Goal: Task Accomplishment & Management: Use online tool/utility

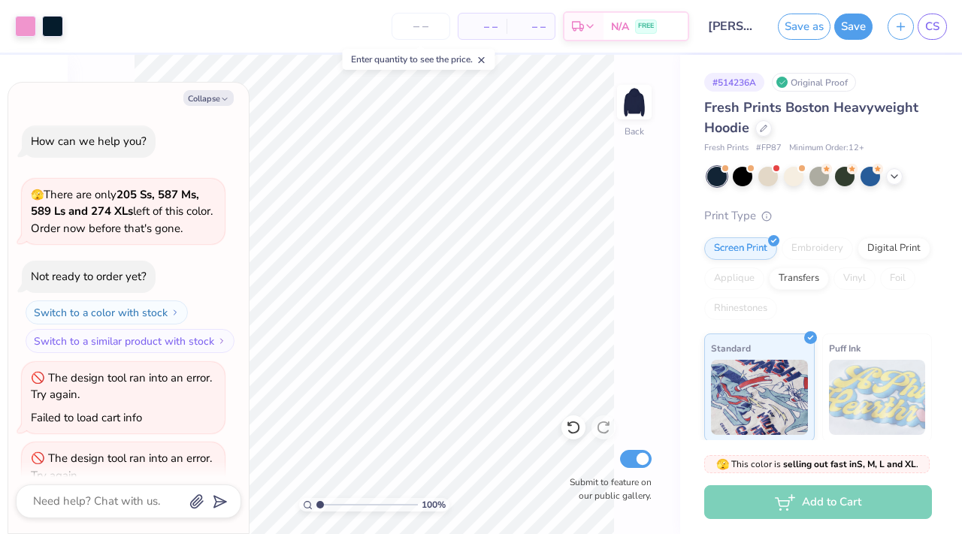
scroll to position [210, 0]
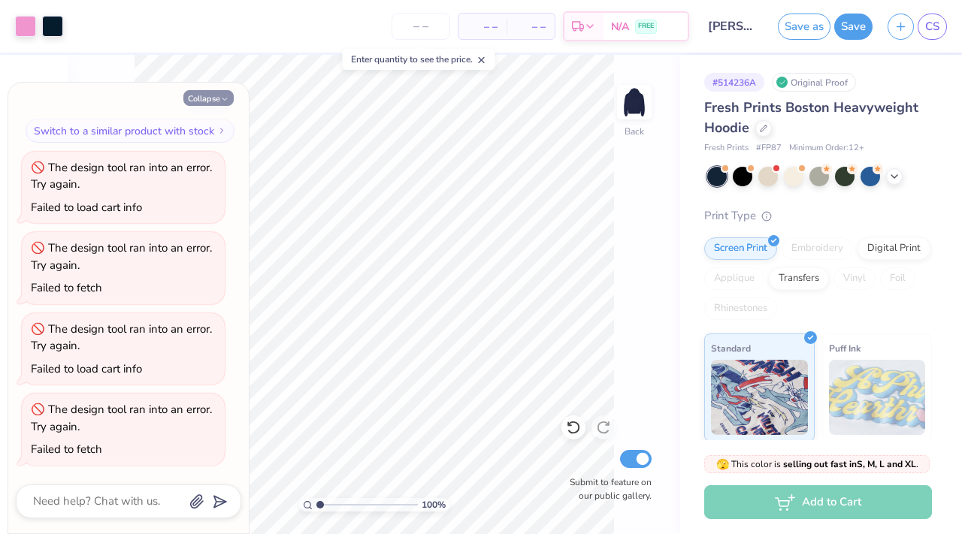
click at [216, 92] on button "Collapse" at bounding box center [208, 98] width 50 height 16
type textarea "x"
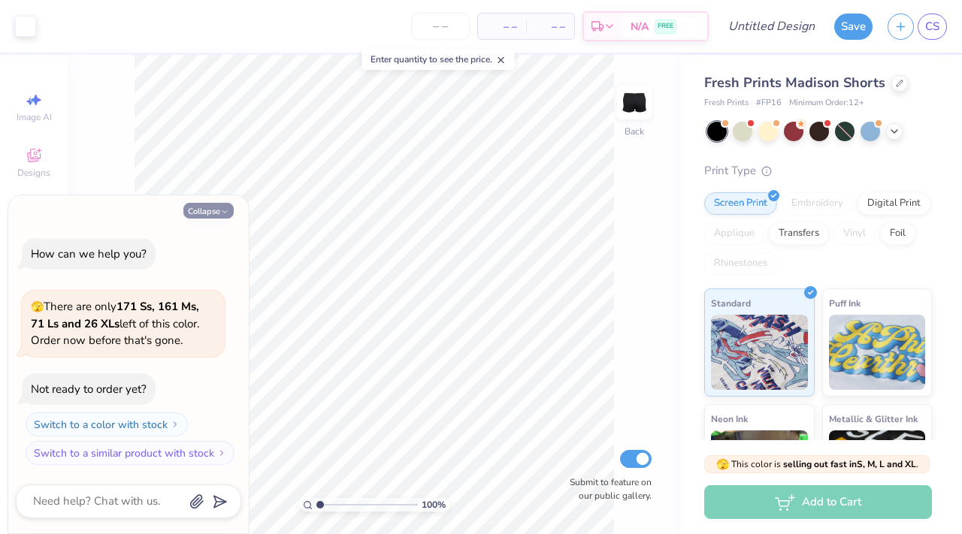
click at [198, 213] on button "Collapse" at bounding box center [208, 211] width 50 height 16
type textarea "x"
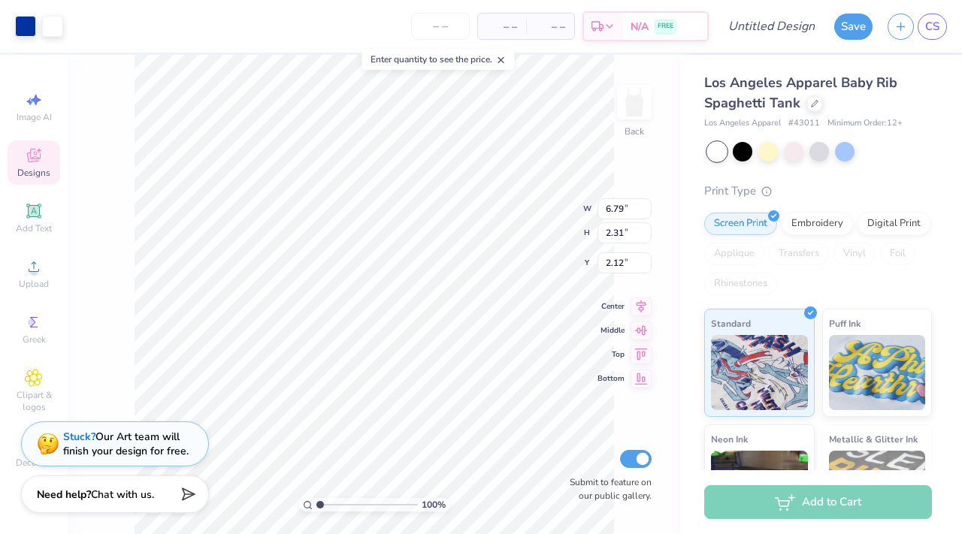
type input "2.13"
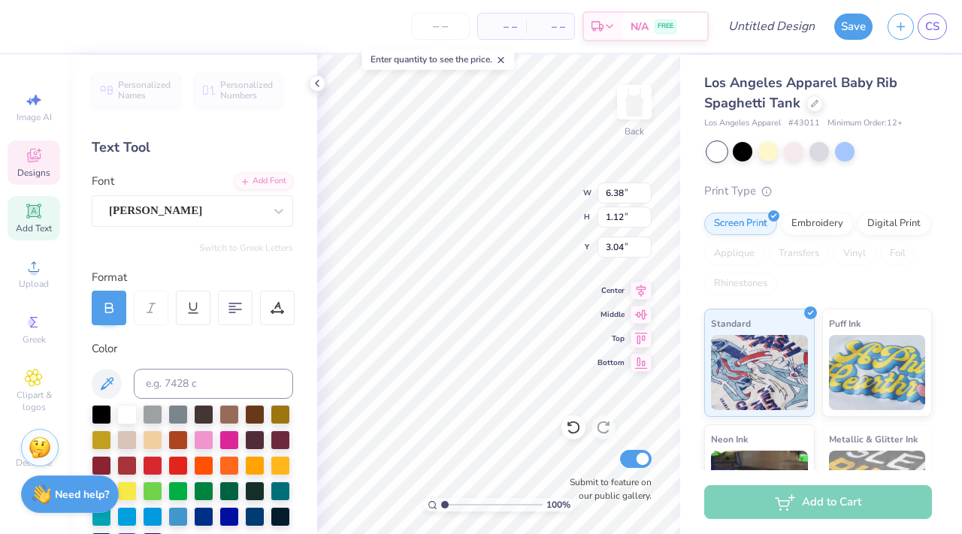
type textarea "Warner Delta"
type input "1.31"
type input "0.76"
type input "3.07"
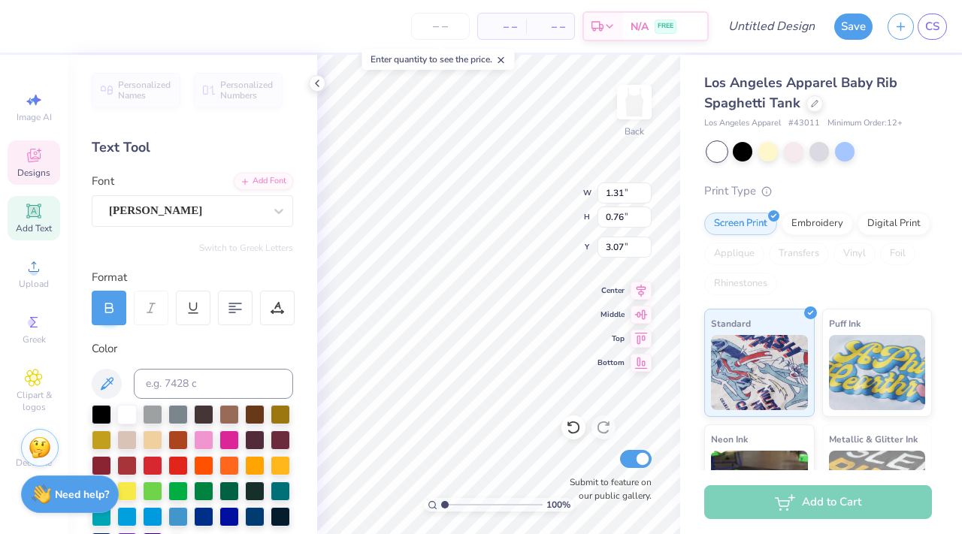
type input "6.58"
type input "0.81"
type input "3.19"
type input "1.31"
type input "0.76"
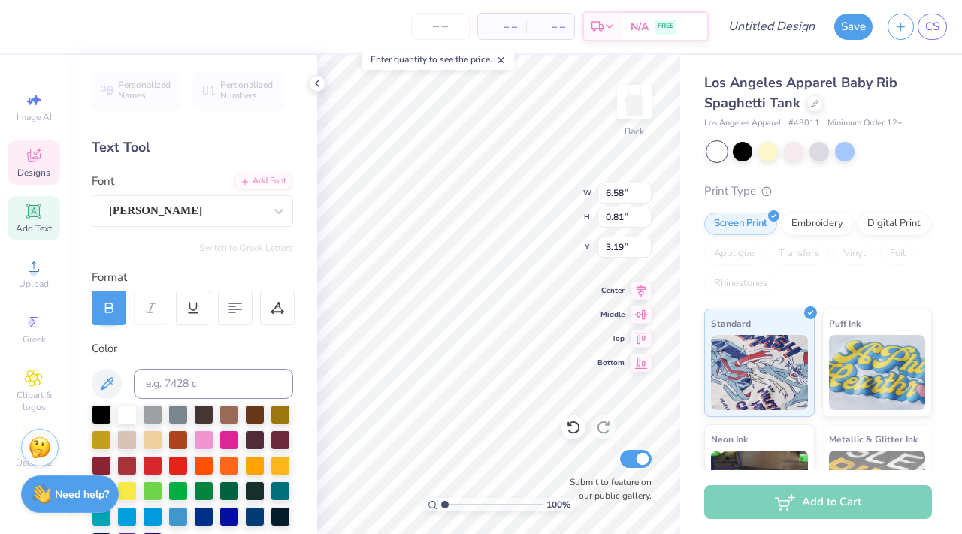
type input "3.07"
type input "1.31"
type input "0.76"
type textarea "l"
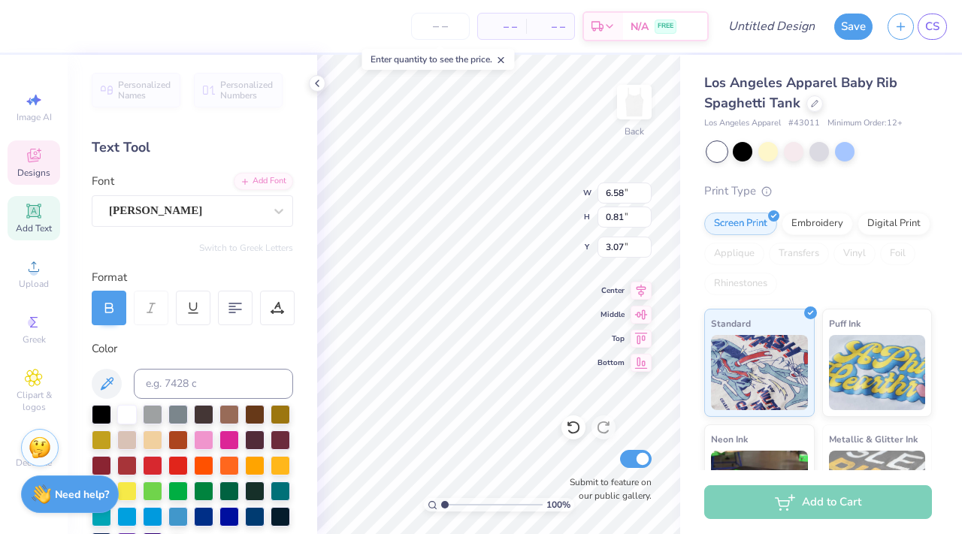
scroll to position [0, 1]
type textarea "Warner Hall"
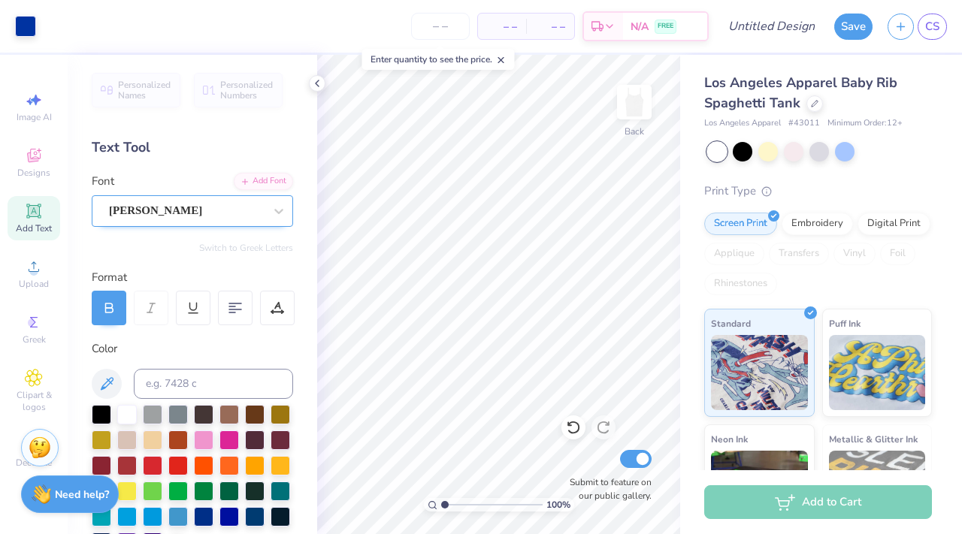
click at [222, 206] on div "Snell" at bounding box center [186, 210] width 158 height 23
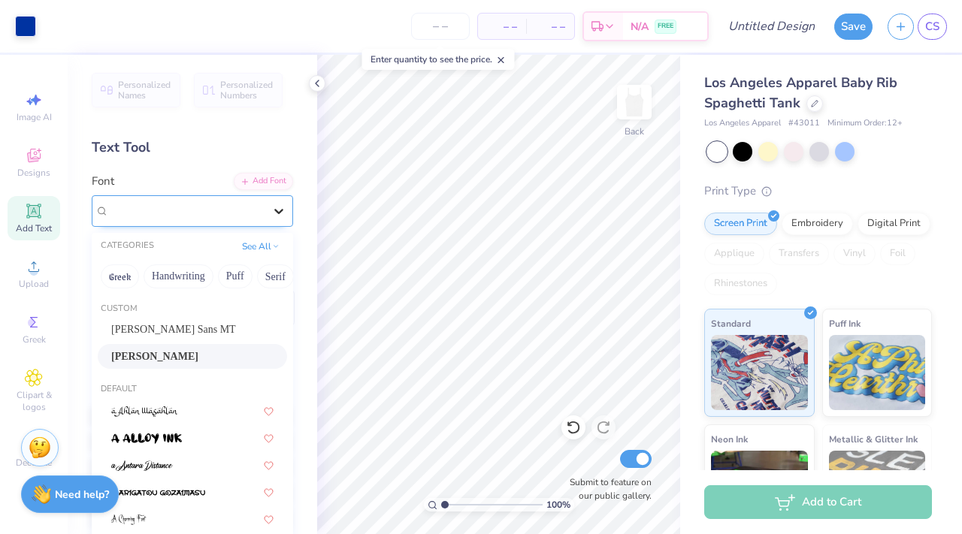
click at [288, 210] on div at bounding box center [278, 211] width 27 height 27
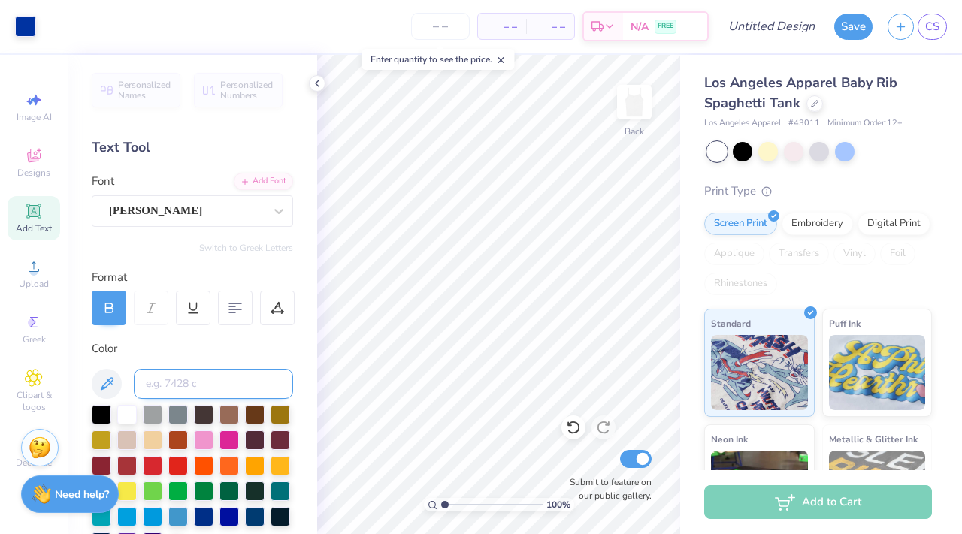
click at [174, 378] on input at bounding box center [213, 384] width 159 height 30
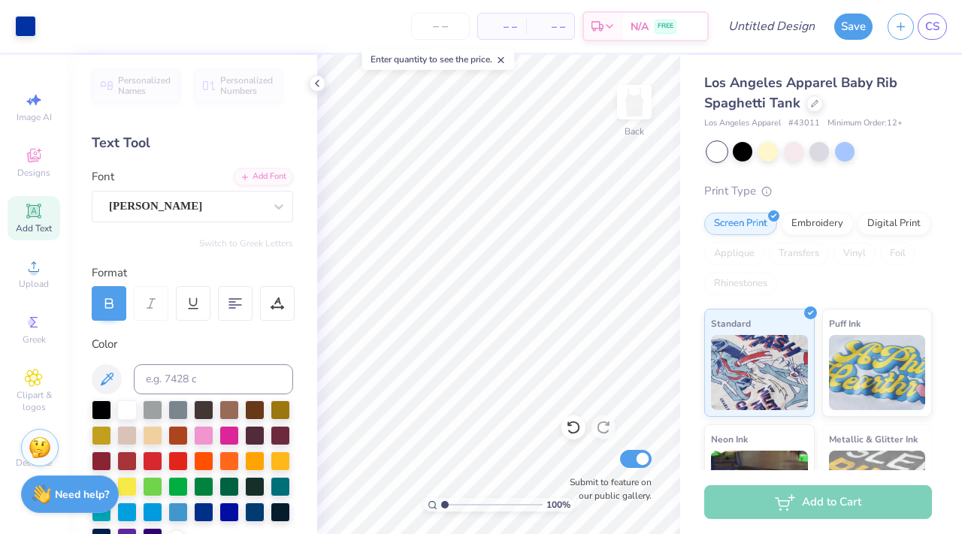
click at [37, 211] on icon at bounding box center [33, 210] width 11 height 11
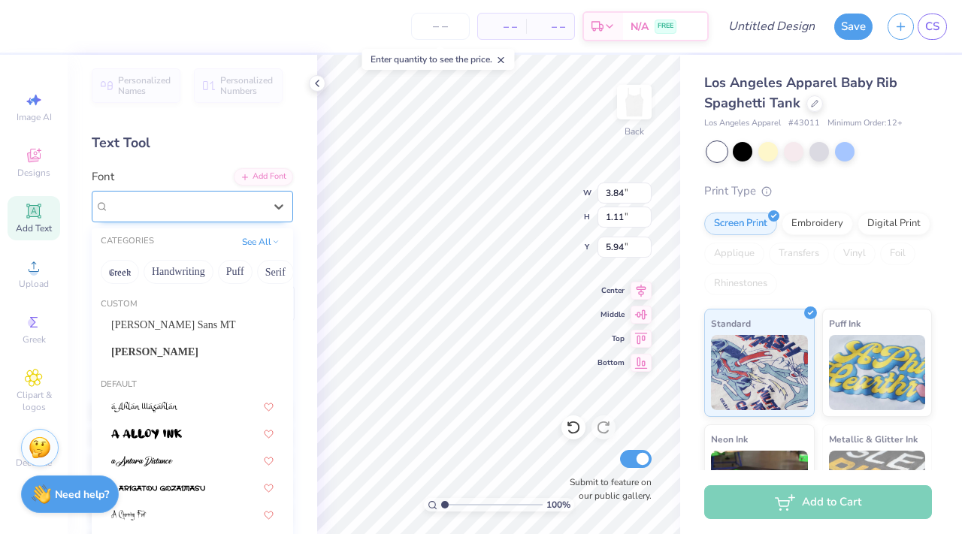
click at [232, 201] on div "Super Dream" at bounding box center [186, 206] width 158 height 23
click at [162, 352] on div "Snell" at bounding box center [192, 352] width 162 height 16
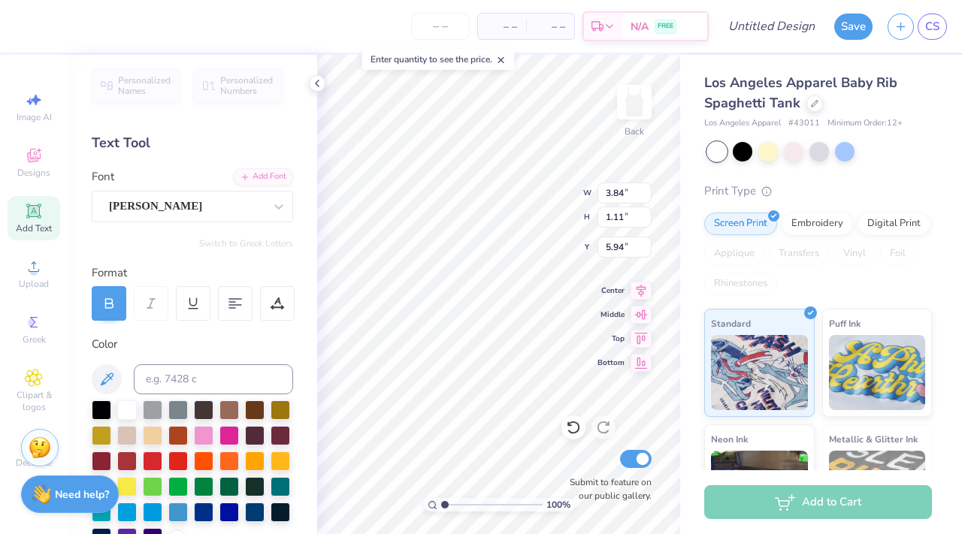
type textarea "T"
type textarea "ll"
type input "2.80"
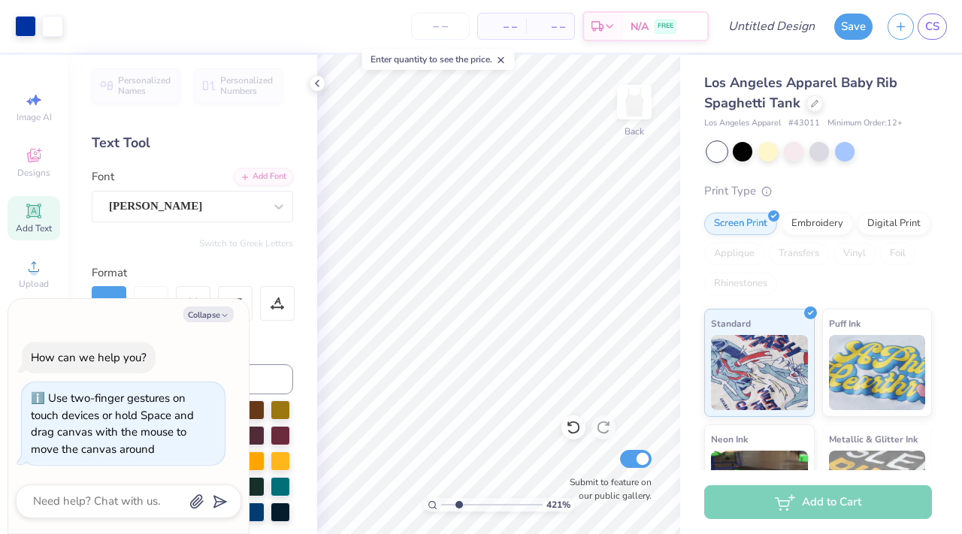
drag, startPoint x: 443, startPoint y: 502, endPoint x: 458, endPoint y: 490, distance: 18.7
type input "2.38"
click at [458, 498] on input "range" at bounding box center [491, 505] width 101 height 14
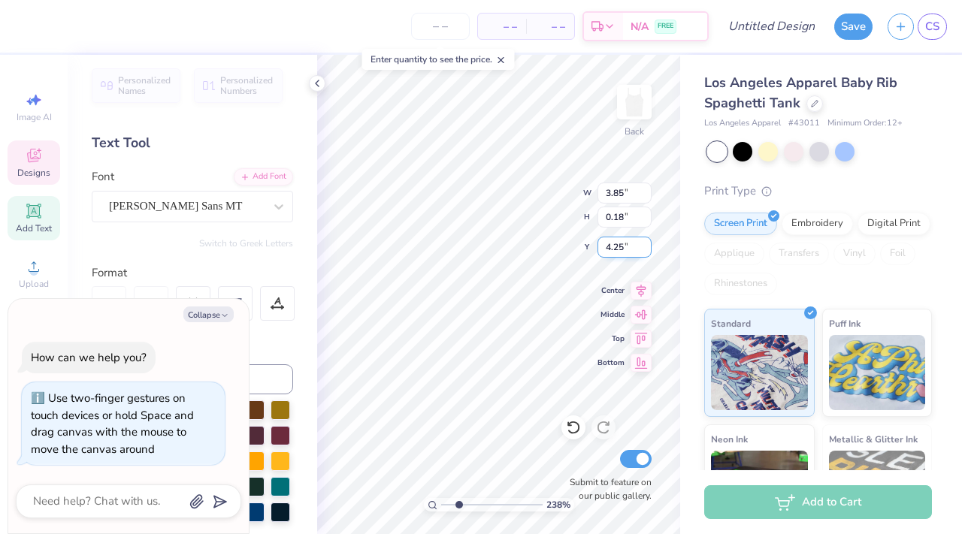
type textarea "x"
type input "2.14"
type input "2.22"
type input "2.13"
type textarea "x"
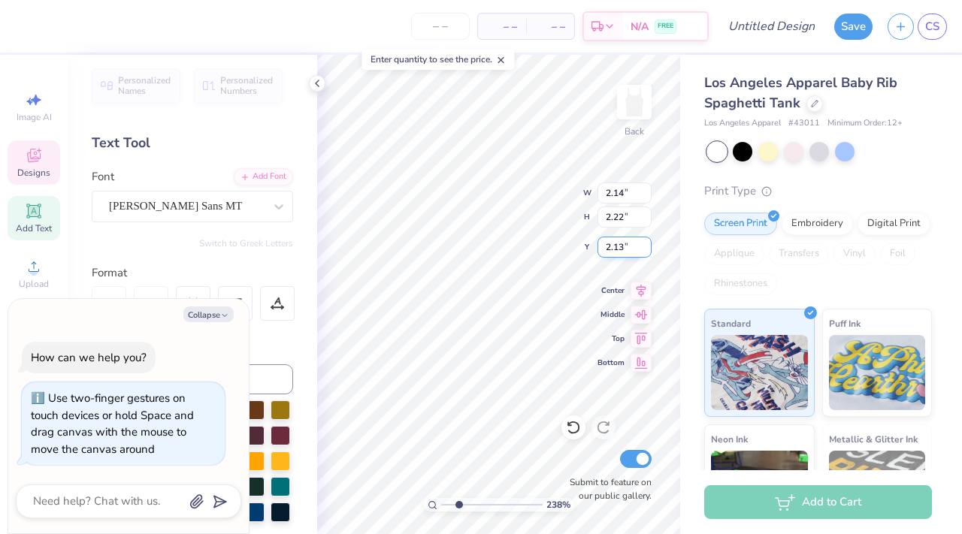
type input "2.12"
type textarea "x"
type input "0.75"
type input "0.71"
click at [630, 284] on div "238 % Back W 0.75 0.75 " H 0.71 0.71 " Y 2.80 2.80 " Center Middle Top Bottom S…" at bounding box center [498, 294] width 363 height 479
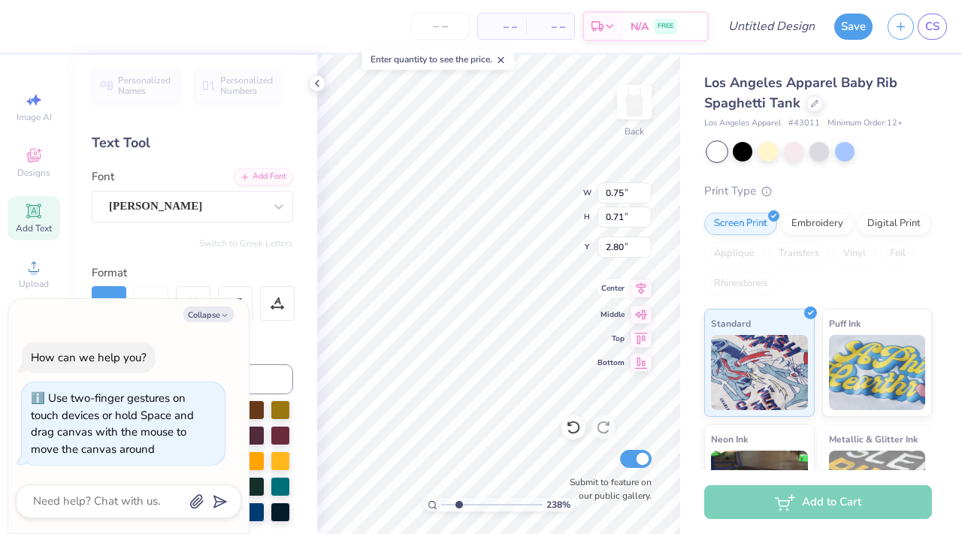
type textarea "x"
type input "3.12"
click at [680, 325] on div "Los Angeles Apparel Baby Rib Spaghetti Tank Los Angeles Apparel # 43011 Minimum…" at bounding box center [821, 352] width 282 height 594
type textarea "x"
type input "0.75"
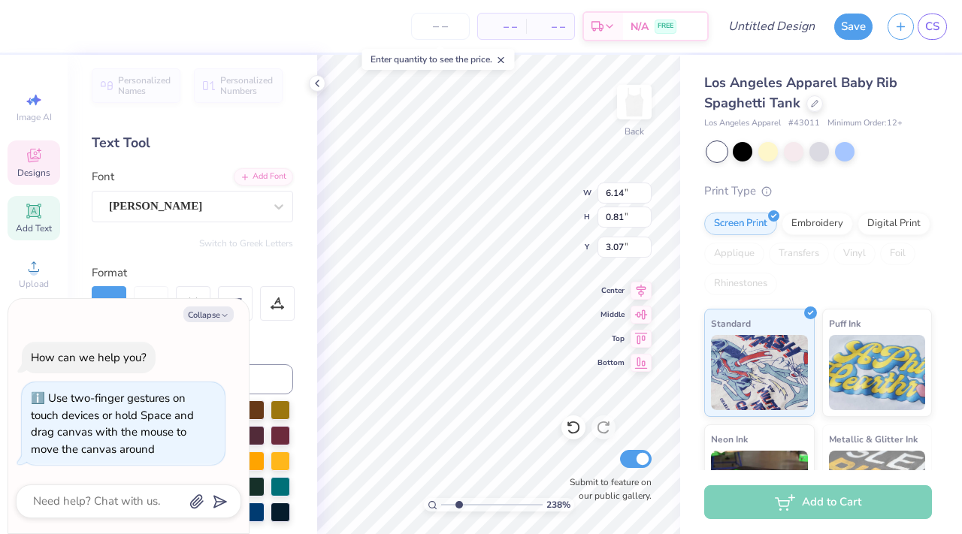
type input "0.71"
type input "3.12"
type textarea "x"
type input "6.14"
type input "0.81"
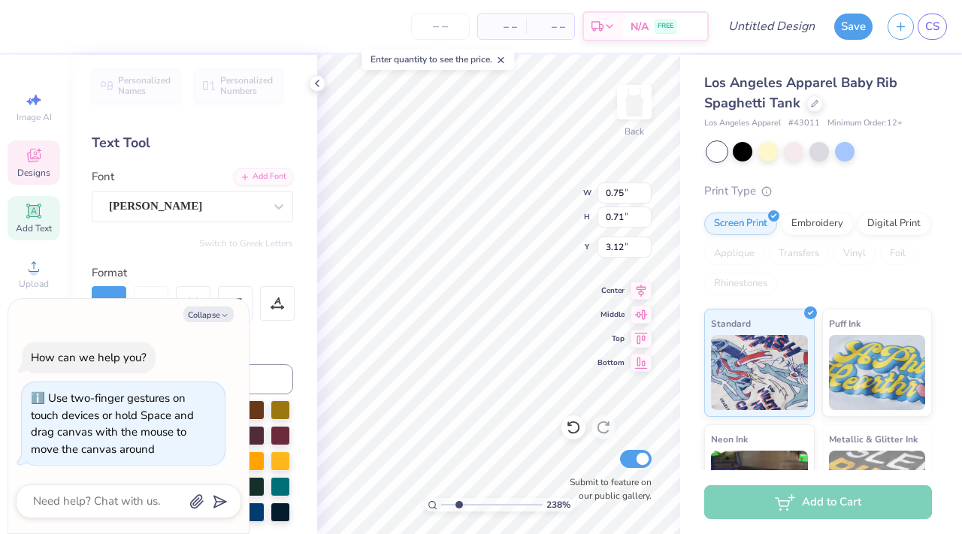
type input "3.07"
click at [631, 283] on icon at bounding box center [640, 289] width 21 height 18
click at [639, 289] on icon at bounding box center [641, 288] width 10 height 13
click at [639, 292] on div "238 % Back W 0.75 0.75 " H 0.71 0.71 " Y 3.12 3.12 " Center Middle Top Bottom S…" at bounding box center [498, 294] width 363 height 479
type textarea "x"
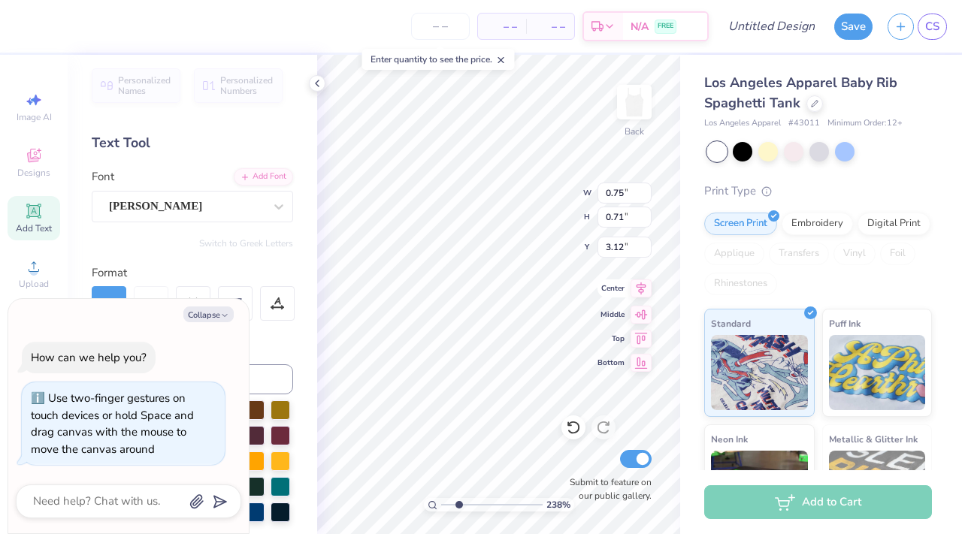
type input "3.16"
type textarea "x"
type input "3.12"
type textarea "x"
drag, startPoint x: 458, startPoint y: 506, endPoint x: 446, endPoint y: 503, distance: 11.5
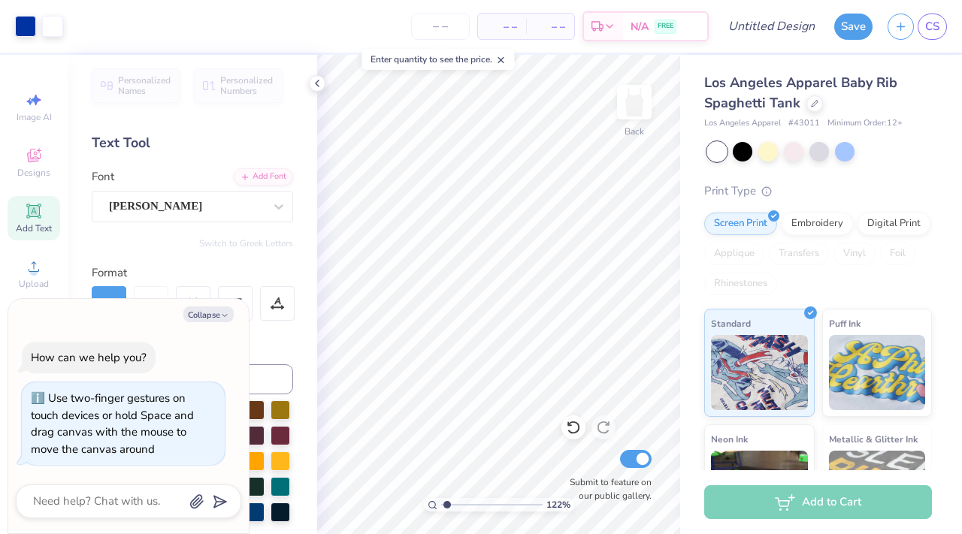
click at [446, 503] on input "range" at bounding box center [491, 505] width 101 height 14
drag, startPoint x: 447, startPoint y: 503, endPoint x: 458, endPoint y: 503, distance: 10.5
click at [458, 503] on input "range" at bounding box center [491, 505] width 101 height 14
type input "2.42"
click at [458, 503] on input "range" at bounding box center [491, 505] width 101 height 14
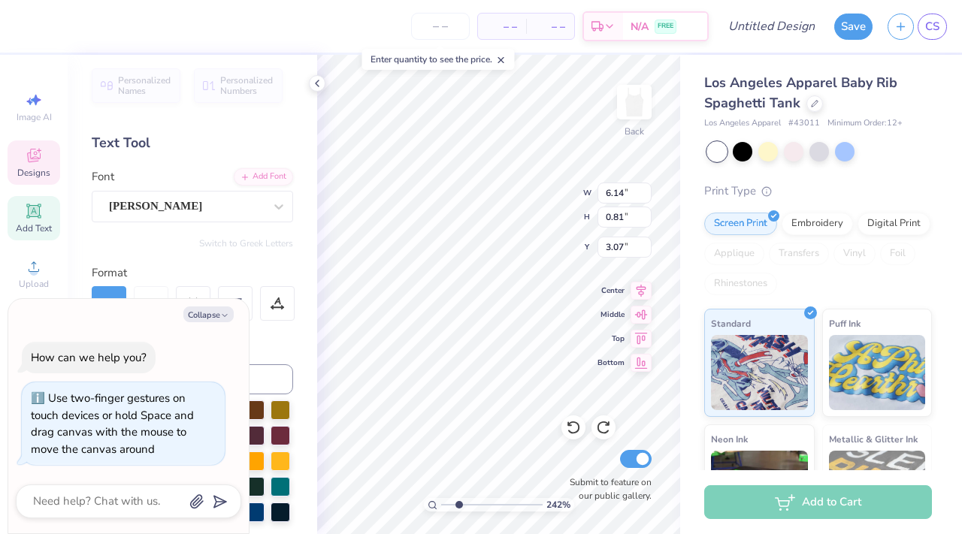
type textarea "x"
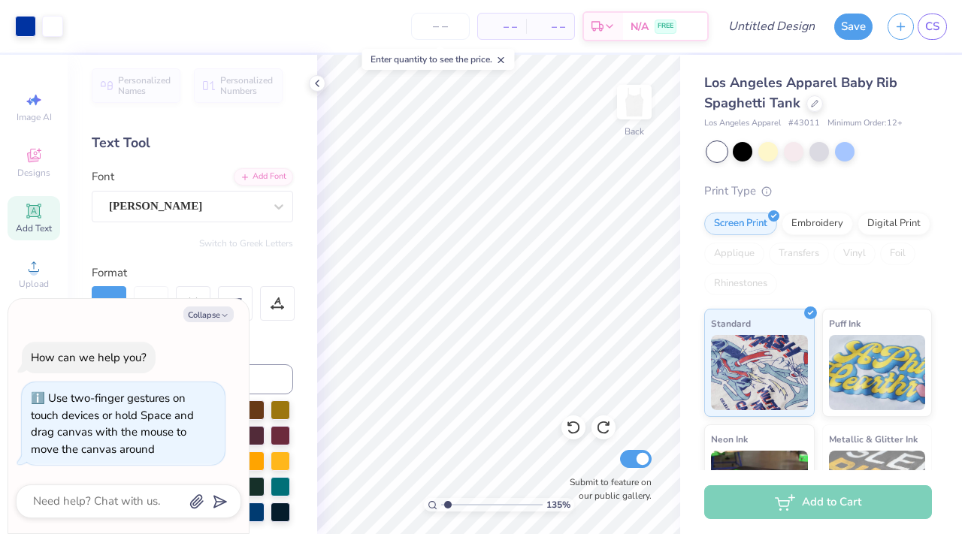
drag, startPoint x: 460, startPoint y: 504, endPoint x: 448, endPoint y: 504, distance: 12.0
click at [448, 504] on input "range" at bounding box center [491, 505] width 101 height 14
type input "1"
click at [416, 505] on div "100 %" at bounding box center [498, 294] width 479 height 479
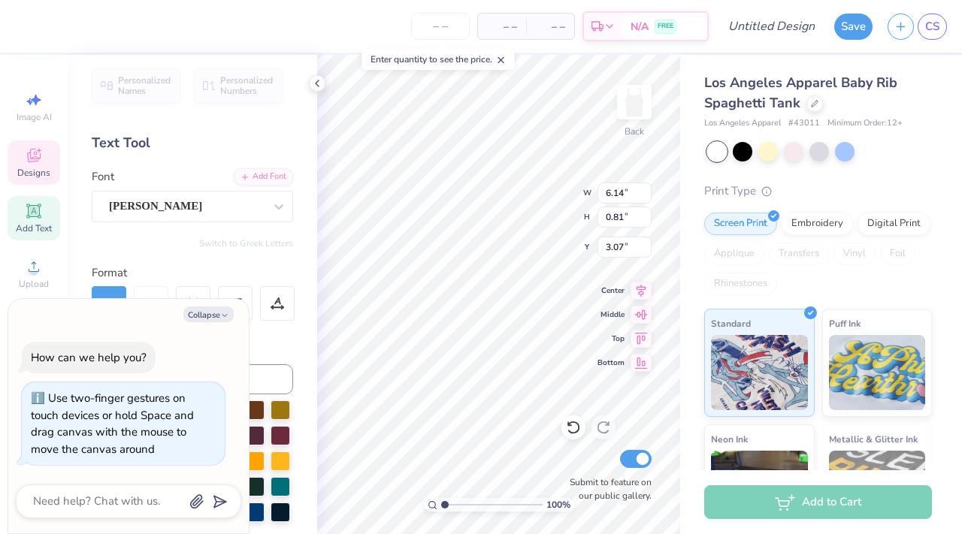
type textarea "x"
drag, startPoint x: 445, startPoint y: 503, endPoint x: 458, endPoint y: 502, distance: 13.5
type input "2.49"
click at [459, 502] on input "range" at bounding box center [491, 505] width 101 height 14
click at [450, 431] on div "249 % Back W 6.14 6.14 " H 0.81 0.81 " Y 3.07 3.07 " Center Middle Top Bottom S…" at bounding box center [498, 294] width 363 height 479
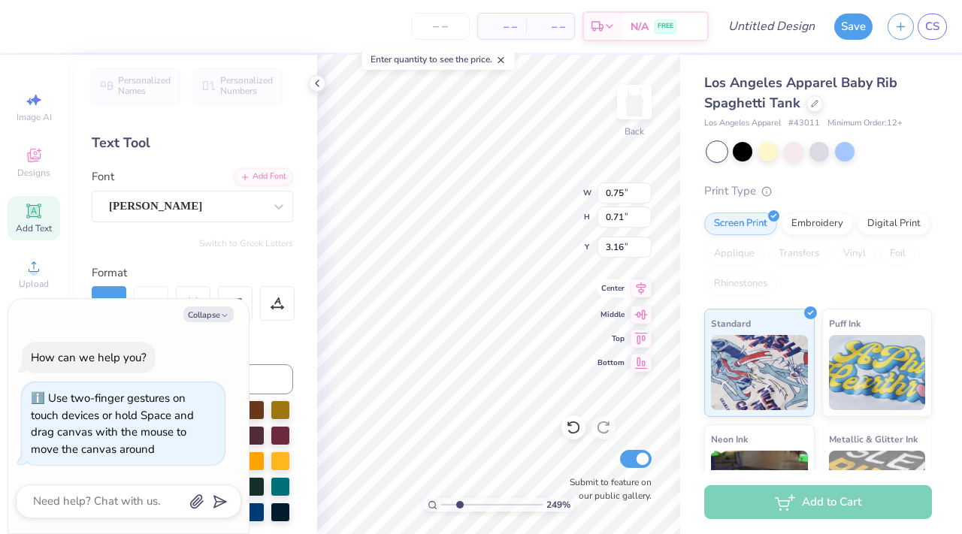
drag, startPoint x: 568, startPoint y: 431, endPoint x: 648, endPoint y: 289, distance: 162.8
click at [648, 289] on div "249 % Back W 0.75 0.75 " H 0.71 0.71 " Y 3.16 3.16 " Center Middle Top Bottom S…" at bounding box center [498, 294] width 363 height 479
click at [606, 359] on span "Bottom" at bounding box center [610, 360] width 27 height 11
type textarea "x"
type input "11.79"
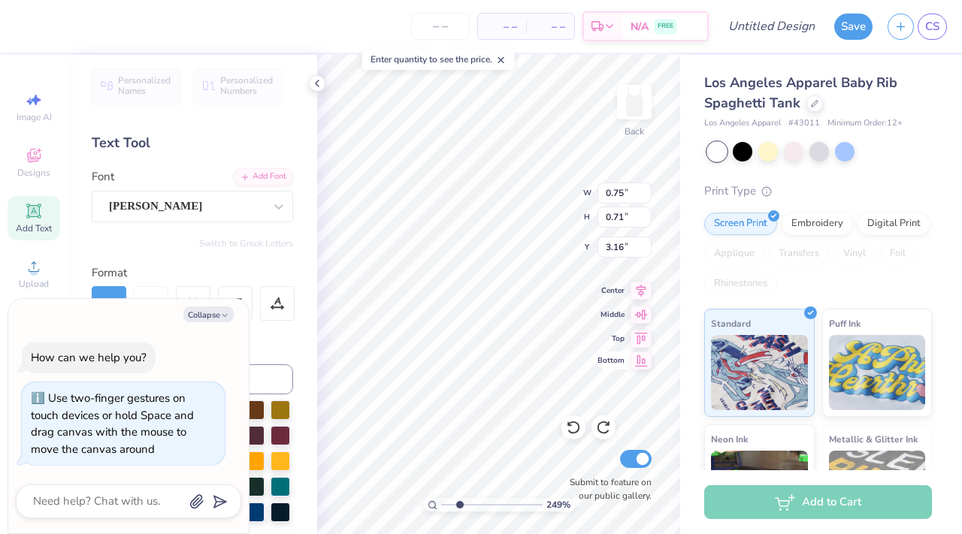
type textarea "x"
type input "5.26"
type textarea "x"
type textarea "hll"
type textarea "x"
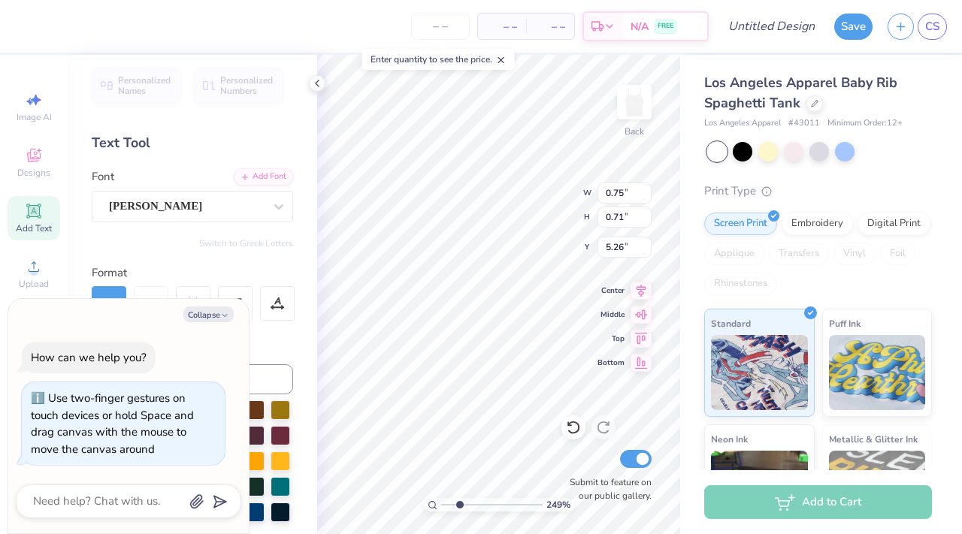
type textarea "ll"
type textarea "x"
type textarea "Hll"
type textarea "x"
type textarea "Hall"
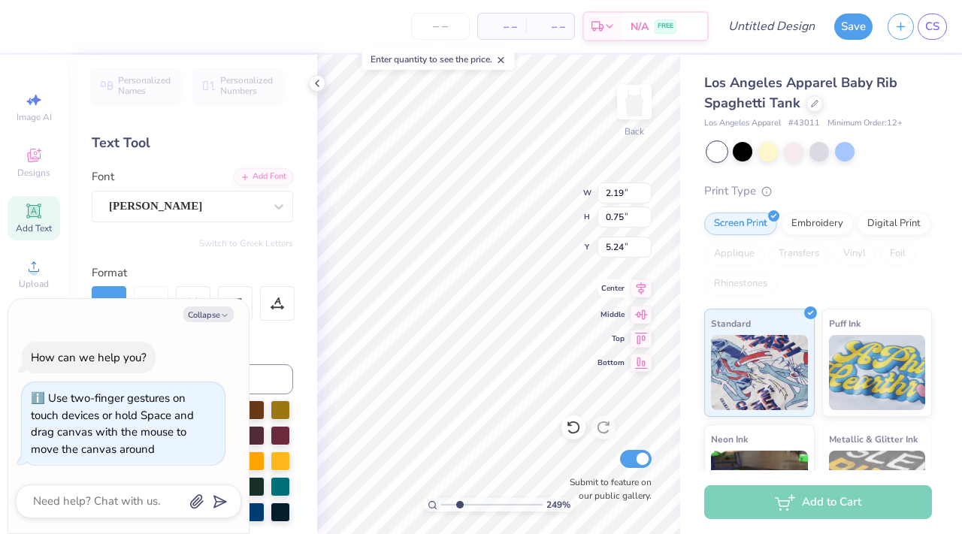
type textarea "x"
type input "3.13"
type textarea "x"
drag, startPoint x: 461, startPoint y: 502, endPoint x: 428, endPoint y: 500, distance: 33.1
click at [441, 500] on input "range" at bounding box center [491, 505] width 101 height 14
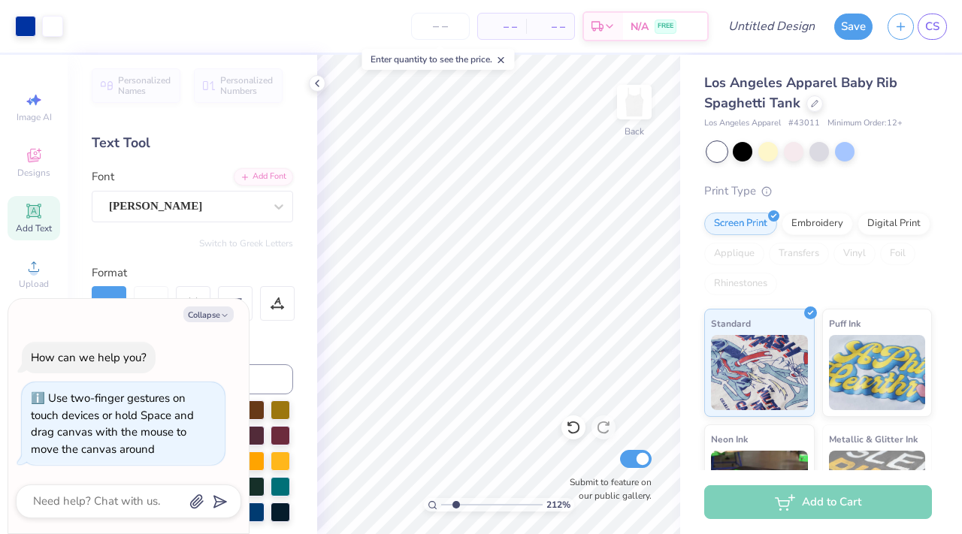
drag, startPoint x: 441, startPoint y: 500, endPoint x: 455, endPoint y: 502, distance: 14.4
type input "2.12"
click at [455, 502] on input "range" at bounding box center [491, 505] width 101 height 14
type textarea "x"
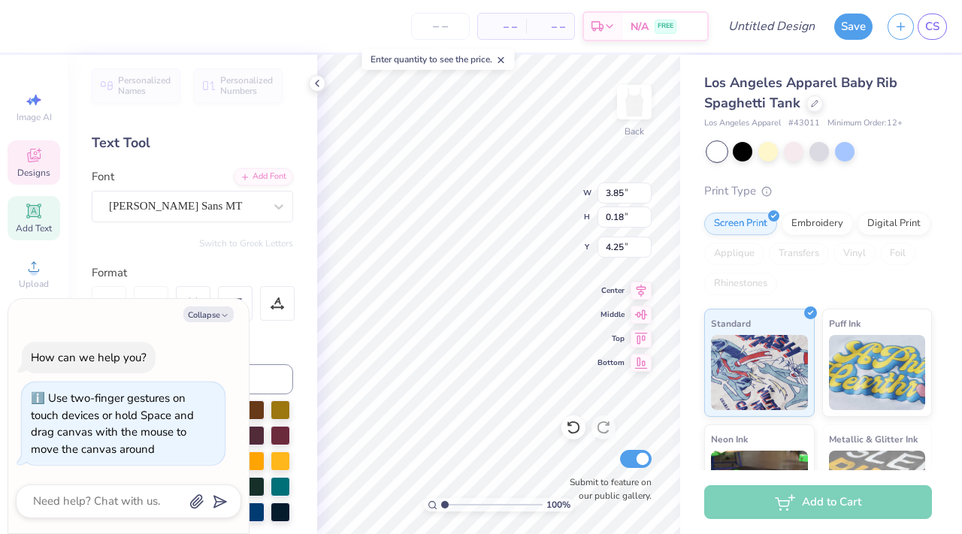
drag, startPoint x: 455, startPoint y: 505, endPoint x: 423, endPoint y: 505, distance: 32.3
type input "1"
click at [441, 505] on input "range" at bounding box center [491, 505] width 101 height 14
type textarea "x"
type input "4.34"
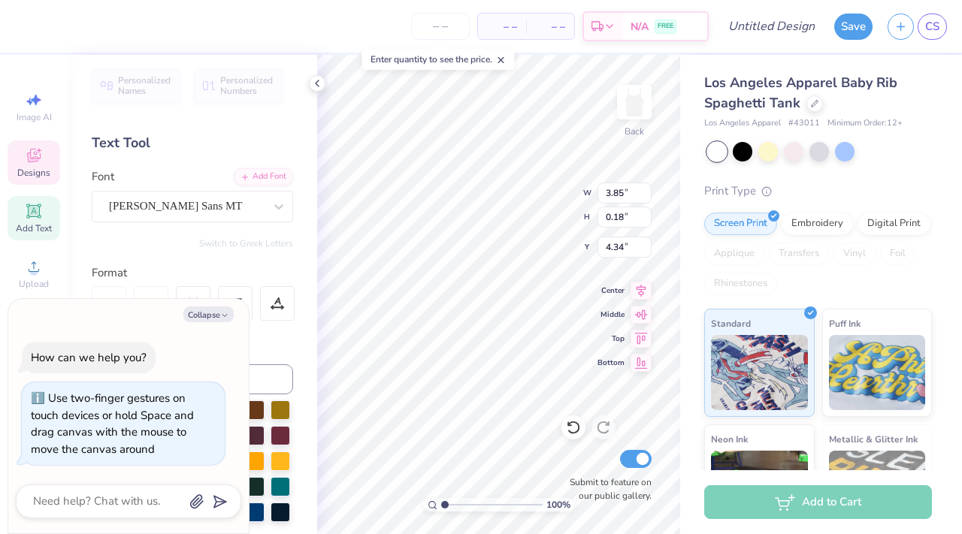
scroll to position [0, 11]
type textarea "x"
type textarea "PREVENT CHILD ABUSE AMERIC"
type textarea "x"
type textarea "PREVENT CHILD ABUSE AMERI"
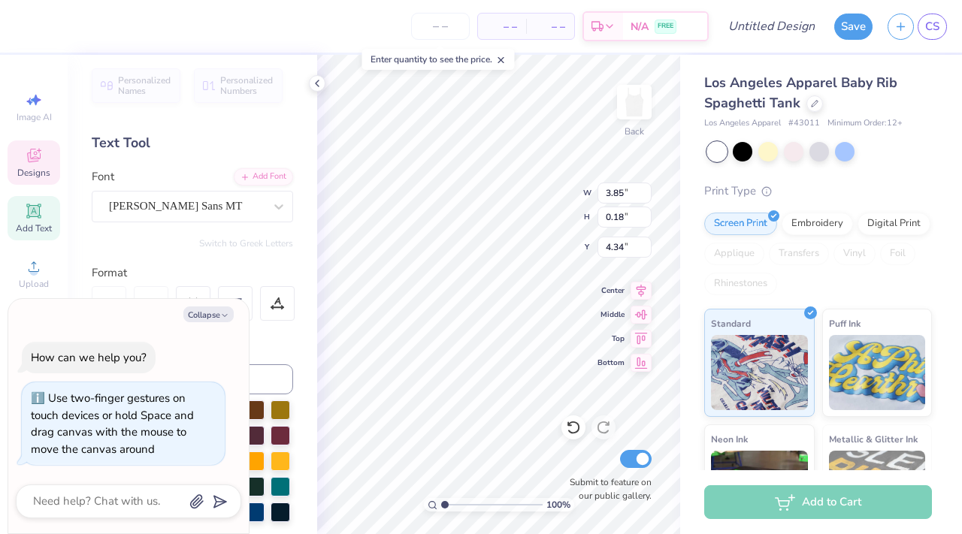
type textarea "x"
type textarea "PREVENT CHILD ABUSE AMER"
type textarea "x"
type textarea "PREVENT CHILD ABUSE AME"
type textarea "x"
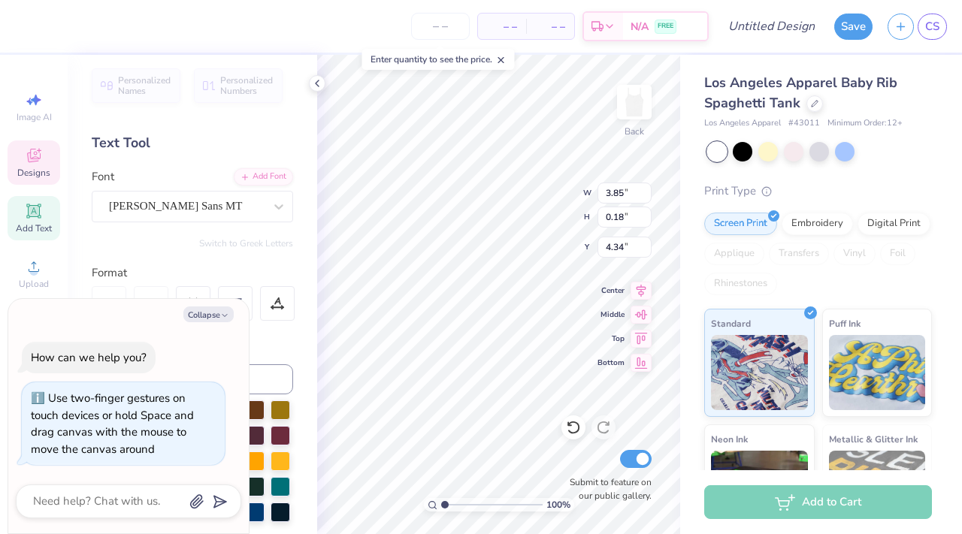
type textarea "PREVENT CHILD A"
type textarea "x"
type textarea "PREVENT CHILD"
type textarea "x"
type textarea "PREVENT CHIL"
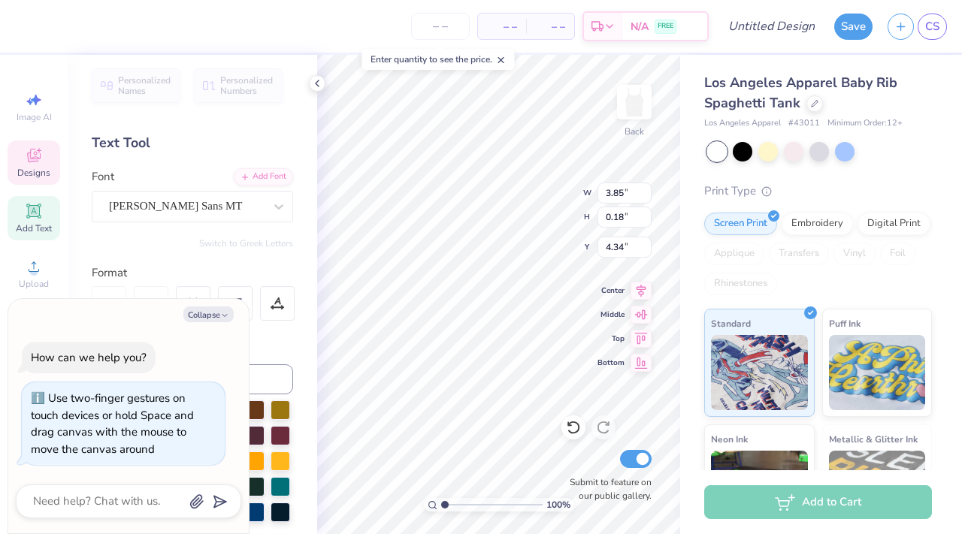
type textarea "x"
type textarea "PREVENT CHI"
type textarea "x"
type textarea "PREVENT CH"
type textarea "x"
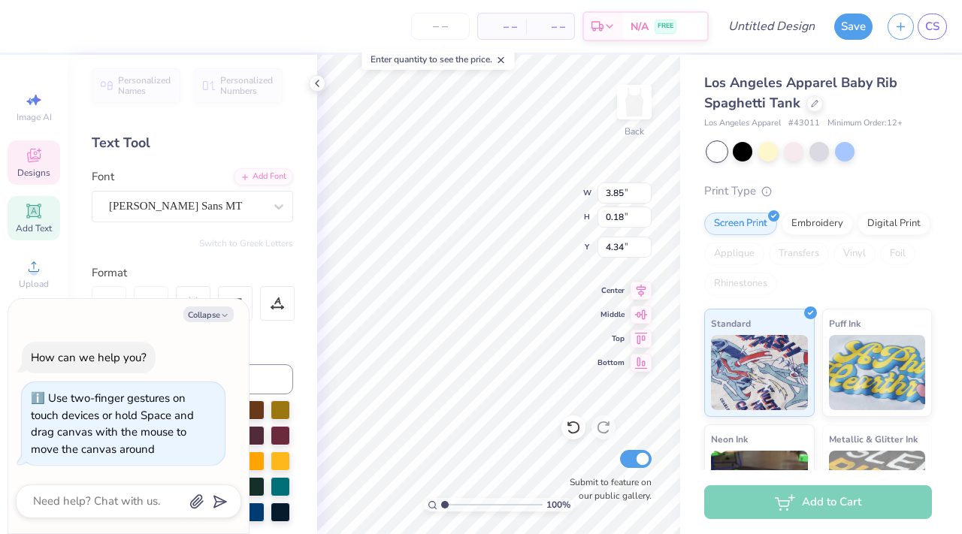
type textarea "PREVENT C"
type textarea "x"
type textarea "PREVENT"
type textarea "x"
type textarea "PREVENT"
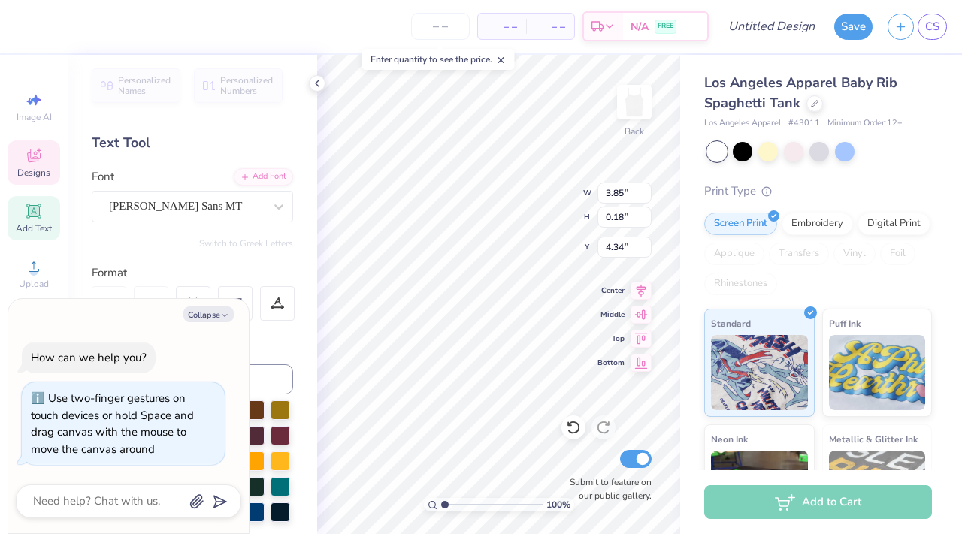
type textarea "x"
type textarea "PREVEN"
type textarea "x"
type textarea "PREVE"
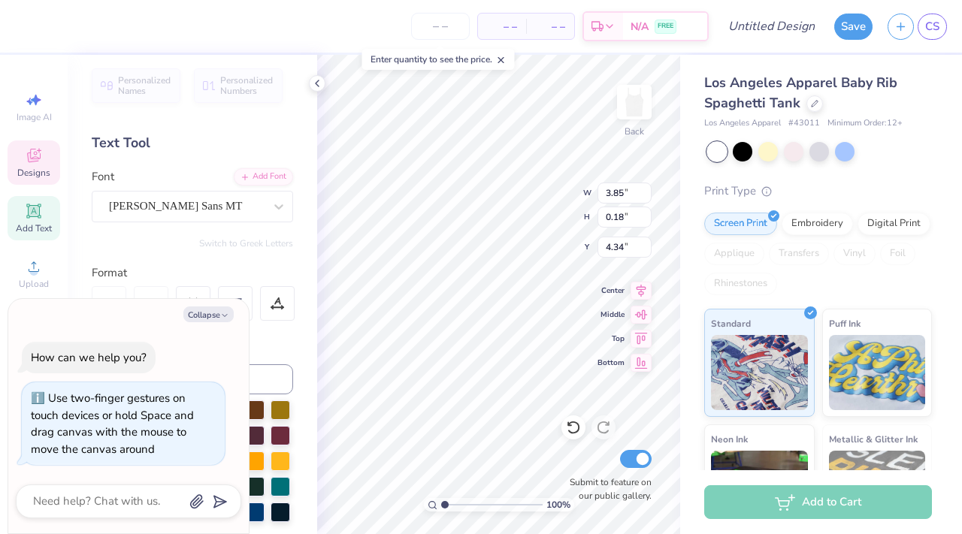
type textarea "x"
type textarea "PREV"
type textarea "x"
type textarea "PRE"
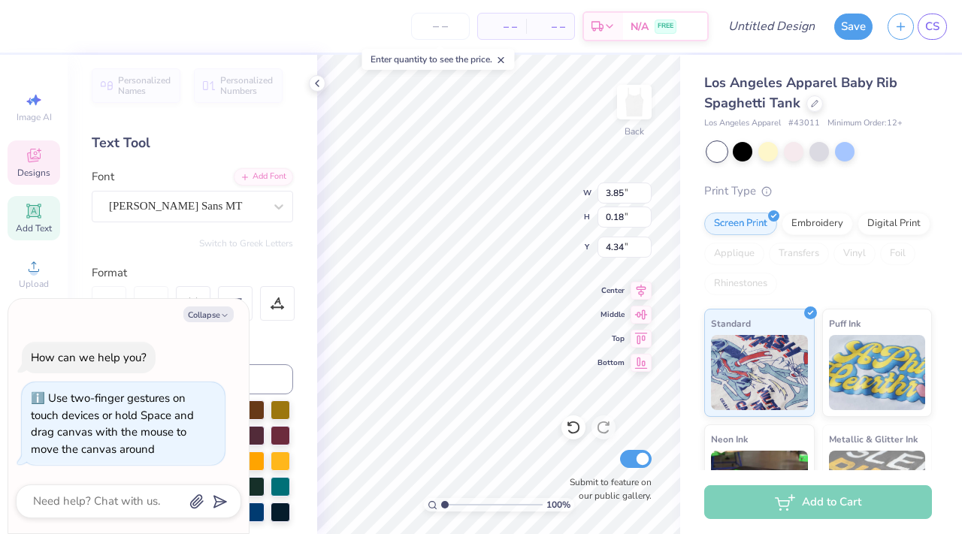
type textarea "x"
type textarea "PR"
type textarea "x"
type textarea "P"
type textarea "x"
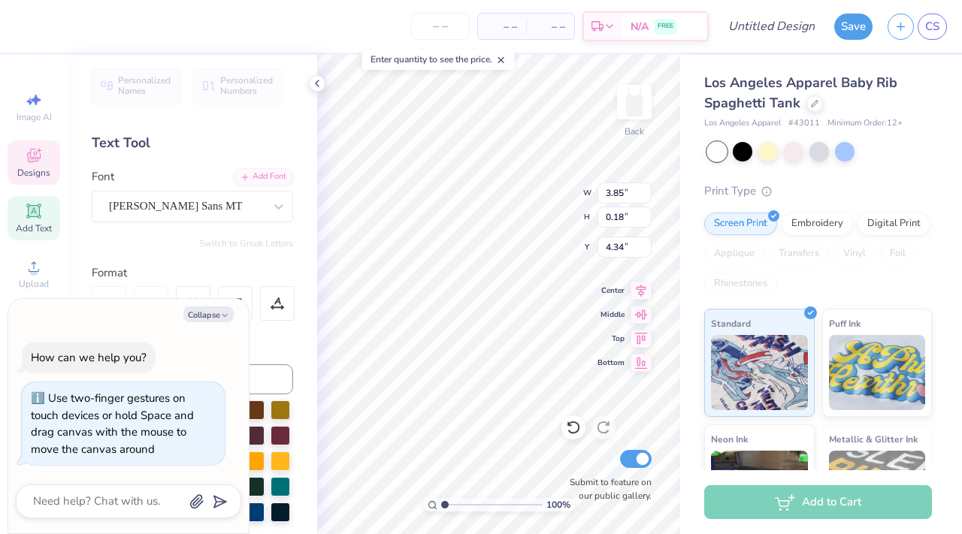
type textarea "x"
type textarea "S"
type textarea "x"
type textarea "SU"
type textarea "x"
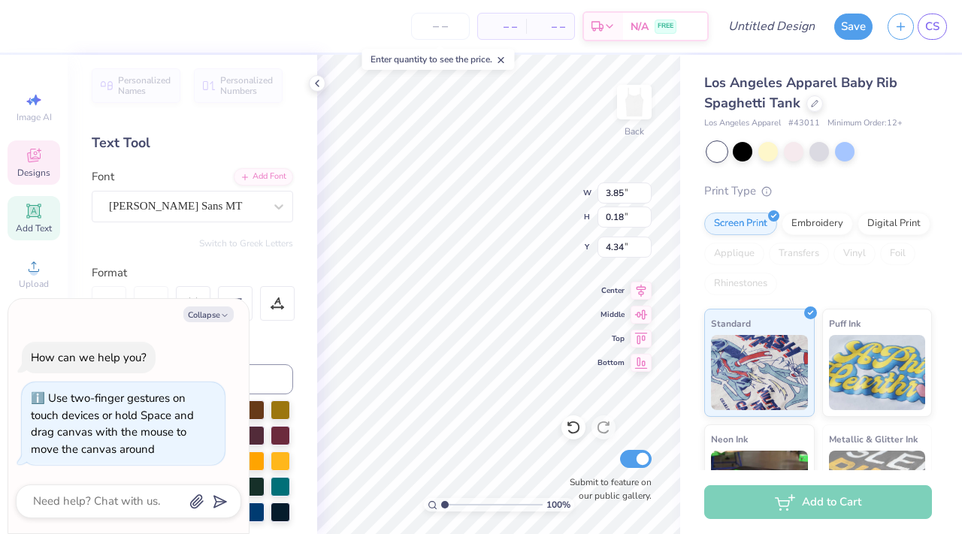
type textarea "SUP"
type textarea "x"
type textarea "SUPP"
type textarea "x"
type textarea "SUPPO"
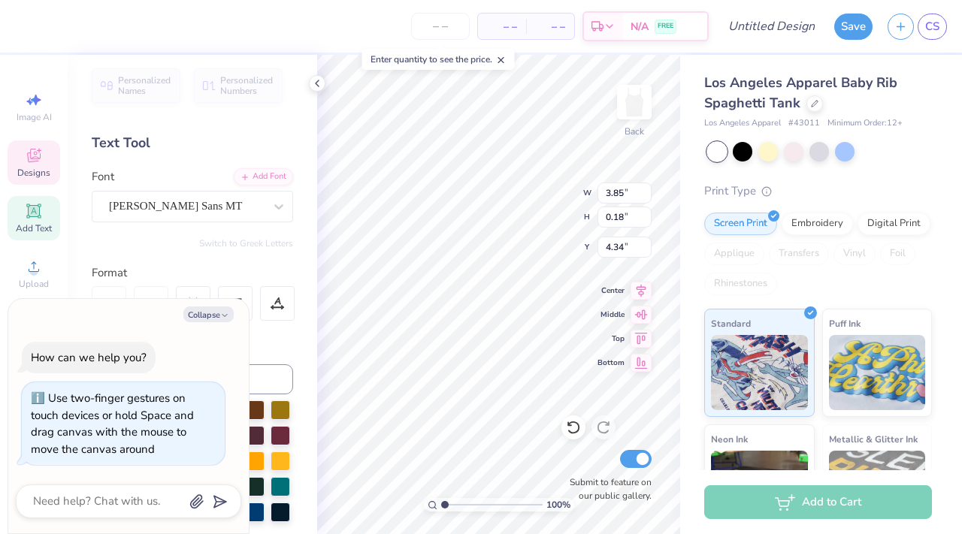
scroll to position [0, 1]
type textarea "x"
type textarea "SUPPOR"
type textarea "x"
type textarea "SUPPORT"
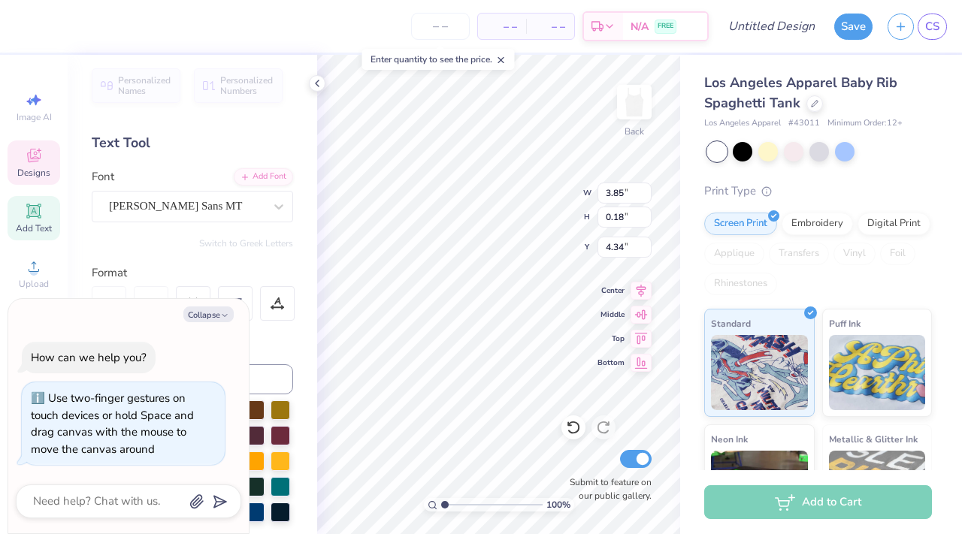
scroll to position [0, 2]
type textarea "x"
type textarea "SUPPORT"
type textarea "x"
type textarea "SUPPORT r"
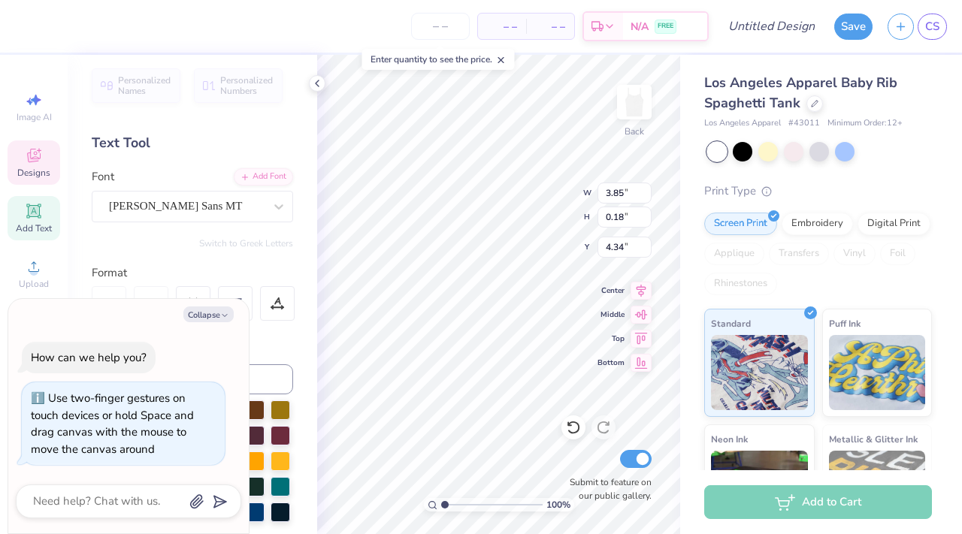
type textarea "x"
type textarea "SUPPORT ra"
type textarea "x"
type textarea "SUPPORT rai"
type textarea "x"
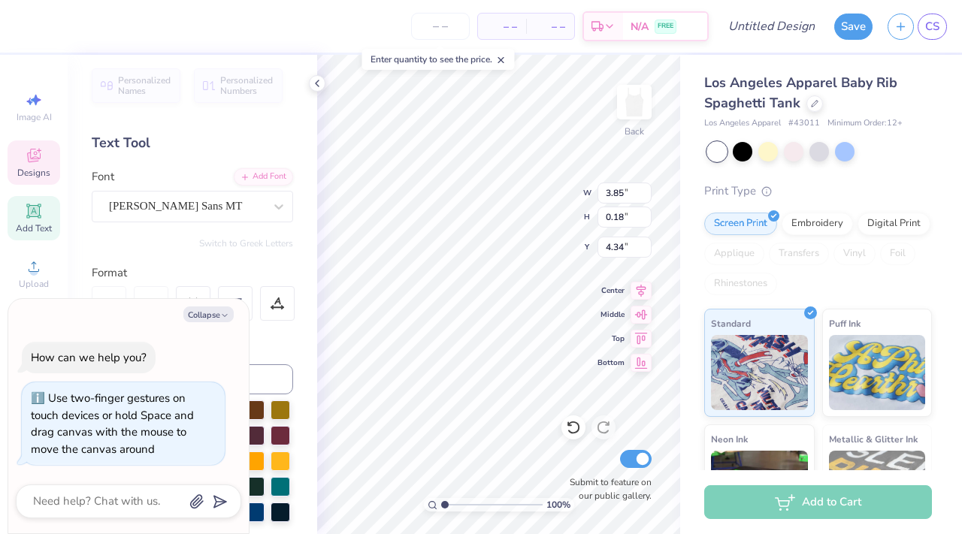
type textarea "SUPPORT rain"
type textarea "x"
type textarea "SUPPORT rai"
type textarea "x"
type textarea "SUPPORT ra"
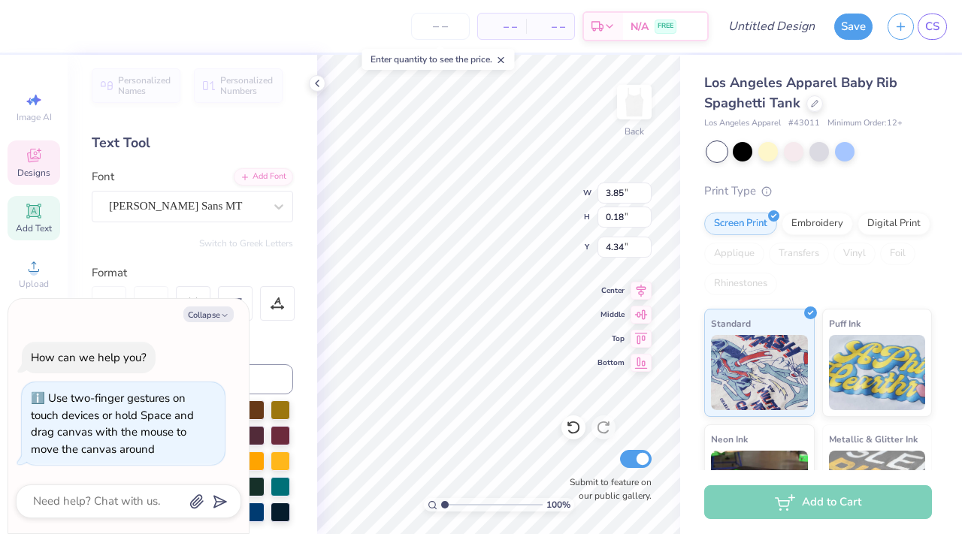
type textarea "x"
type textarea "SUPPORT r"
type textarea "x"
type textarea "SUPPORT"
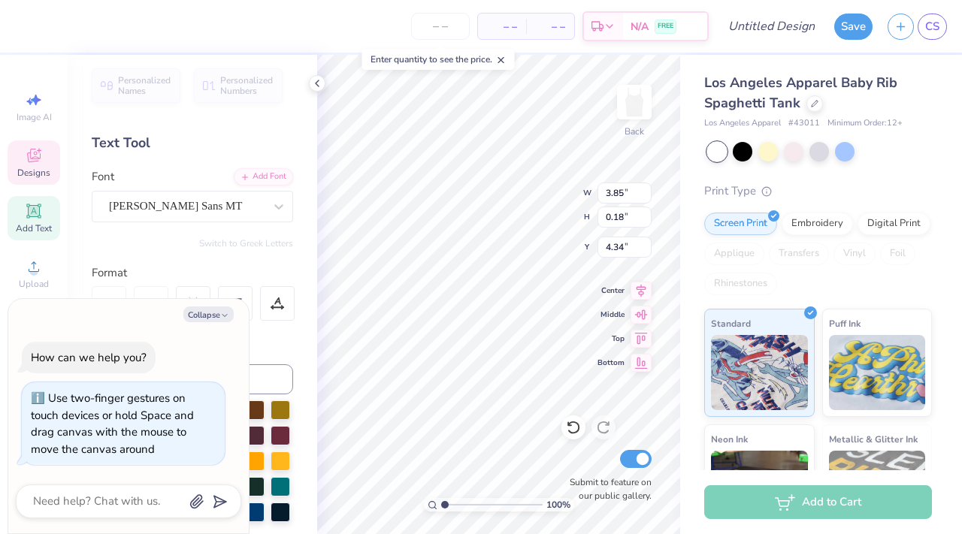
type textarea "x"
type textarea "SUPPORT R"
type textarea "x"
type textarea "SUPPORT RA"
type textarea "x"
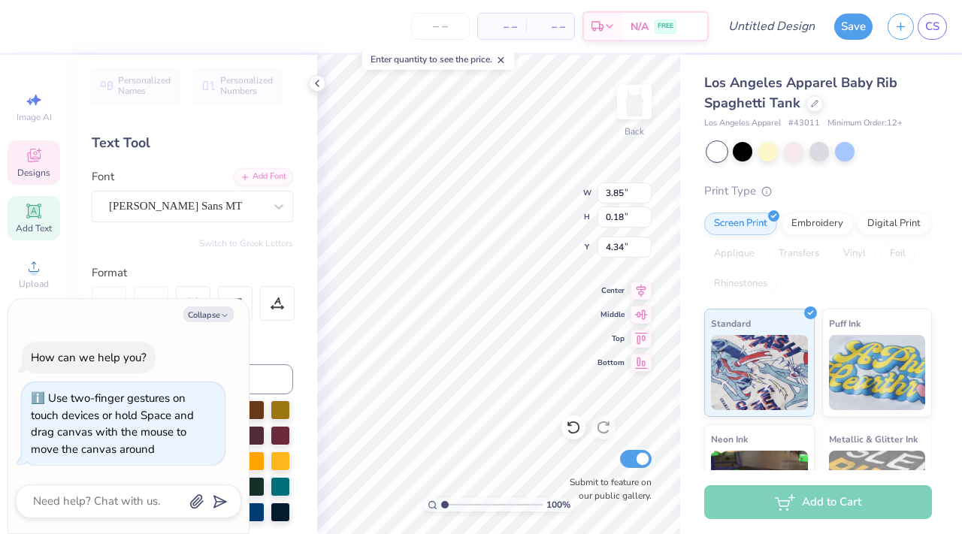
type textarea "SUPPORT RAI"
type textarea "x"
type textarea "SUPPORT RAIN"
type textarea "x"
type textarea "SUPPORT RAIN"
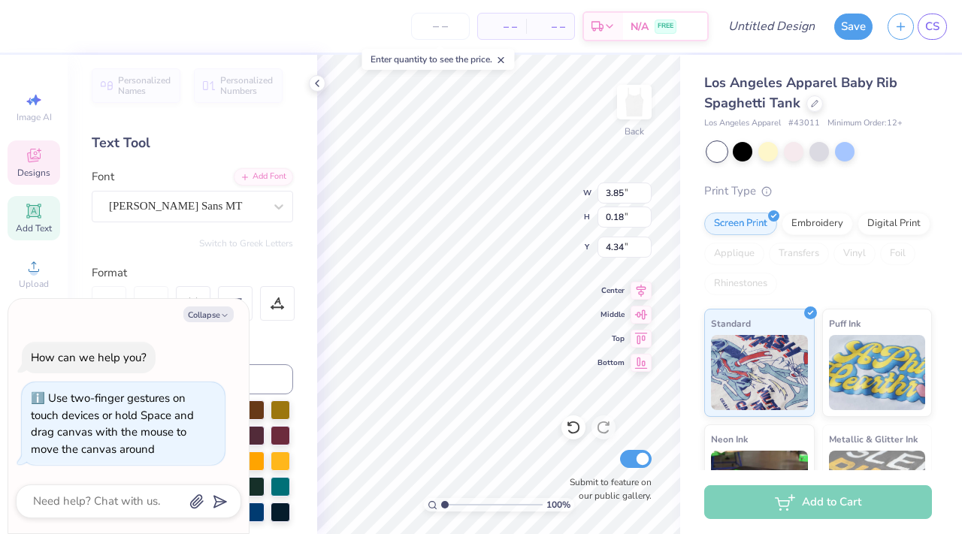
type textarea "x"
type textarea "SUPPORT RAIN A"
type textarea "x"
type textarea "SUPPORT RAIN AN"
type textarea "x"
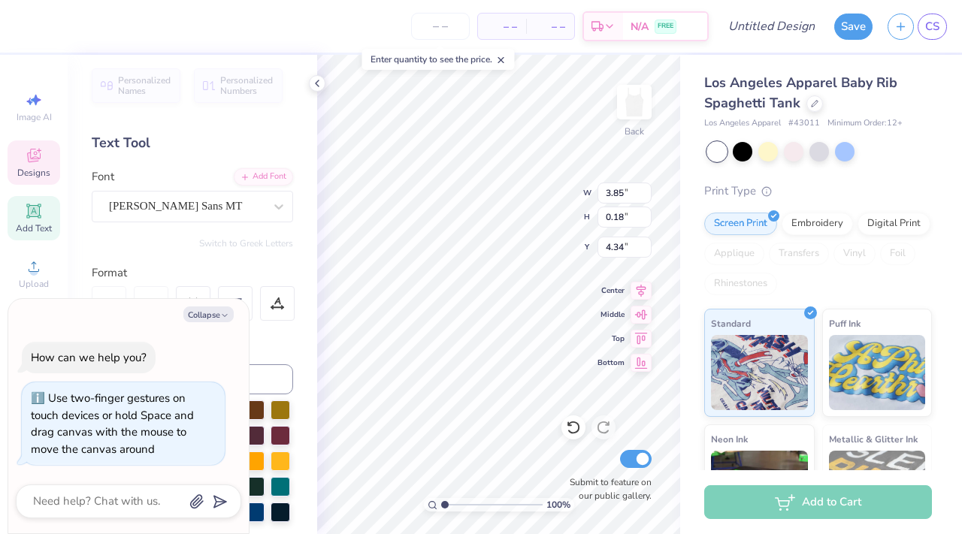
type textarea "SUPPORT RAIN AND"
type textarea "x"
type textarea "SUPPORT RAIN AND"
type textarea "x"
type textarea "SUPPORT RAIN AND M"
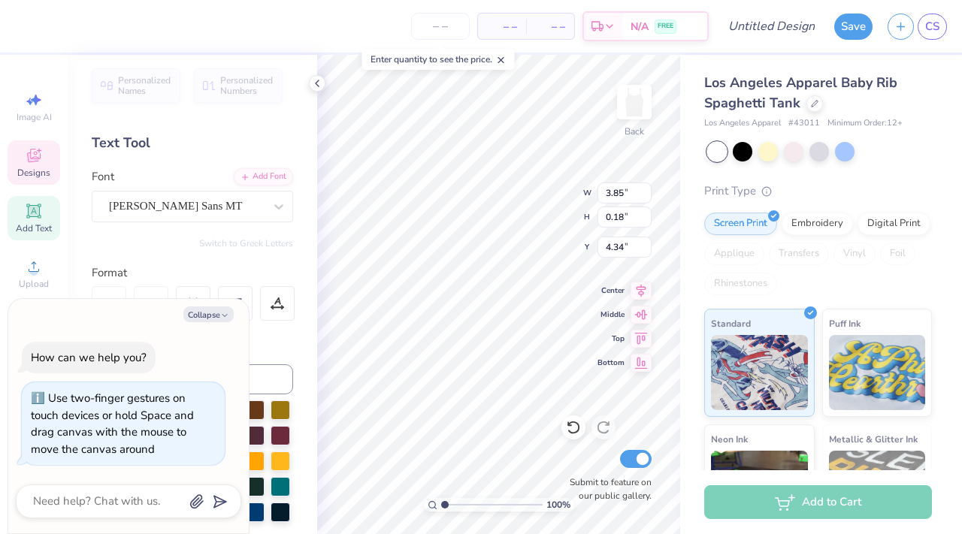
type textarea "x"
type textarea "SUPPORT RAIN AND MU"
type textarea "x"
type textarea "SUPPORT RAIN AND MUW"
type textarea "x"
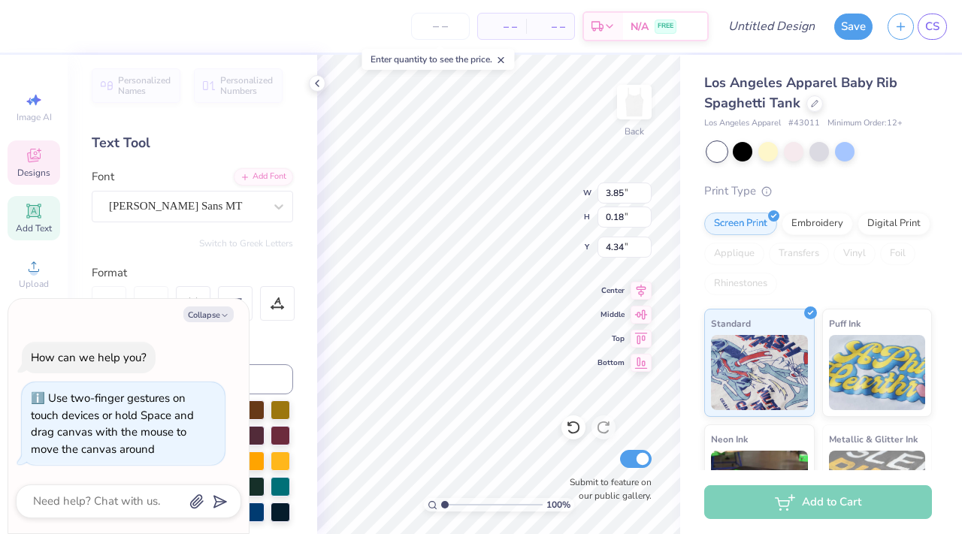
type textarea "SUPPORT RAIN AND MUWA"
type textarea "x"
type textarea "SUPPORT RAIN AND MUWAN"
type textarea "x"
type textarea "SUPPORT RAIN AND MUWAND"
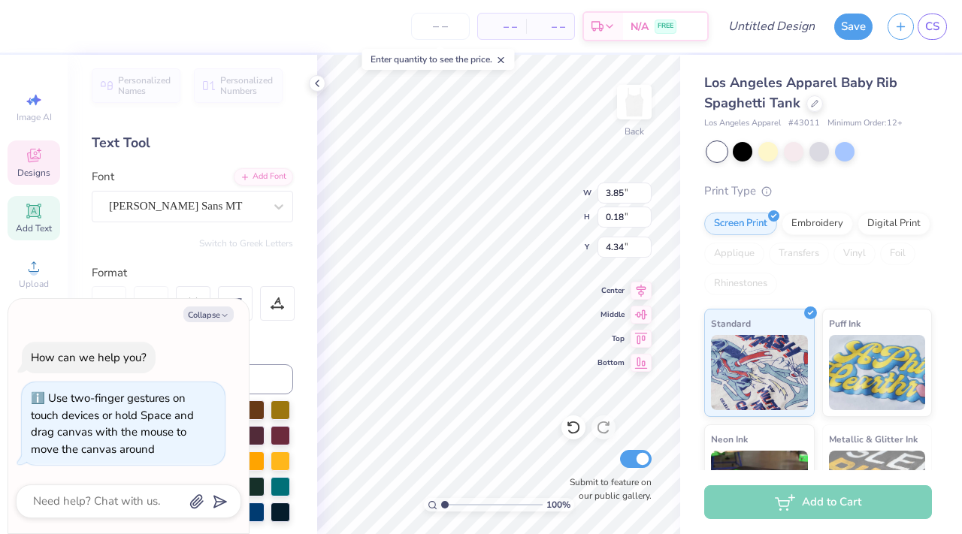
type textarea "x"
type textarea "SUPPORT RAIN AND MUWANDI"
type textarea "x"
type textarea "SUPPORT RAIN AND MUWANDI"
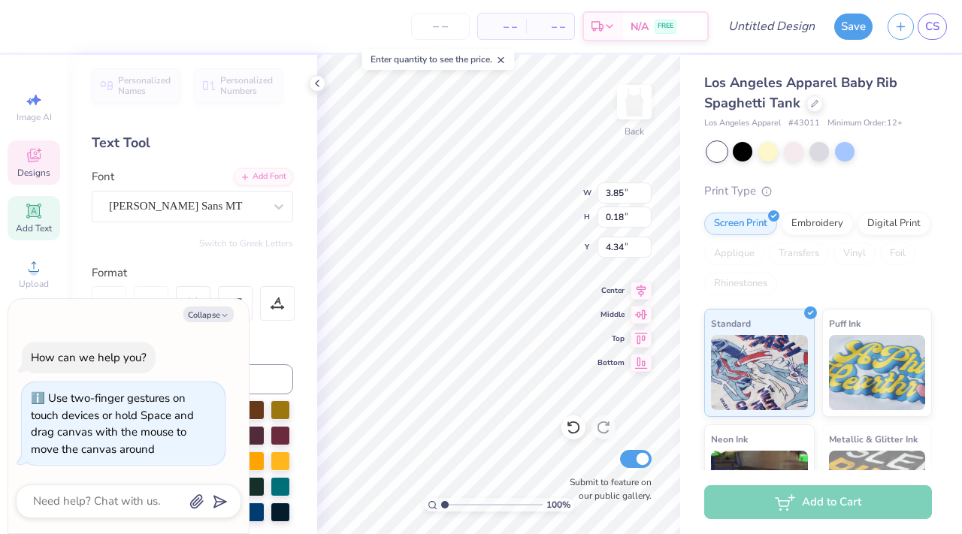
type textarea "x"
type textarea "SUPPORT RAIN AND MUWANDI M"
type textarea "x"
type textarea "SUPPORT RAIN AND MUWANDI MIS"
type textarea "x"
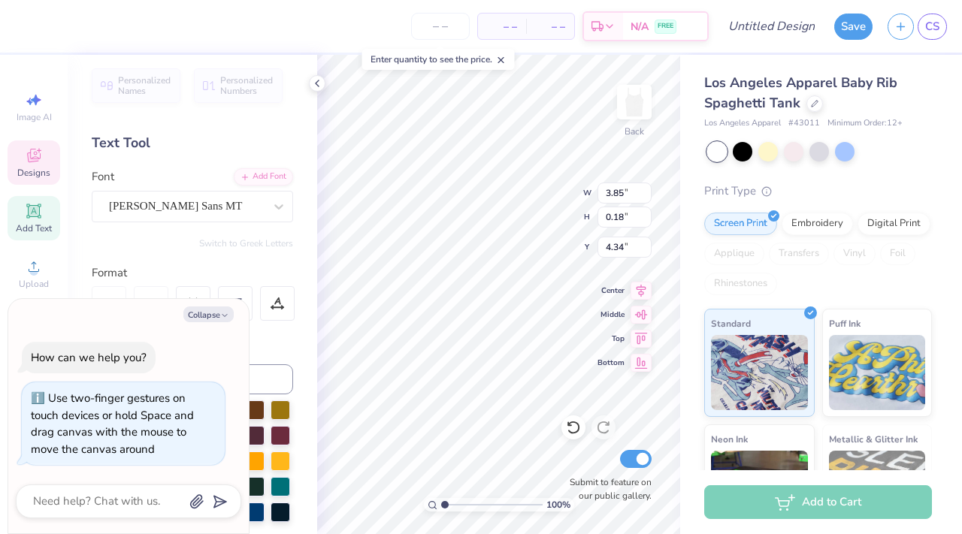
type textarea "SUPPORT RAIN AND MUWANDI MISS"
type textarea "x"
type textarea "SUPPORT RAIN AND MUWANDI MISSIO"
type textarea "x"
type textarea "SUPPORT RAIN AND MUWANDI MISSION"
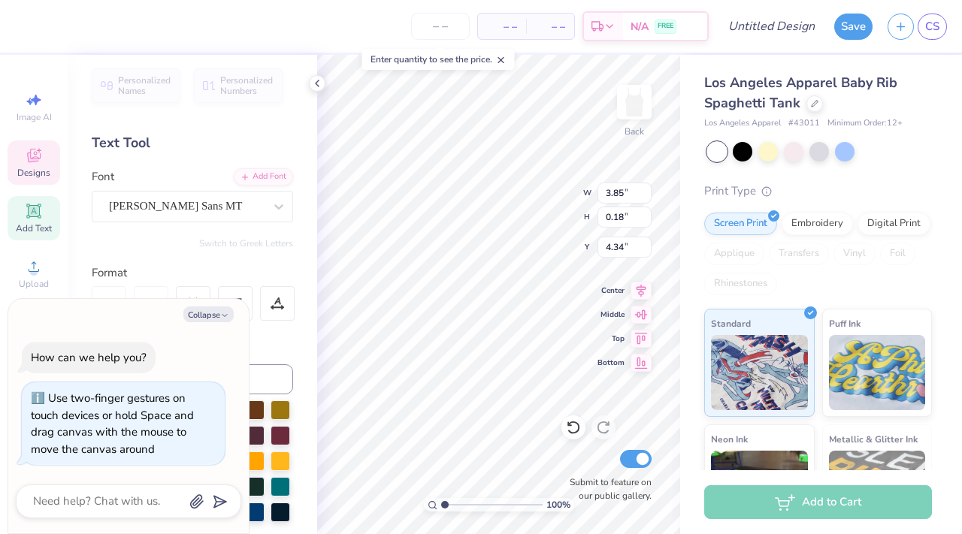
type textarea "x"
type textarea "SUPPORT RAIN AND MUWANDI MISSION"
type textarea "x"
type textarea "SUPPORT RAIN AND MUWANDI MISSION H"
type textarea "x"
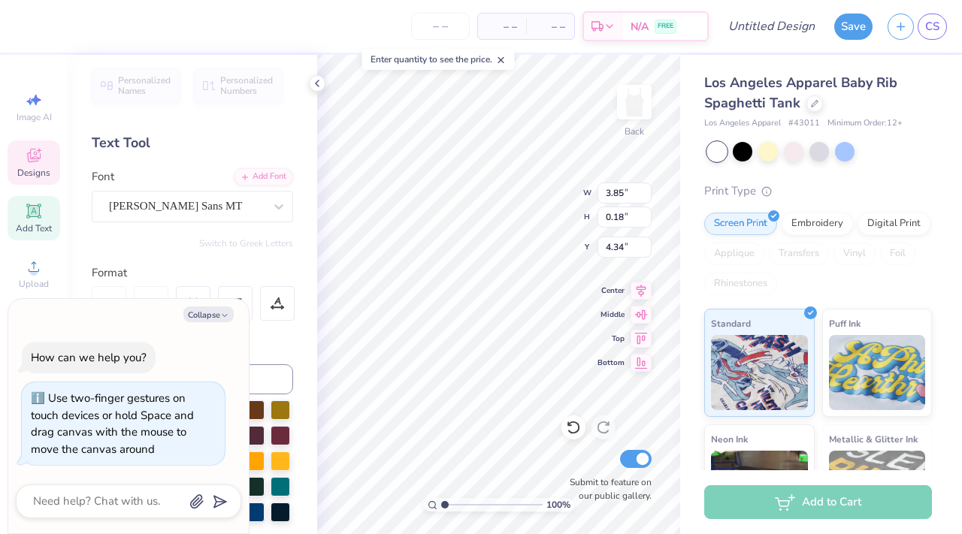
type textarea "SUPPORT RAIN AND MUWANDI MISSION HO"
type textarea "x"
type textarea "SUPPORT RAIN AND MUWANDI MISSION HOS"
type textarea "x"
type textarea "SUPPORT RAIN AND MUWANDI MISSION HOSP"
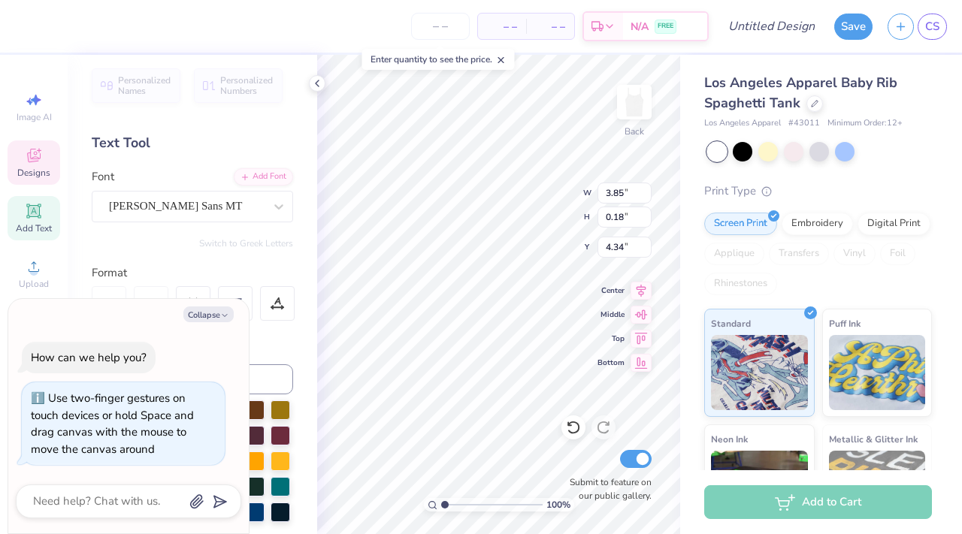
type textarea "x"
type textarea "SUPPORT RAIN AND MUWANDI MISSION HOSPI"
type textarea "x"
type textarea "SUPPORT RAIN AND MUWANDI MISSION HOSPIT"
type textarea "x"
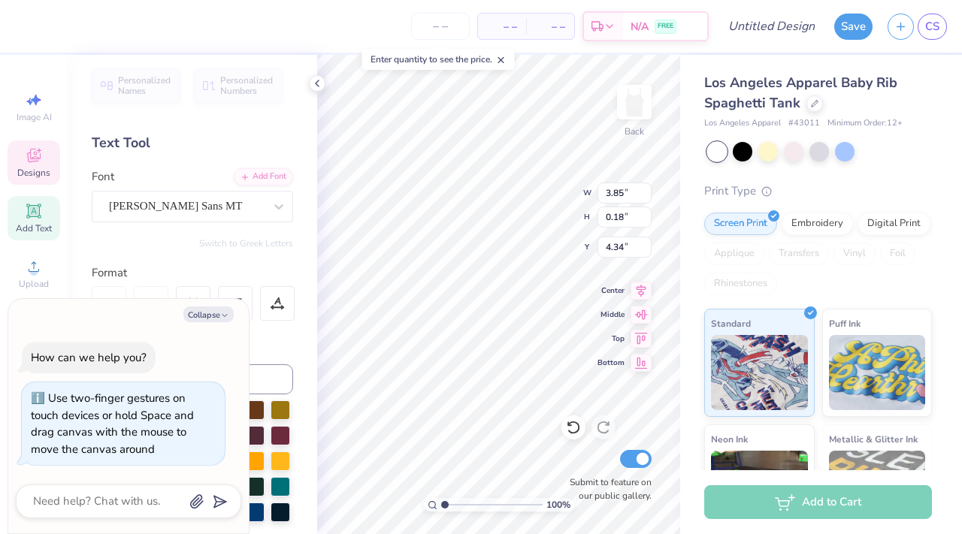
type textarea "SUPPORT RAIN AND MUWANDI MISSION HOSPITA"
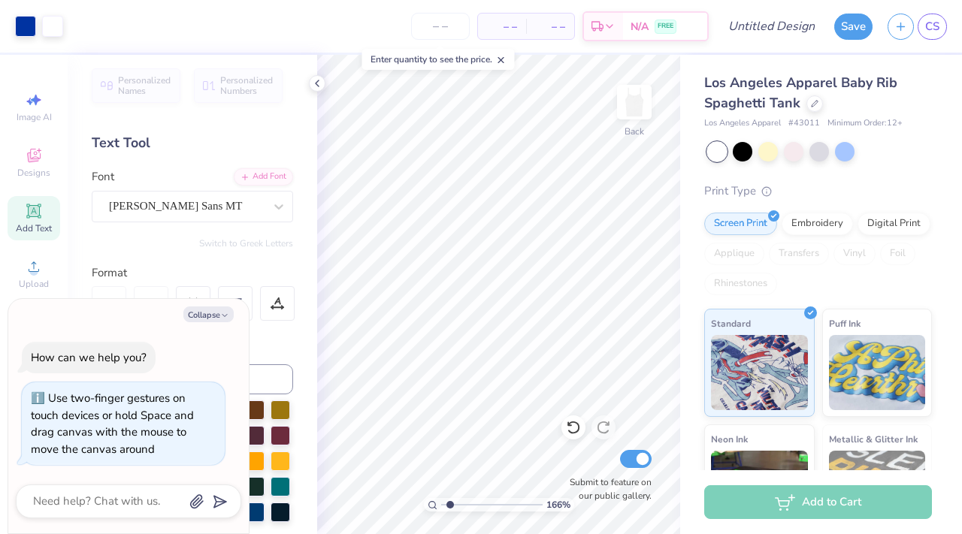
click at [449, 504] on input "range" at bounding box center [491, 505] width 101 height 14
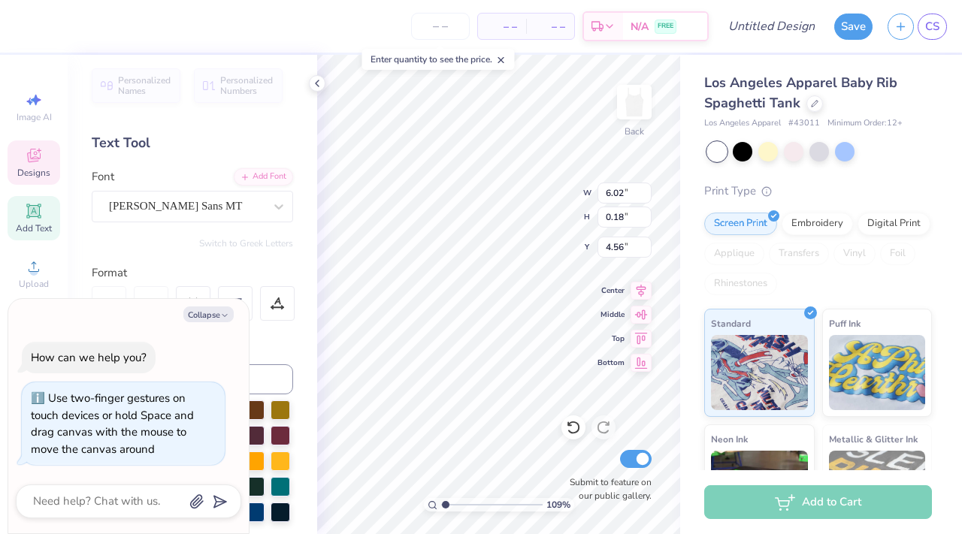
click at [445, 504] on input "range" at bounding box center [491, 505] width 101 height 14
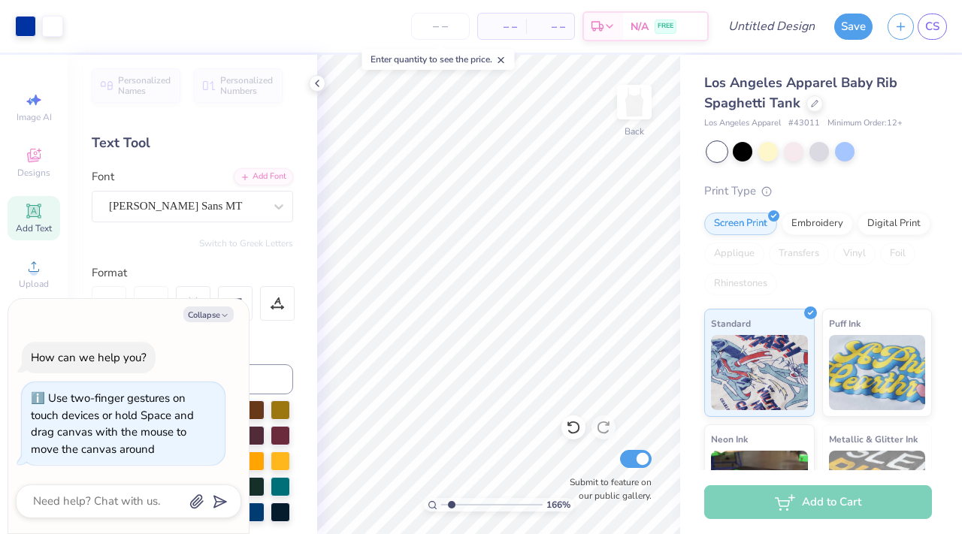
click at [451, 504] on input "range" at bounding box center [491, 505] width 101 height 14
click at [440, 26] on input "number" at bounding box center [440, 26] width 59 height 27
drag, startPoint x: 451, startPoint y: 506, endPoint x: 476, endPoint y: 506, distance: 25.5
click at [476, 506] on input "range" at bounding box center [491, 505] width 101 height 14
drag, startPoint x: 476, startPoint y: 505, endPoint x: 449, endPoint y: 492, distance: 29.2
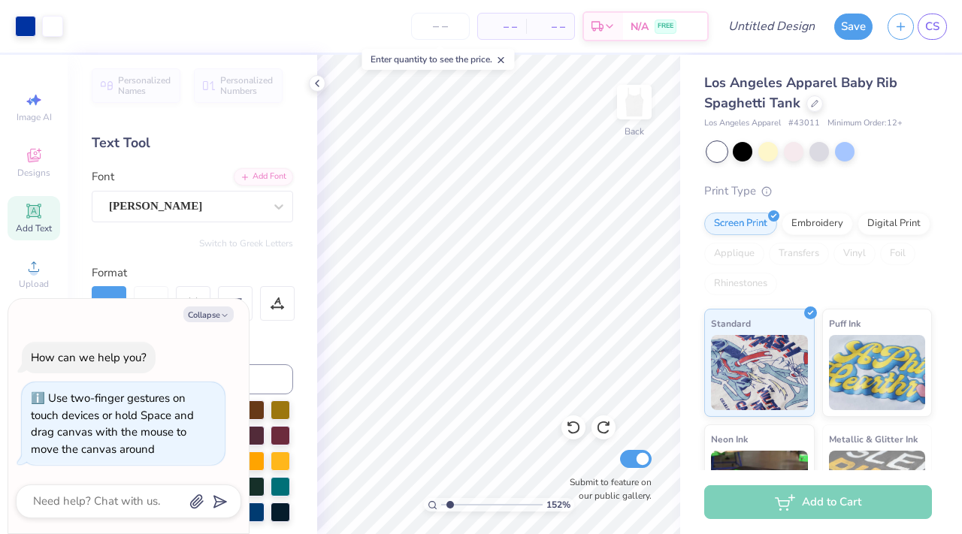
click at [449, 498] on input "range" at bounding box center [491, 505] width 101 height 14
drag, startPoint x: 446, startPoint y: 502, endPoint x: 460, endPoint y: 502, distance: 13.5
click at [460, 502] on input "range" at bounding box center [491, 505] width 101 height 14
click at [631, 339] on div "255 % Back W 2.19 2.19 " H 0.75 0.75 " Y 3.13 3.13 " Center Middle Top Bottom S…" at bounding box center [498, 294] width 363 height 479
click at [452, 505] on input "range" at bounding box center [491, 505] width 101 height 14
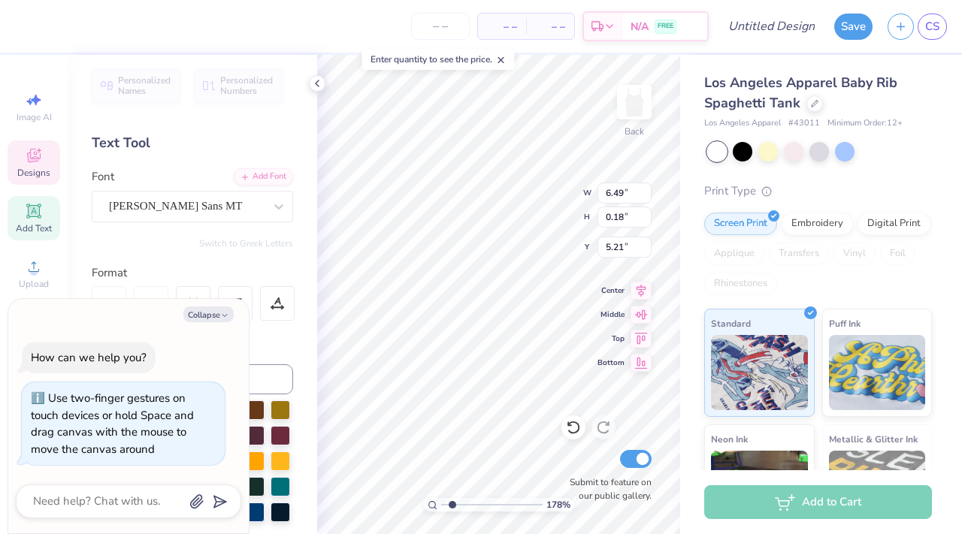
scroll to position [0, 2]
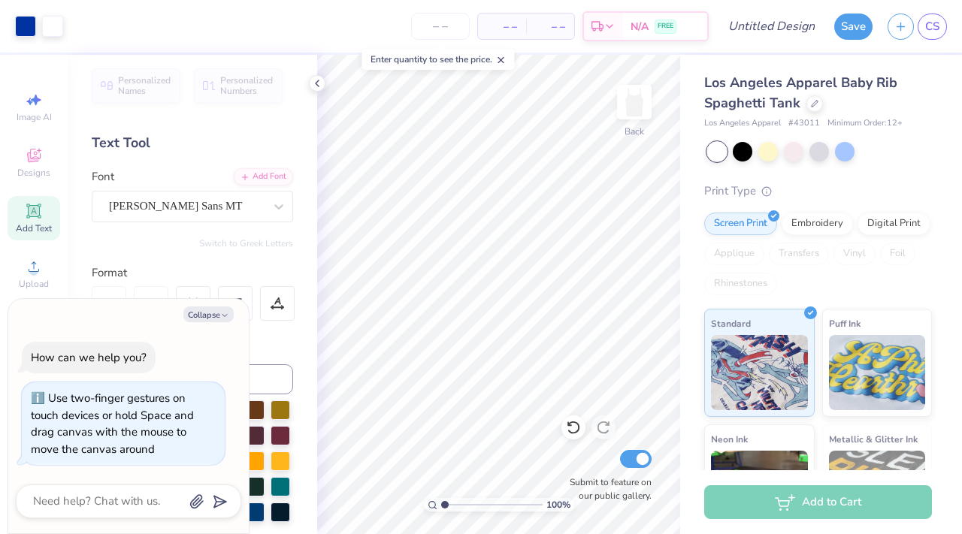
drag, startPoint x: 449, startPoint y: 502, endPoint x: 424, endPoint y: 501, distance: 24.8
click at [441, 502] on input "range" at bounding box center [491, 505] width 101 height 14
drag, startPoint x: 446, startPoint y: 502, endPoint x: 458, endPoint y: 501, distance: 12.0
click at [458, 501] on input "range" at bounding box center [491, 505] width 101 height 14
drag, startPoint x: 457, startPoint y: 505, endPoint x: 436, endPoint y: 505, distance: 21.0
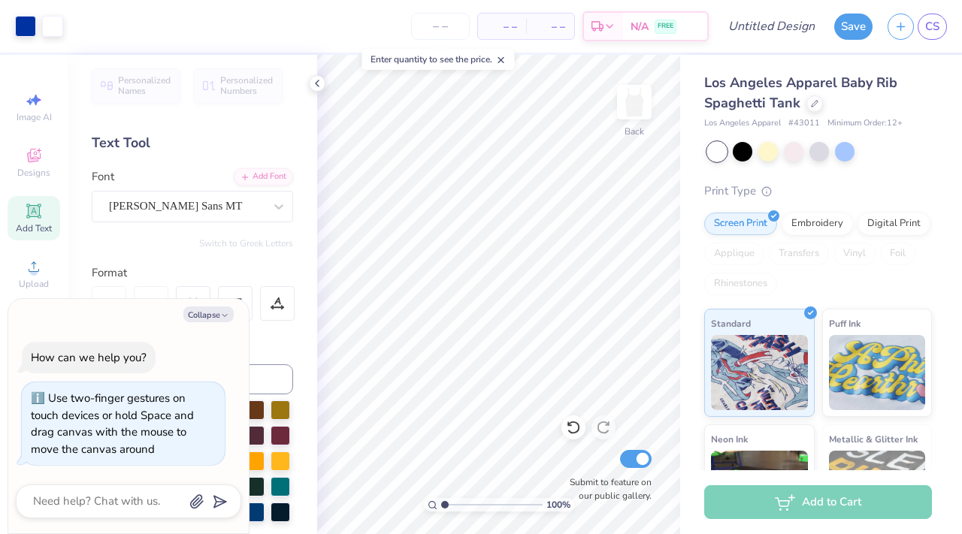
click at [441, 505] on input "range" at bounding box center [491, 505] width 101 height 14
drag, startPoint x: 446, startPoint y: 502, endPoint x: 457, endPoint y: 501, distance: 10.5
click at [457, 501] on input "range" at bounding box center [491, 505] width 101 height 14
drag, startPoint x: 455, startPoint y: 502, endPoint x: 417, endPoint y: 500, distance: 37.6
click at [441, 500] on input "range" at bounding box center [491, 505] width 101 height 14
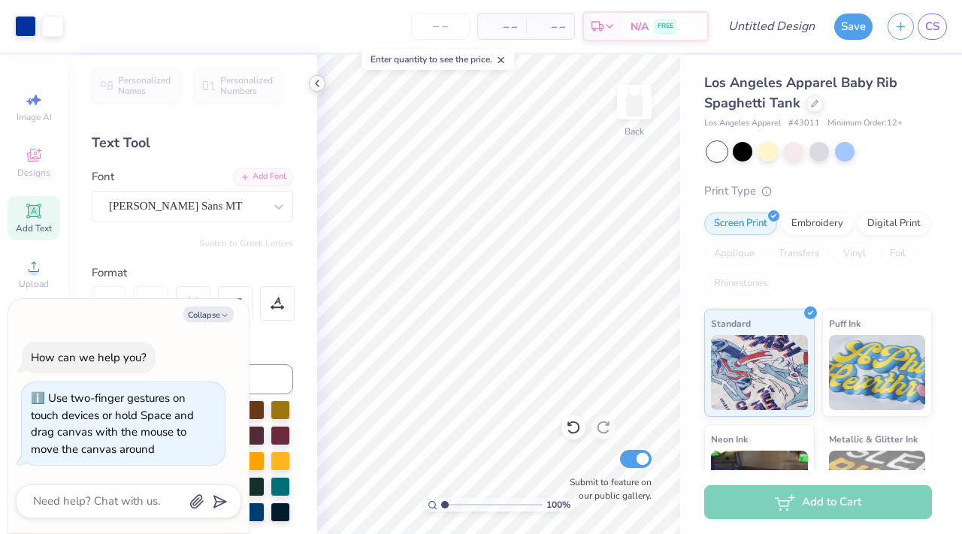
click at [316, 80] on icon at bounding box center [317, 83] width 12 height 12
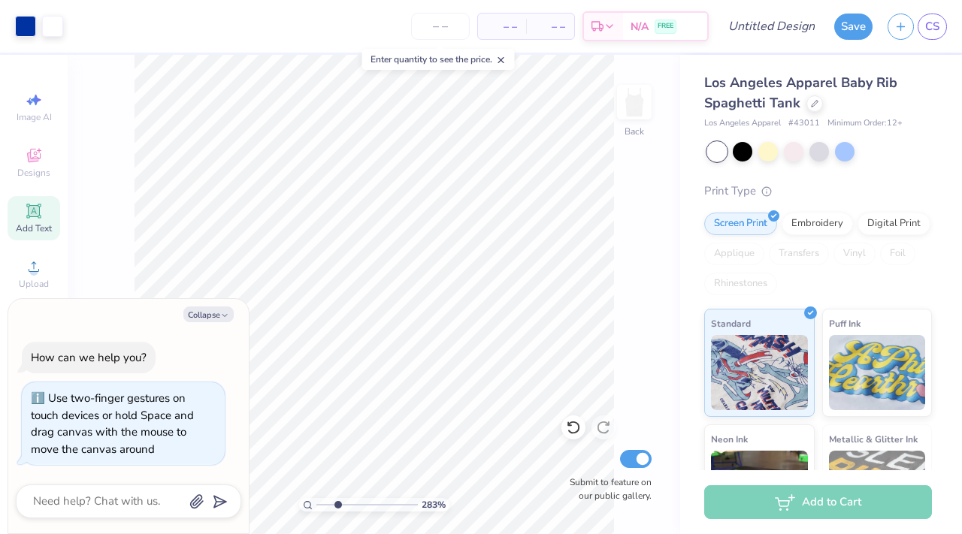
drag, startPoint x: 321, startPoint y: 502, endPoint x: 337, endPoint y: 498, distance: 17.0
click at [337, 499] on input "range" at bounding box center [366, 505] width 101 height 14
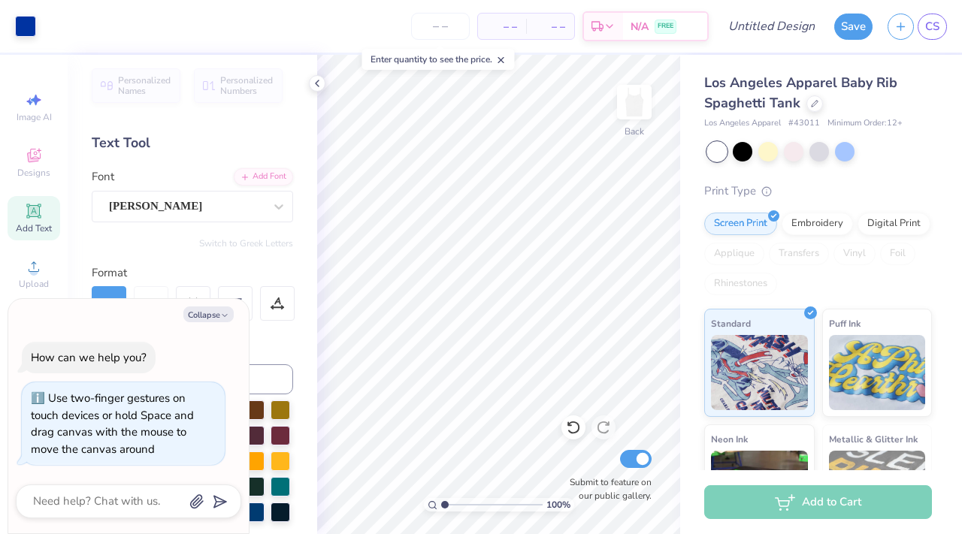
drag, startPoint x: 462, startPoint y: 507, endPoint x: 436, endPoint y: 506, distance: 26.3
click at [436, 506] on div "100 %" at bounding box center [499, 505] width 150 height 14
click at [452, 504] on input "range" at bounding box center [491, 505] width 101 height 14
click at [35, 216] on icon at bounding box center [33, 210] width 11 height 11
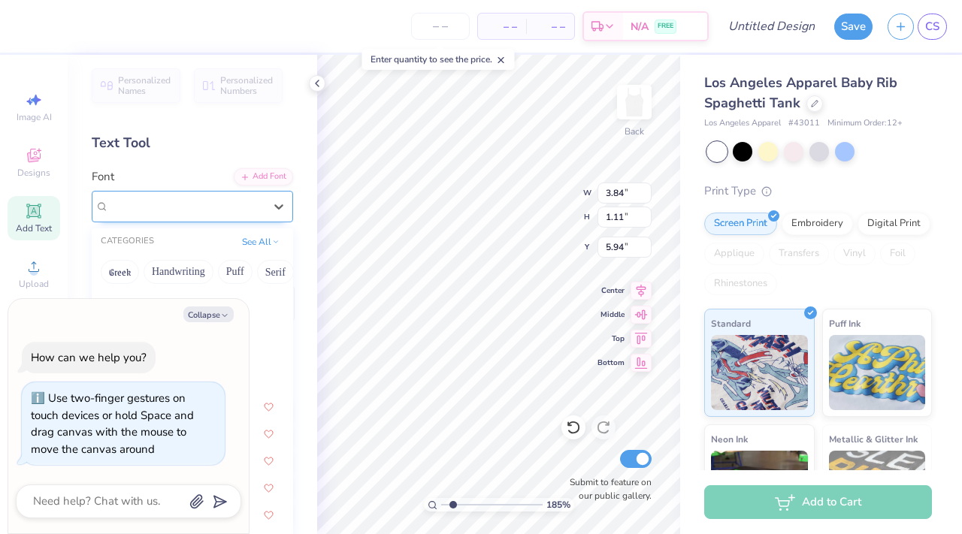
click at [185, 197] on div at bounding box center [186, 206] width 155 height 20
click at [225, 316] on polyline "button" at bounding box center [224, 315] width 5 height 2
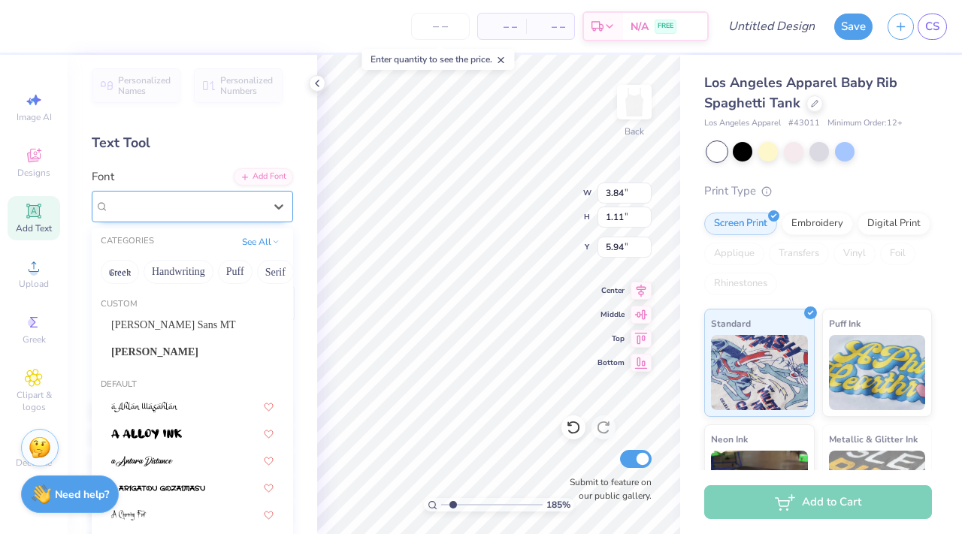
click at [255, 200] on div "Super Dream" at bounding box center [186, 206] width 158 height 23
click at [133, 346] on div "Snell" at bounding box center [192, 352] width 162 height 16
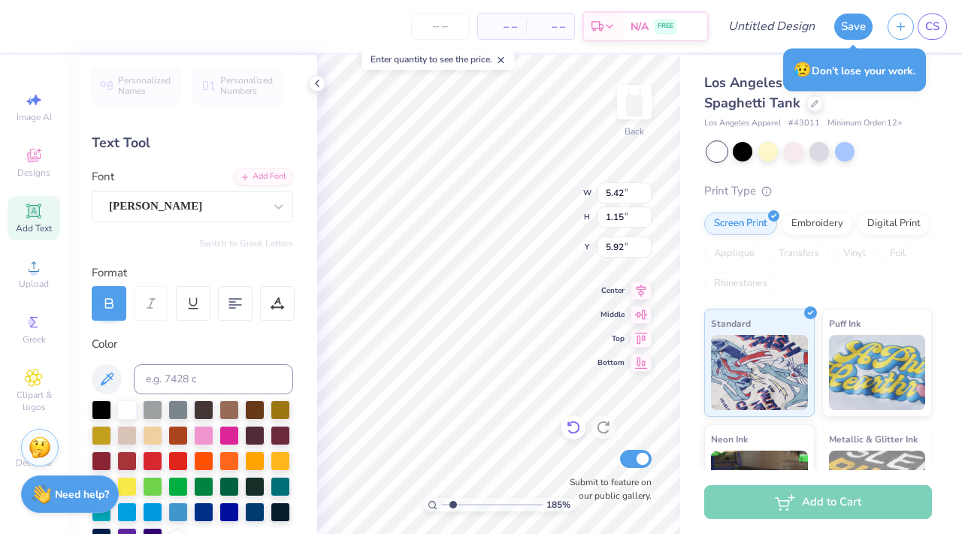
scroll to position [0, 0]
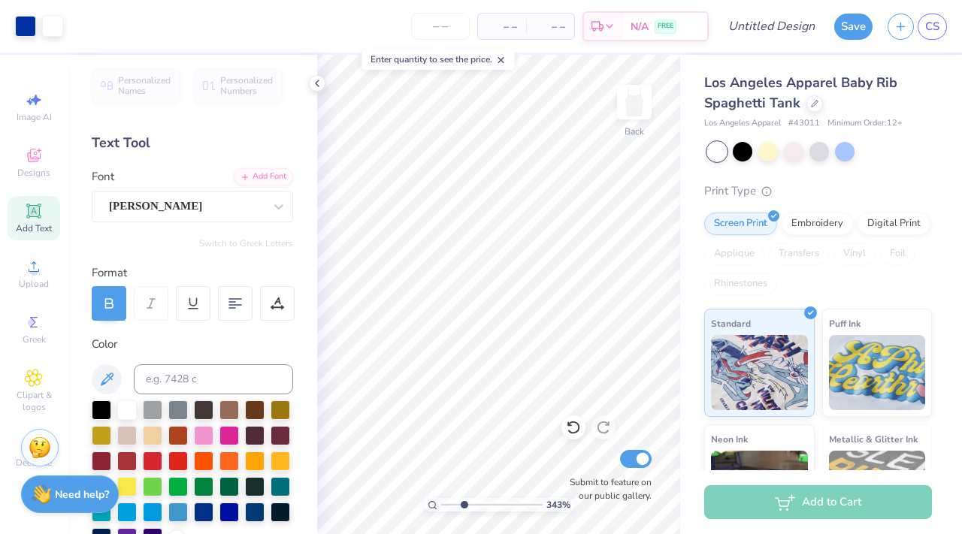
drag, startPoint x: 452, startPoint y: 506, endPoint x: 462, endPoint y: 503, distance: 10.9
click at [462, 503] on input "range" at bounding box center [491, 505] width 101 height 14
drag, startPoint x: 463, startPoint y: 503, endPoint x: 431, endPoint y: 499, distance: 32.6
click at [431, 500] on div "100 %" at bounding box center [499, 505] width 150 height 14
drag, startPoint x: 446, startPoint y: 503, endPoint x: 458, endPoint y: 502, distance: 12.1
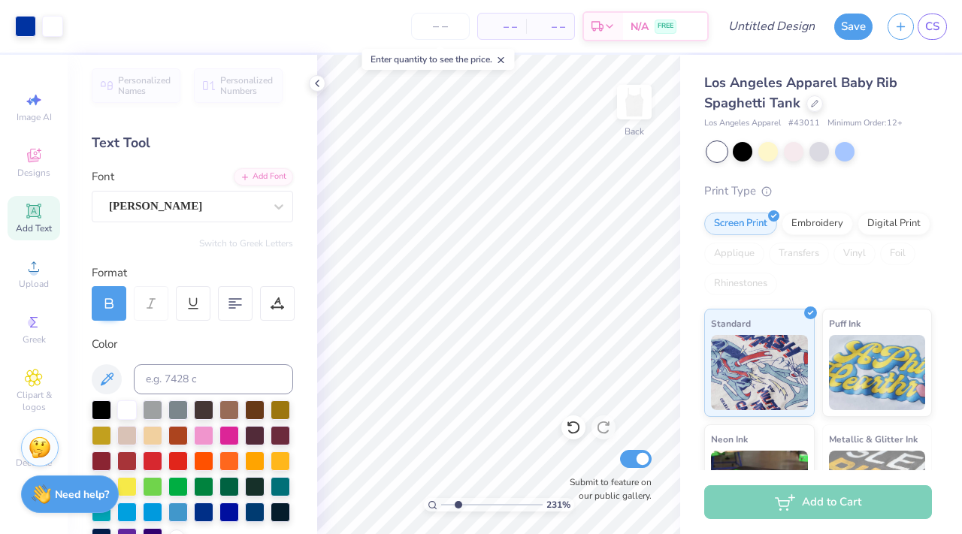
click at [458, 502] on input "range" at bounding box center [491, 505] width 101 height 14
click at [626, 309] on div "Art colors – – Per Item – – Total Est. Delivery N/A FREE Design Title Save CS I…" at bounding box center [481, 267] width 962 height 534
drag, startPoint x: 457, startPoint y: 505, endPoint x: 433, endPoint y: 503, distance: 24.1
click at [441, 503] on input "range" at bounding box center [491, 505] width 101 height 14
drag, startPoint x: 443, startPoint y: 503, endPoint x: 455, endPoint y: 503, distance: 11.3
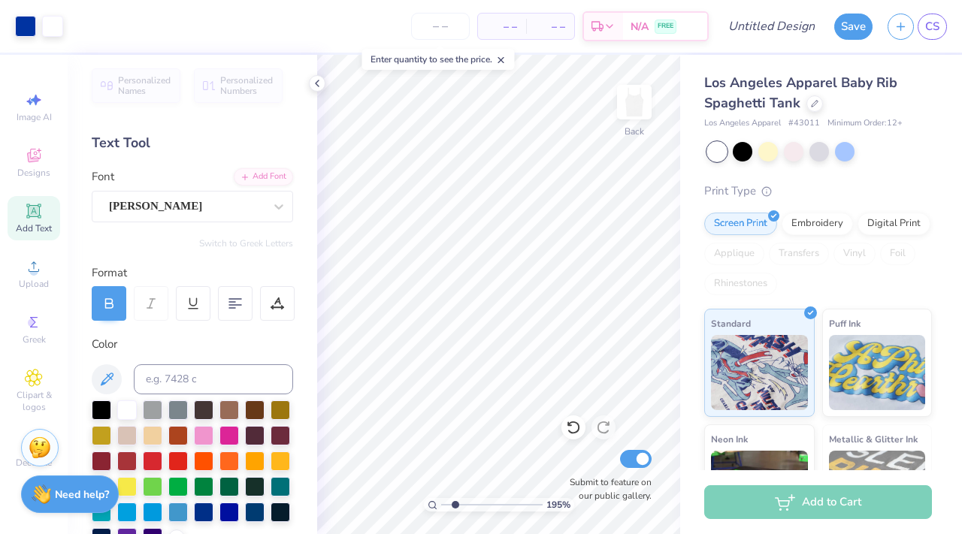
click at [455, 503] on input "range" at bounding box center [491, 505] width 101 height 14
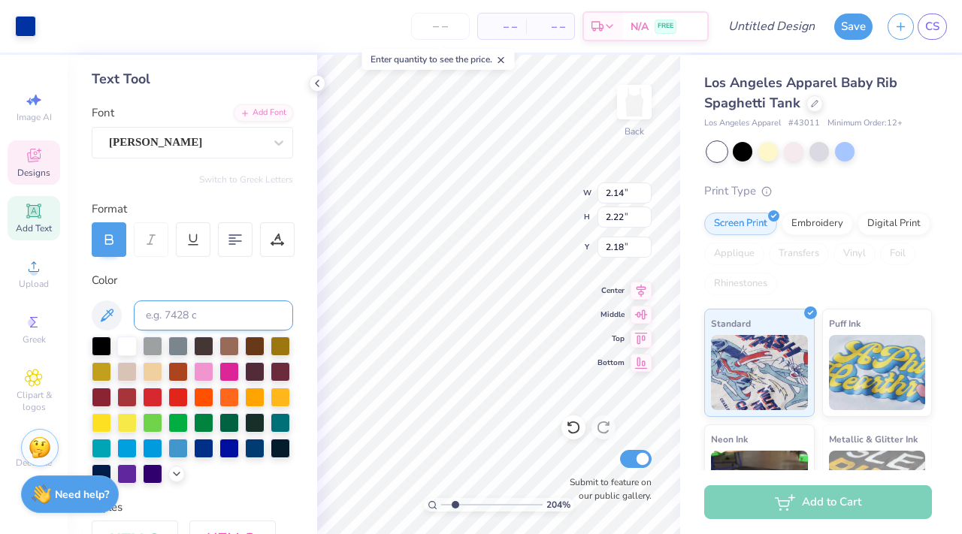
scroll to position [91, 0]
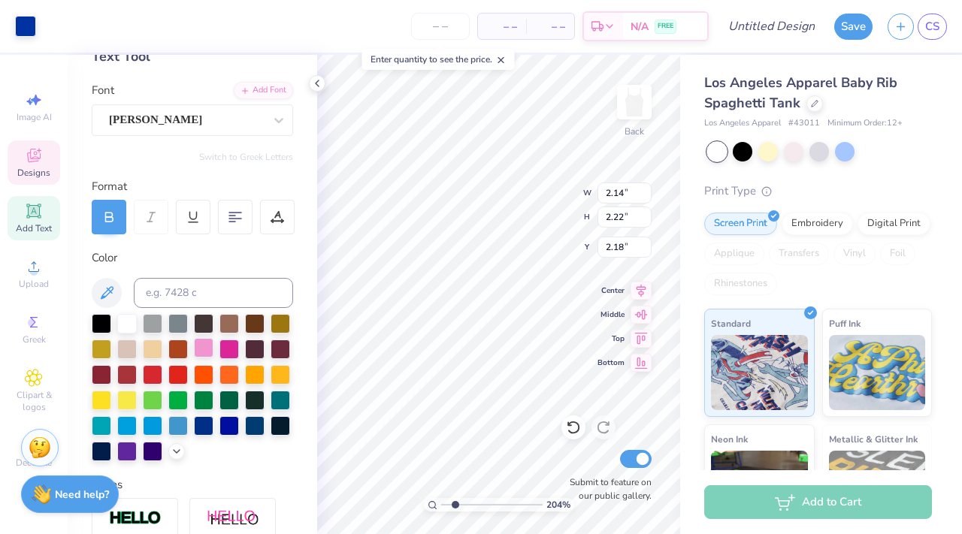
click at [207, 347] on div at bounding box center [204, 348] width 20 height 20
drag, startPoint x: 207, startPoint y: 347, endPoint x: 224, endPoint y: 347, distance: 17.3
click at [207, 347] on div at bounding box center [204, 350] width 20 height 20
click at [156, 323] on div at bounding box center [153, 323] width 20 height 20
drag, startPoint x: 448, startPoint y: 504, endPoint x: 428, endPoint y: 504, distance: 20.3
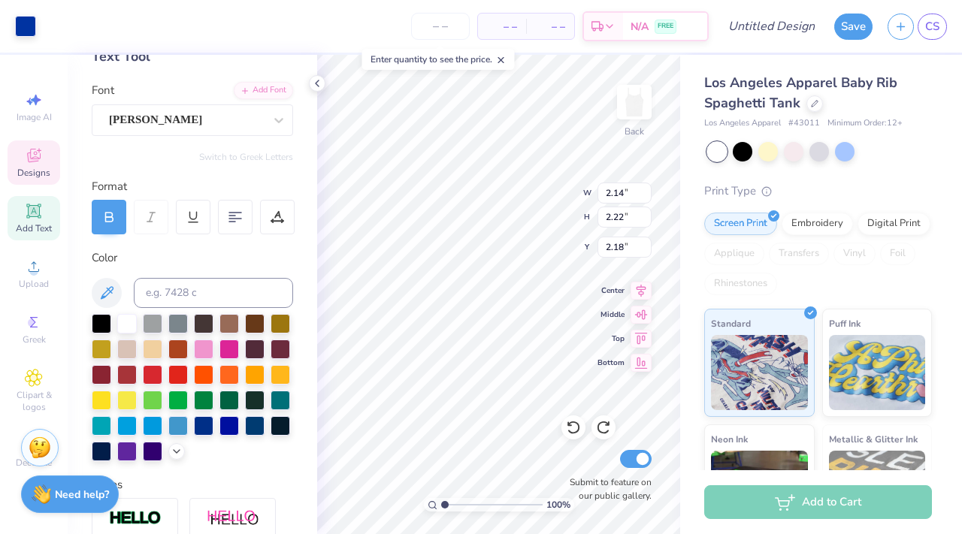
click at [441, 504] on input "range" at bounding box center [491, 505] width 101 height 14
click at [567, 430] on icon at bounding box center [573, 427] width 15 height 15
click at [567, 429] on icon at bounding box center [573, 427] width 15 height 15
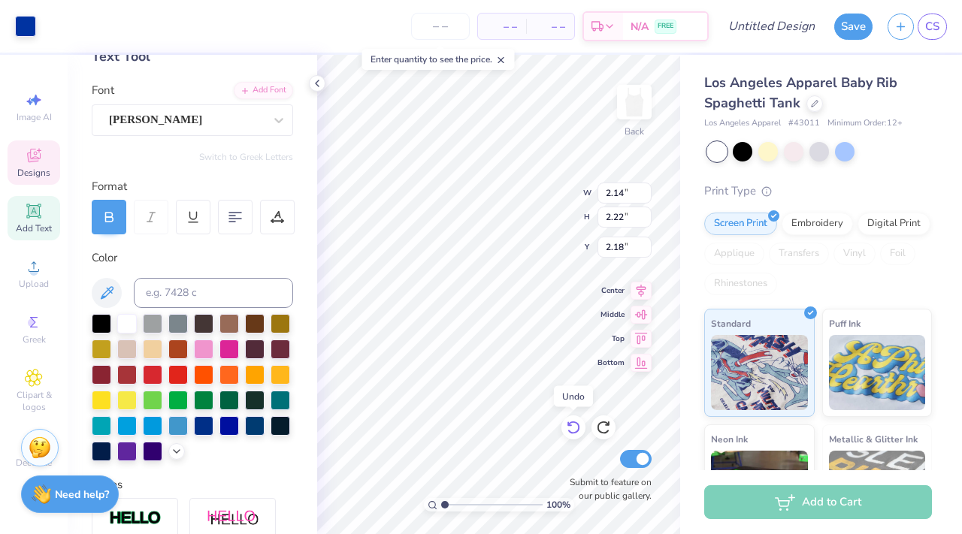
click at [572, 428] on icon at bounding box center [573, 427] width 15 height 15
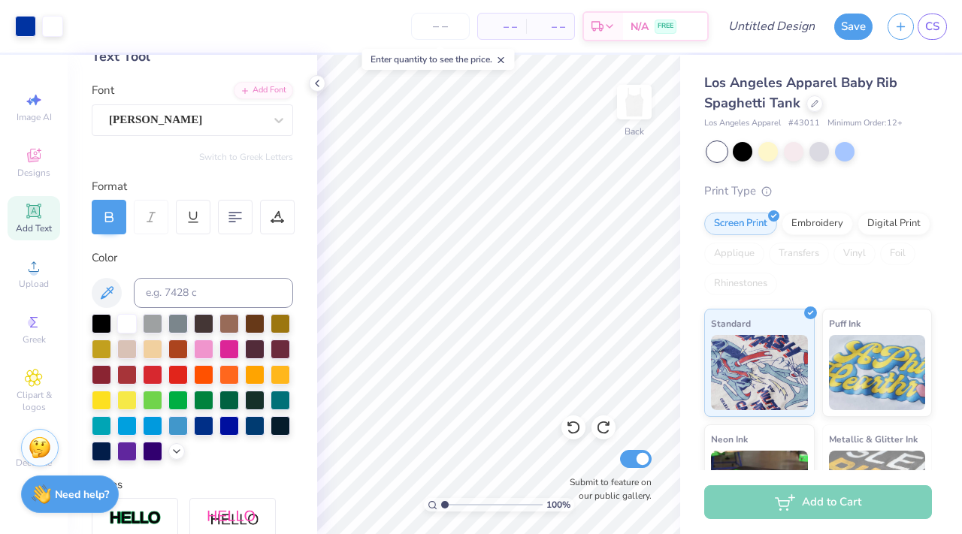
click at [442, 498] on input "range" at bounding box center [491, 505] width 101 height 14
click at [450, 504] on input "range" at bounding box center [491, 505] width 101 height 14
drag, startPoint x: 449, startPoint y: 504, endPoint x: 426, endPoint y: 503, distance: 23.3
click at [441, 503] on input "range" at bounding box center [491, 505] width 101 height 14
drag, startPoint x: 443, startPoint y: 501, endPoint x: 451, endPoint y: 501, distance: 8.3
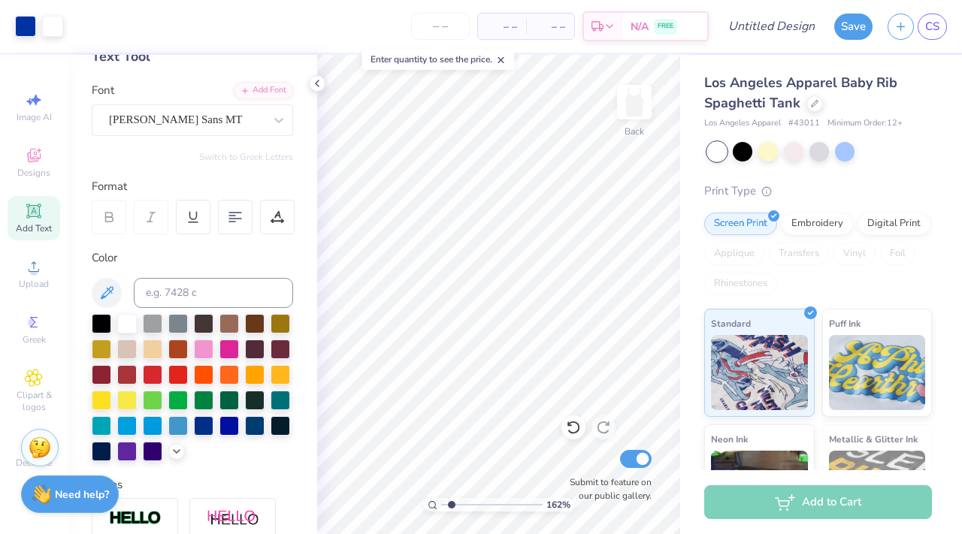
click at [451, 501] on input "range" at bounding box center [491, 505] width 101 height 14
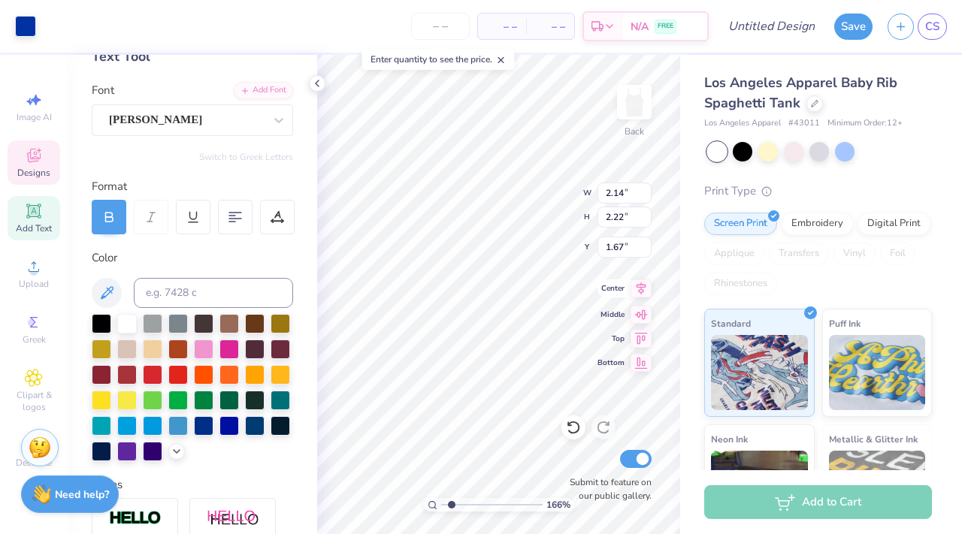
click at [630, 284] on div "166 % Back W 2.14 2.14 " H 2.22 2.22 " Y 1.67 1.67 " Center Middle Top Bottom S…" at bounding box center [498, 294] width 363 height 479
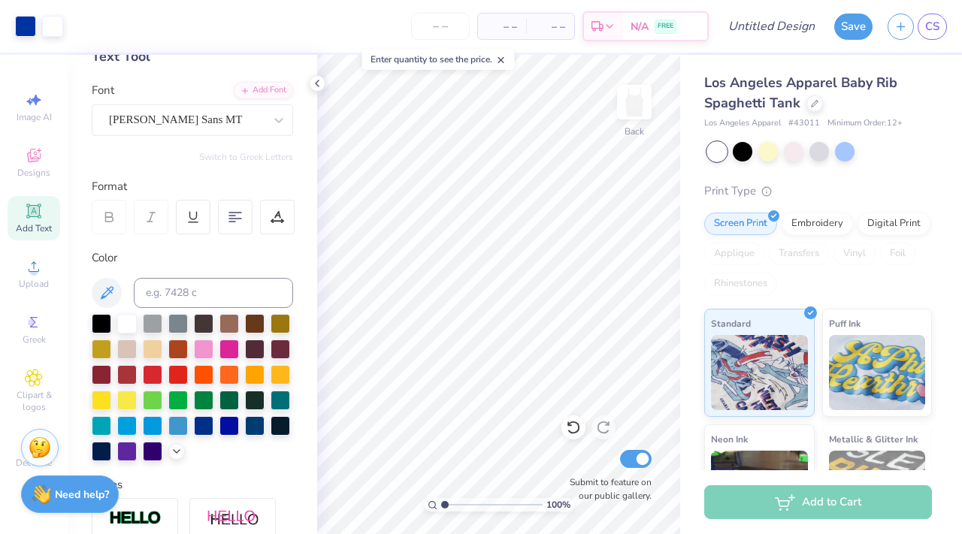
click at [443, 506] on input "range" at bounding box center [491, 505] width 101 height 14
click at [753, 29] on input "Design Title" at bounding box center [790, 26] width 74 height 30
click at [853, 23] on button "Save" at bounding box center [853, 24] width 38 height 26
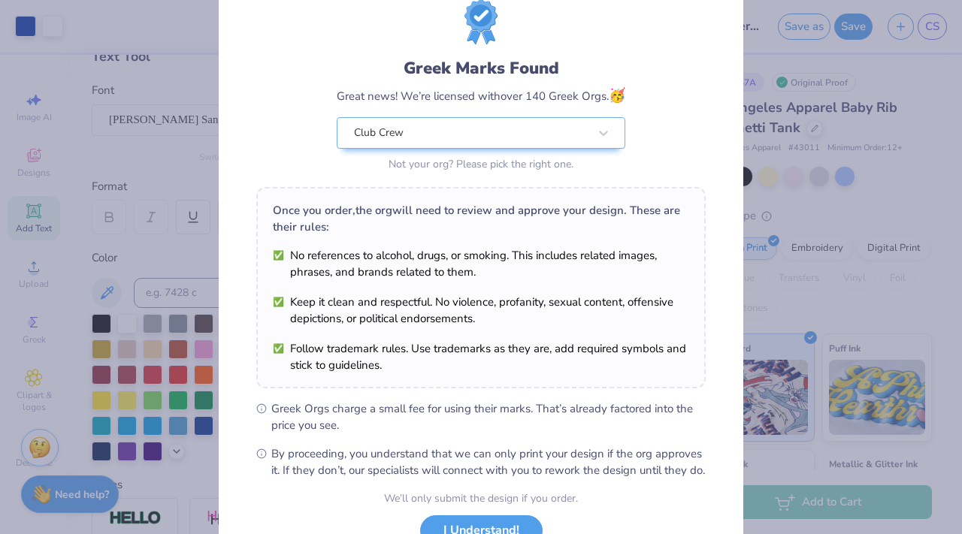
scroll to position [169, 0]
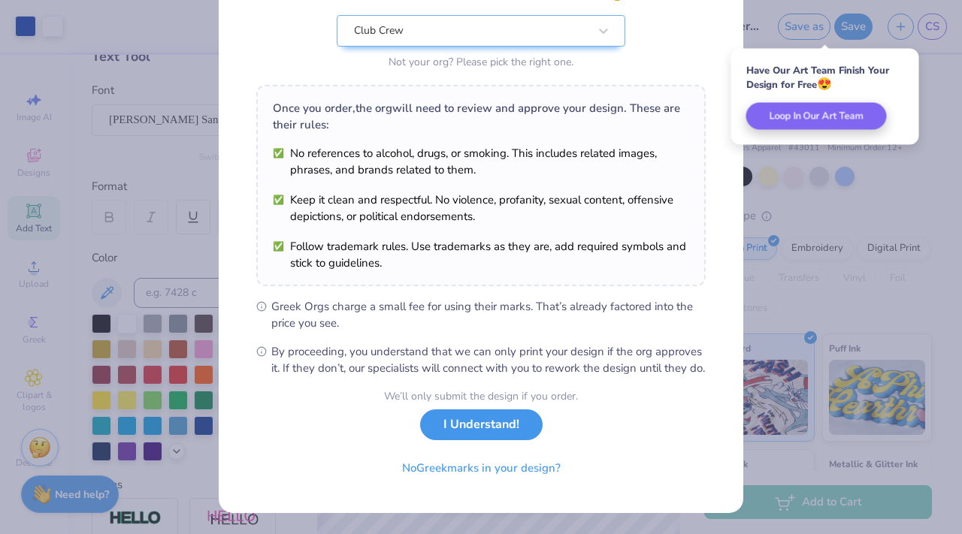
click at [490, 422] on button "I Understand!" at bounding box center [481, 425] width 122 height 31
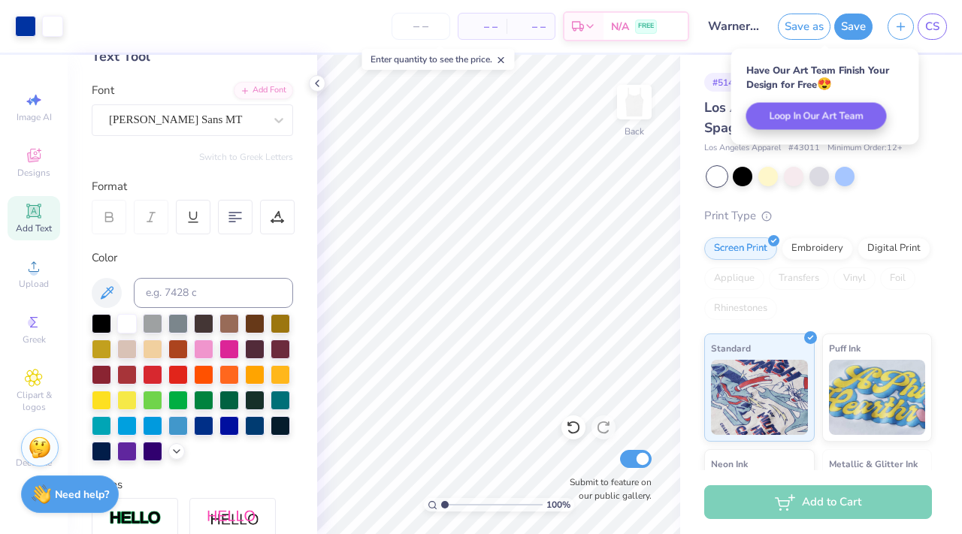
scroll to position [0, 0]
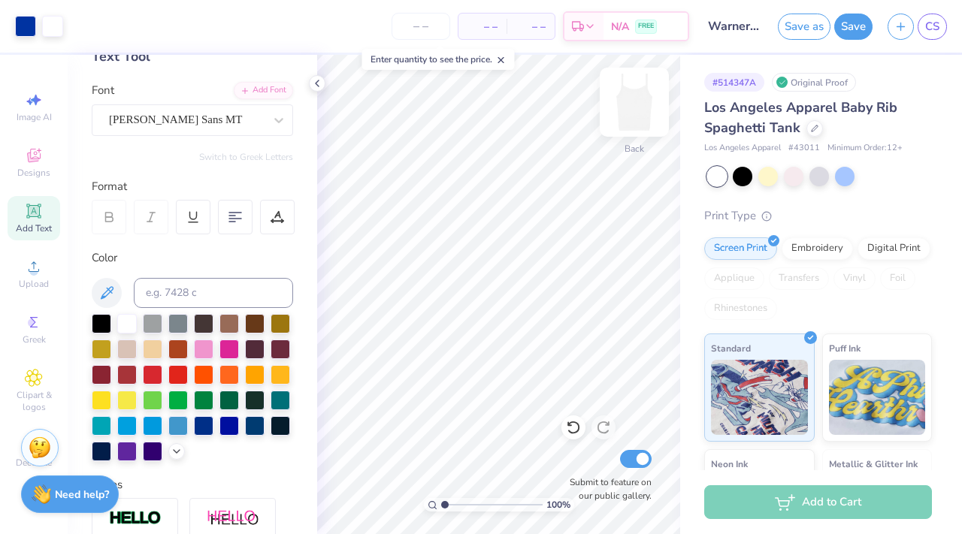
click at [632, 108] on img at bounding box center [634, 102] width 60 height 60
click at [631, 112] on img at bounding box center [634, 102] width 60 height 60
click at [425, 32] on input "number" at bounding box center [420, 26] width 59 height 27
drag, startPoint x: 443, startPoint y: 504, endPoint x: 446, endPoint y: 489, distance: 15.5
click at [446, 498] on input "range" at bounding box center [491, 505] width 101 height 14
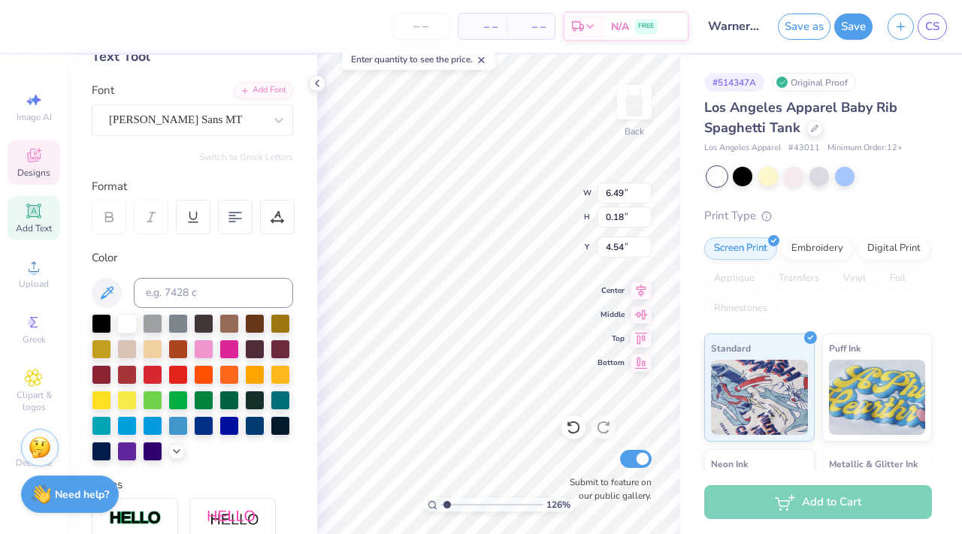
scroll to position [0, 2]
click at [209, 122] on div "Gill Sans MT" at bounding box center [186, 119] width 158 height 23
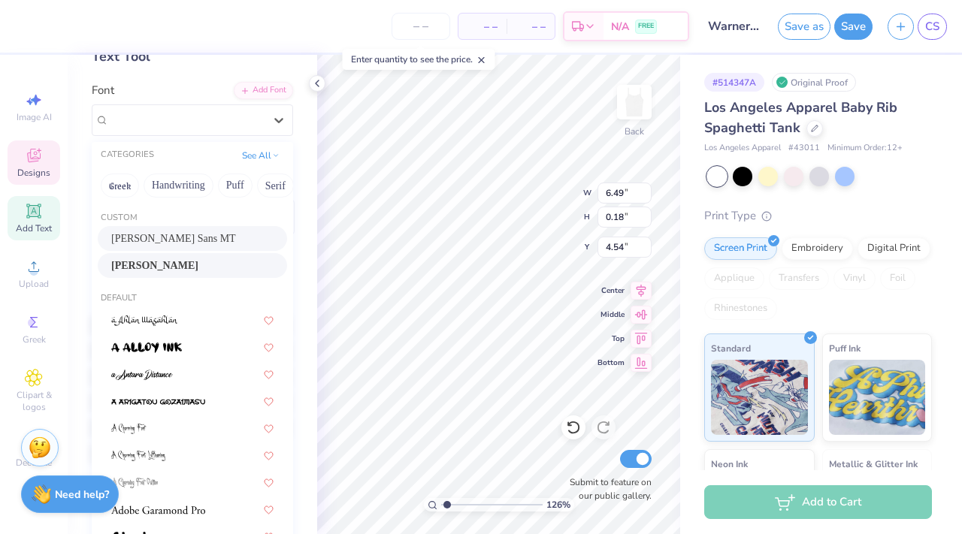
click at [171, 267] on div "Snell" at bounding box center [192, 266] width 162 height 16
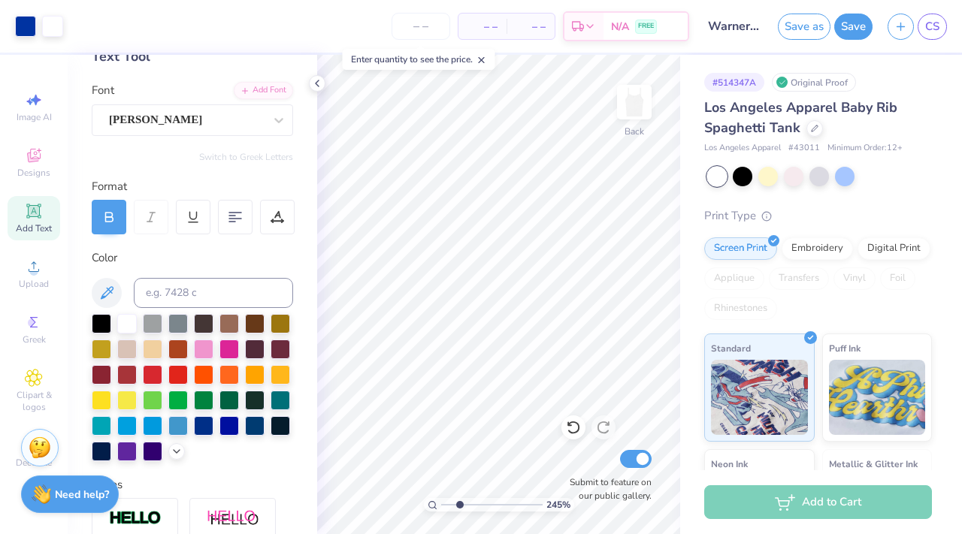
drag, startPoint x: 444, startPoint y: 503, endPoint x: 461, endPoint y: 504, distance: 16.5
click at [461, 504] on input "range" at bounding box center [491, 505] width 101 height 14
drag, startPoint x: 458, startPoint y: 504, endPoint x: 440, endPoint y: 504, distance: 17.3
click at [441, 504] on input "range" at bounding box center [491, 505] width 101 height 14
drag, startPoint x: 444, startPoint y: 505, endPoint x: 454, endPoint y: 506, distance: 9.8
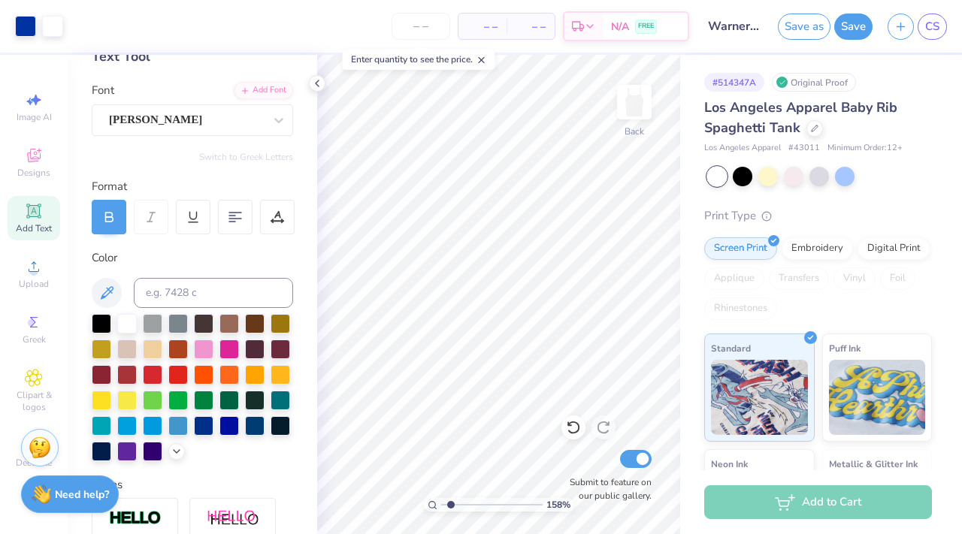
click at [453, 506] on input "range" at bounding box center [491, 505] width 101 height 14
drag, startPoint x: 447, startPoint y: 506, endPoint x: 456, endPoint y: 507, distance: 9.0
click at [456, 507] on input "range" at bounding box center [491, 505] width 101 height 14
drag, startPoint x: 452, startPoint y: 504, endPoint x: 431, endPoint y: 503, distance: 21.1
click at [441, 504] on input "range" at bounding box center [491, 505] width 101 height 14
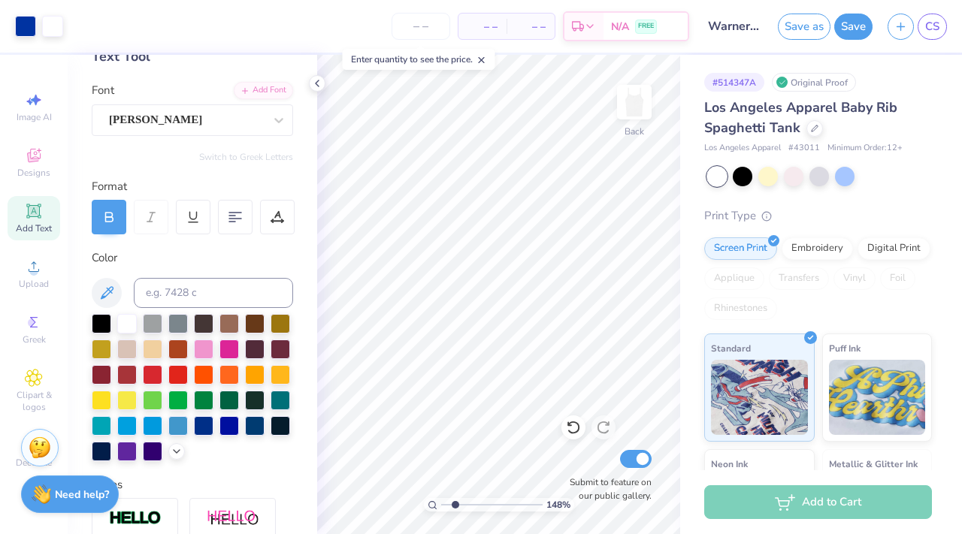
drag, startPoint x: 442, startPoint y: 505, endPoint x: 455, endPoint y: 505, distance: 12.8
click at [455, 505] on input "range" at bounding box center [491, 505] width 101 height 14
drag, startPoint x: 452, startPoint y: 504, endPoint x: 431, endPoint y: 504, distance: 21.0
click at [441, 504] on input "range" at bounding box center [491, 505] width 101 height 14
click at [449, 504] on input "range" at bounding box center [491, 505] width 101 height 14
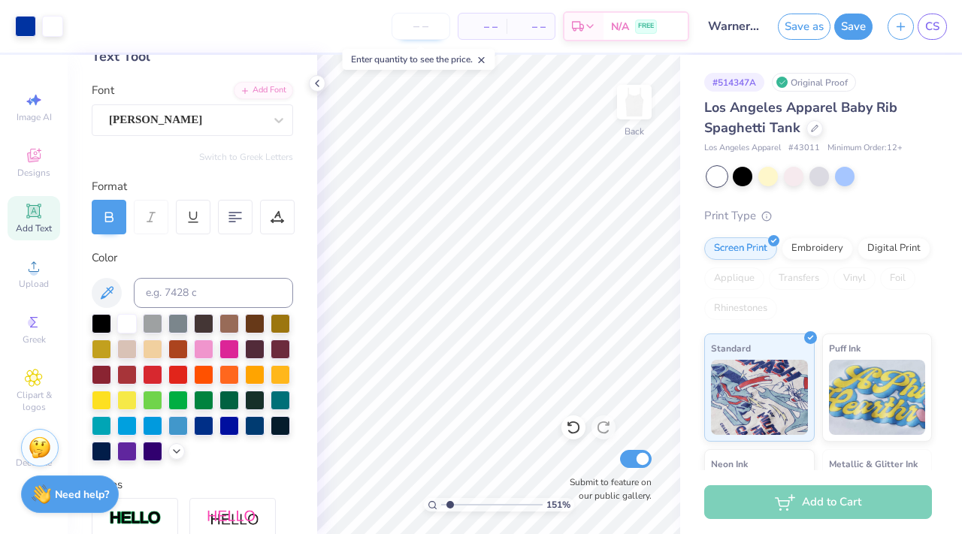
click at [431, 30] on input "number" at bounding box center [420, 26] width 59 height 27
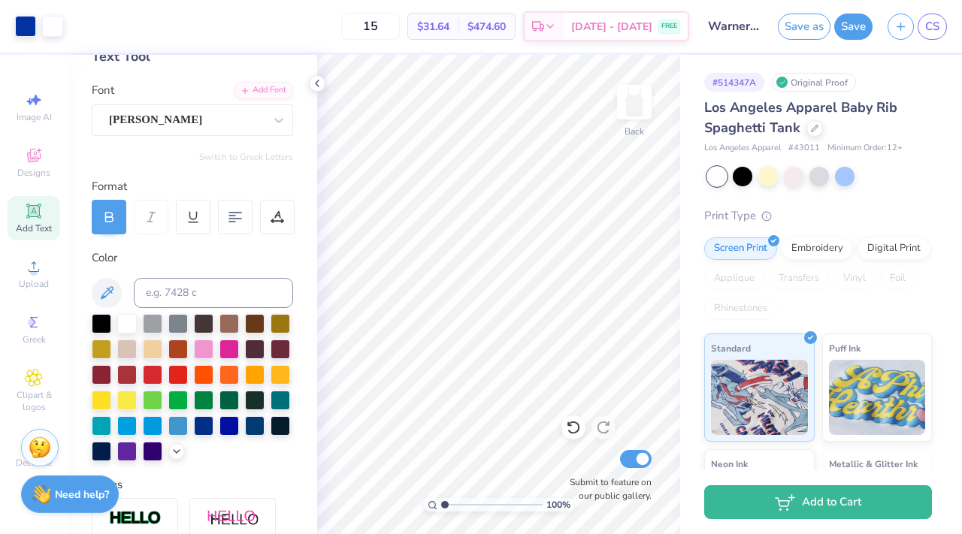
drag, startPoint x: 448, startPoint y: 506, endPoint x: 398, endPoint y: 497, distance: 50.5
click at [441, 498] on input "range" at bounding box center [491, 505] width 101 height 14
click at [838, 29] on button "Save" at bounding box center [853, 24] width 38 height 26
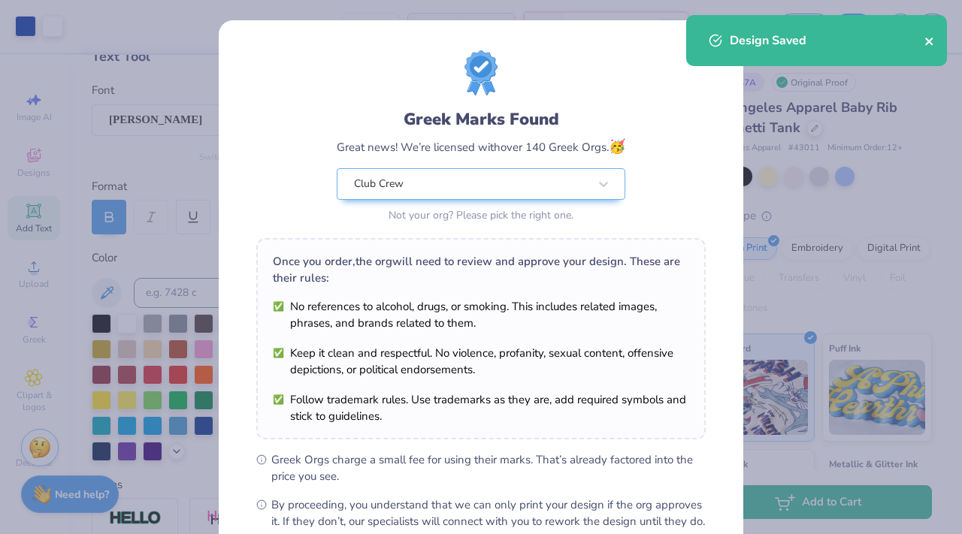
click at [929, 41] on icon "close" at bounding box center [929, 42] width 8 height 8
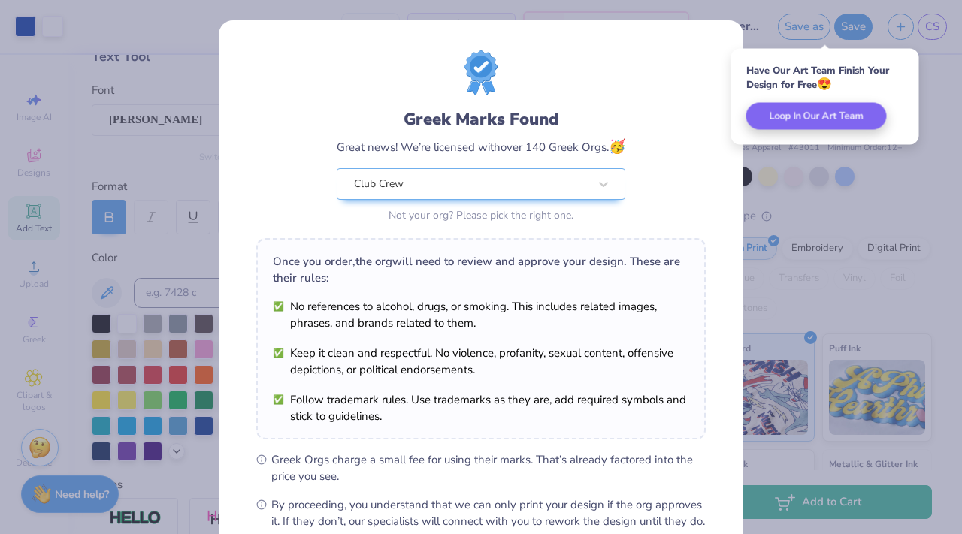
click at [736, 24] on div "Greek Marks Found Great news! We’re licensed with over 140 Greek Orgs. 🥳 Club C…" at bounding box center [481, 343] width 524 height 646
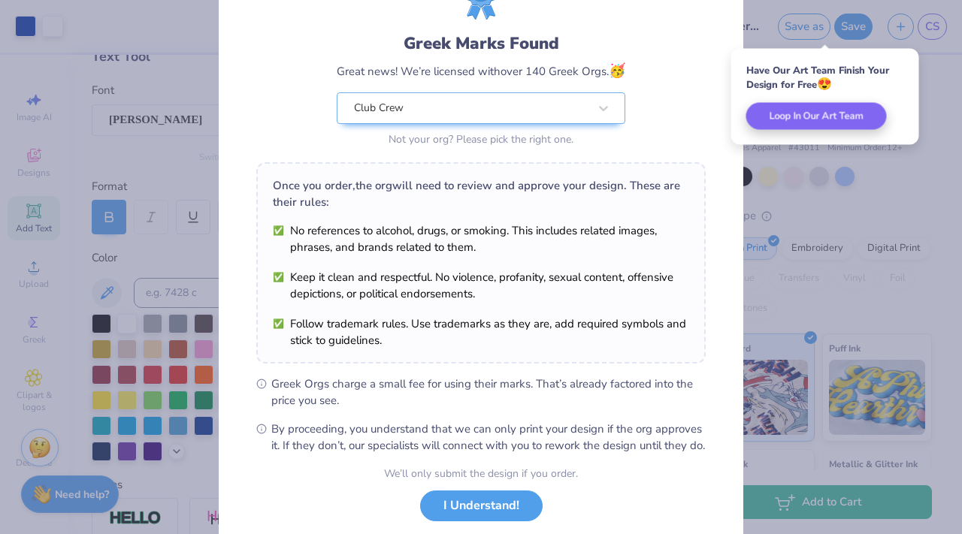
scroll to position [169, 0]
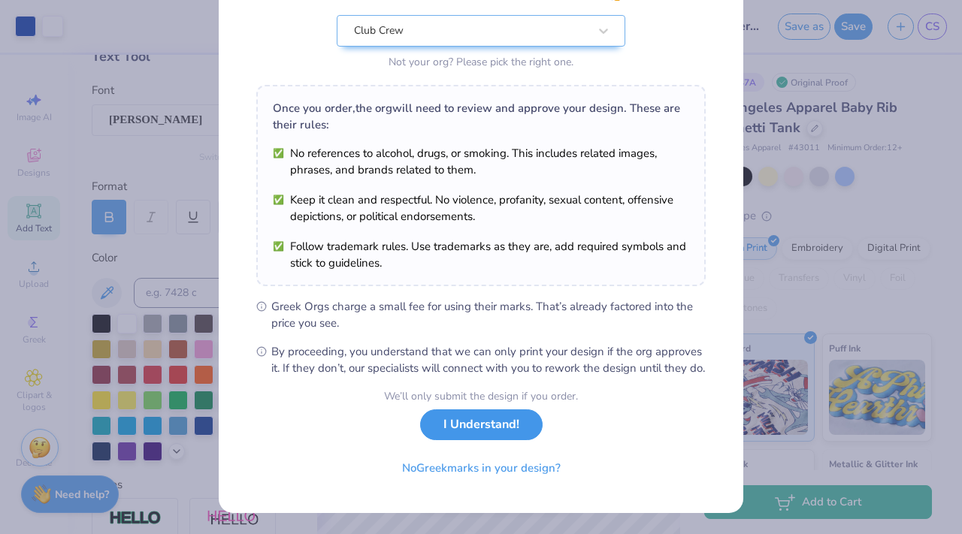
click at [472, 428] on button "I Understand!" at bounding box center [481, 425] width 122 height 31
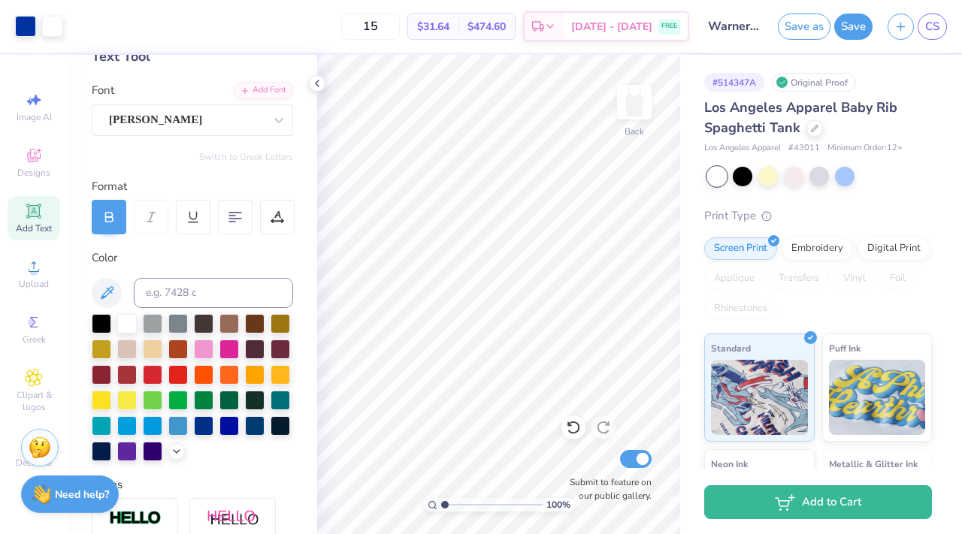
scroll to position [0, 0]
click at [393, 26] on input "15" at bounding box center [370, 26] width 59 height 27
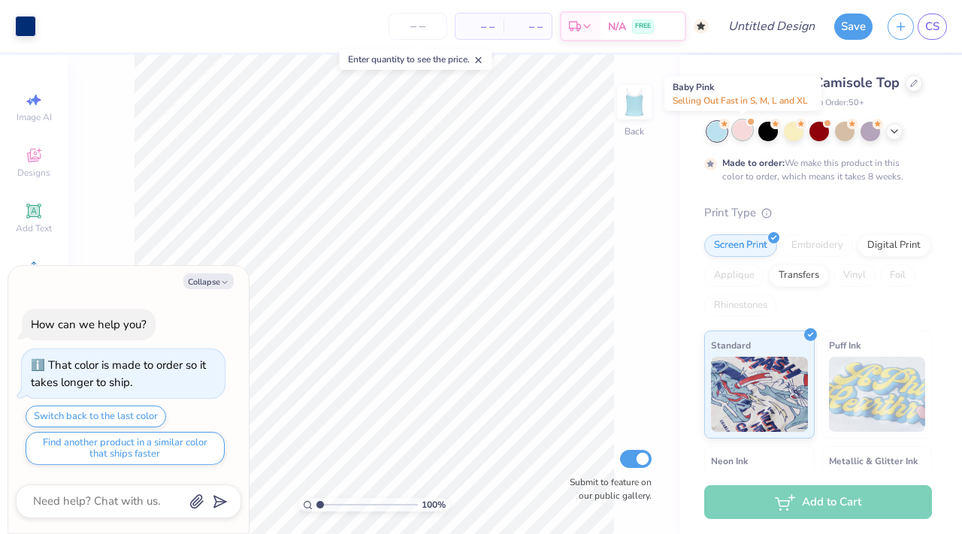
click at [737, 134] on div at bounding box center [743, 130] width 20 height 20
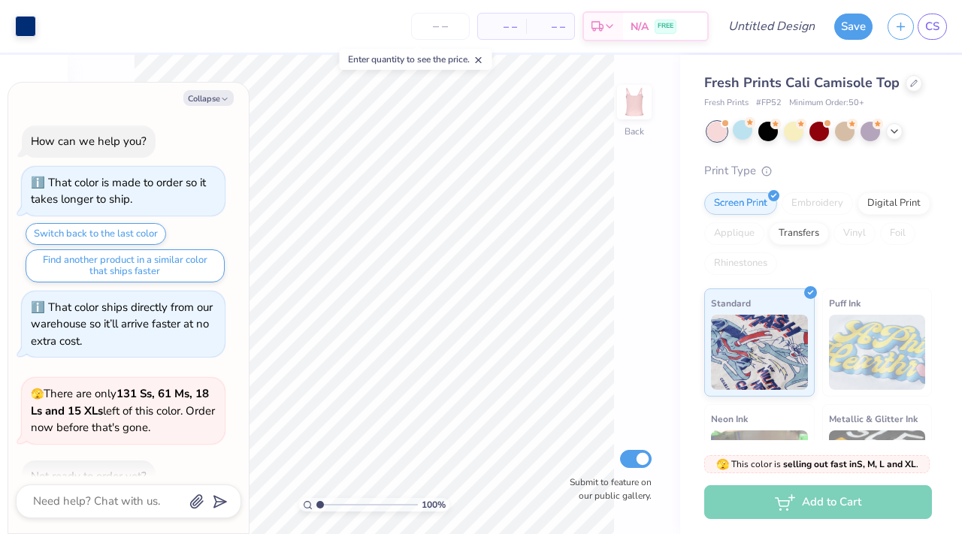
scroll to position [87, 0]
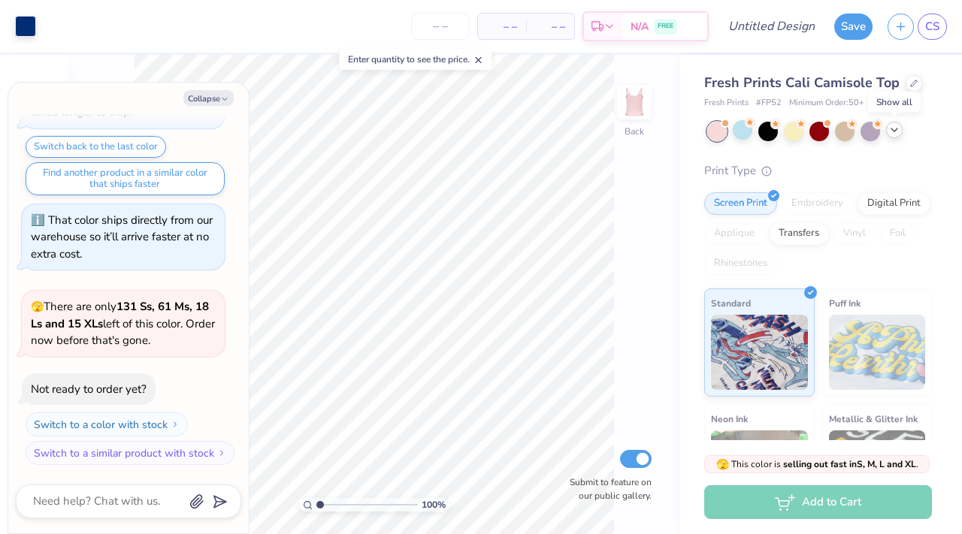
click at [894, 134] on icon at bounding box center [894, 130] width 12 height 12
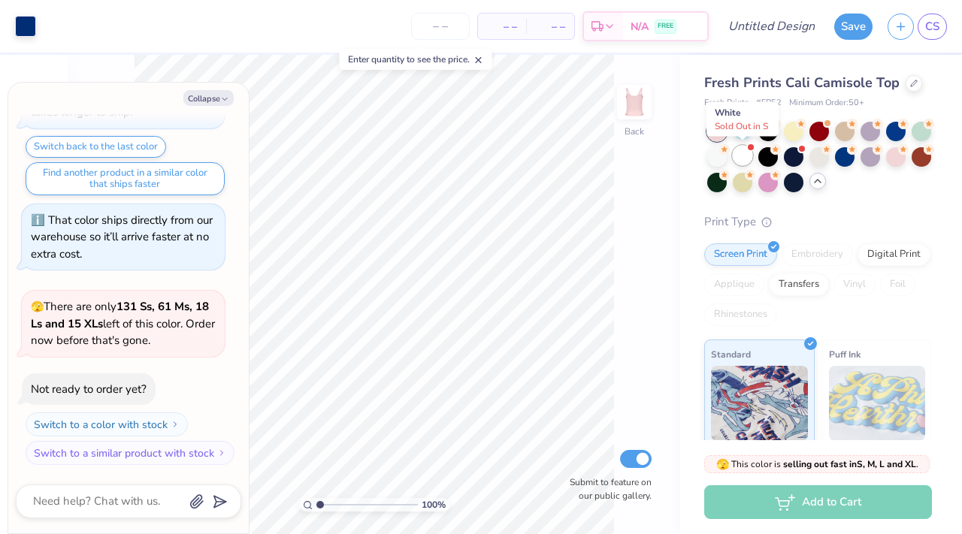
click at [740, 159] on div at bounding box center [743, 156] width 20 height 20
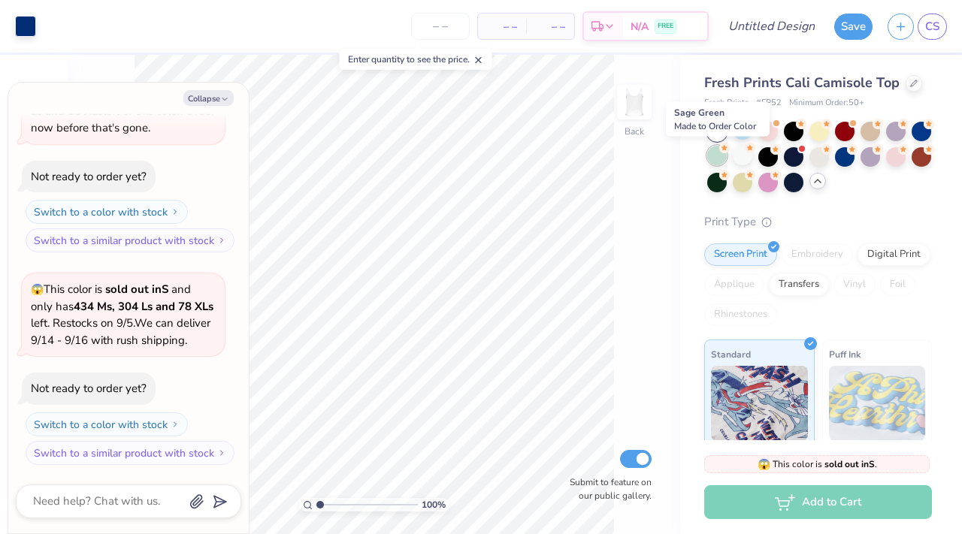
click at [724, 155] on div at bounding box center [717, 156] width 20 height 20
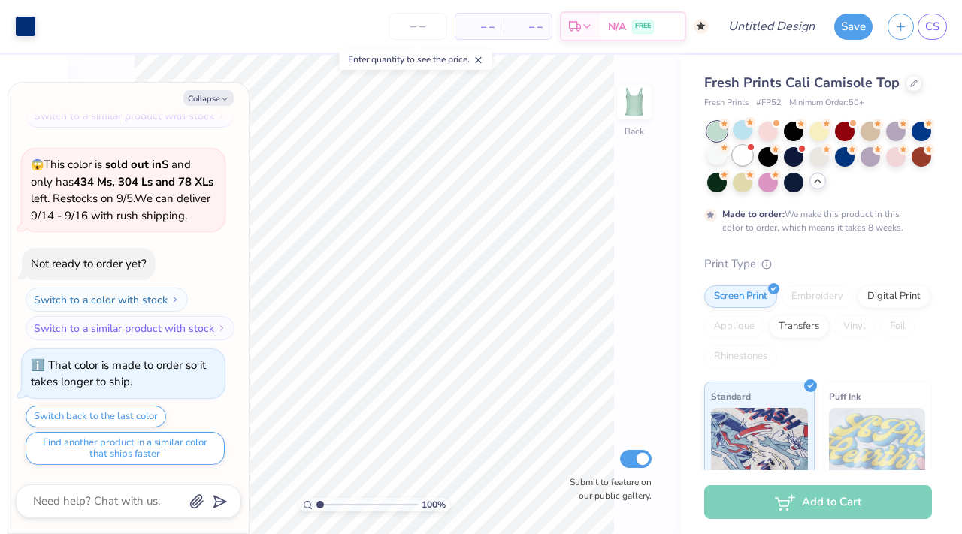
click at [745, 156] on div at bounding box center [743, 156] width 20 height 20
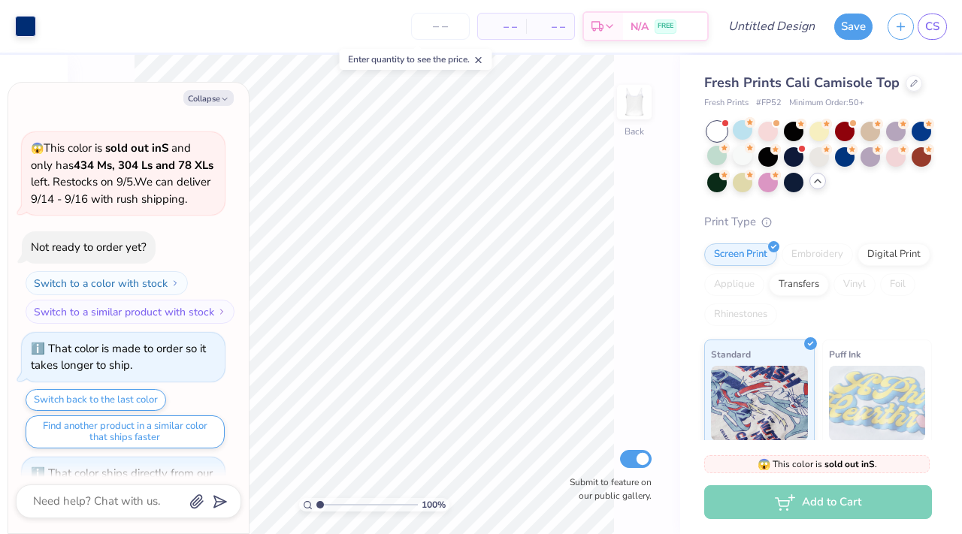
scroll to position [745, 0]
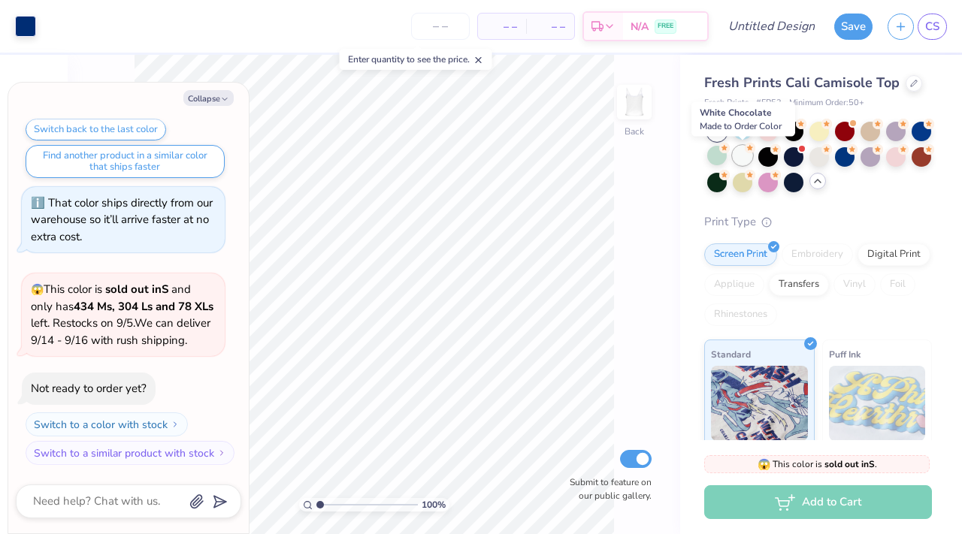
click at [738, 159] on div at bounding box center [743, 156] width 20 height 20
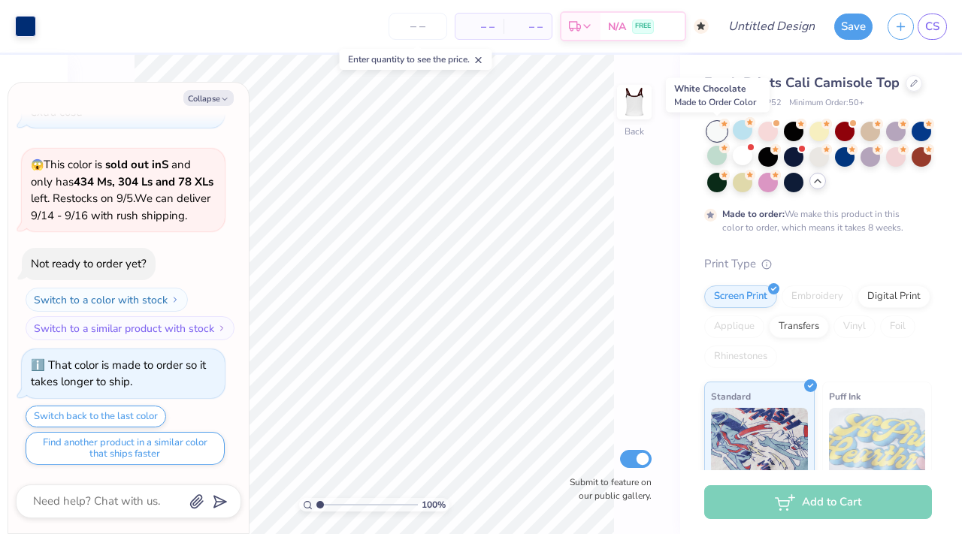
click at [720, 132] on div at bounding box center [717, 132] width 20 height 20
click at [716, 125] on div at bounding box center [717, 132] width 20 height 20
click at [749, 163] on div at bounding box center [743, 156] width 20 height 20
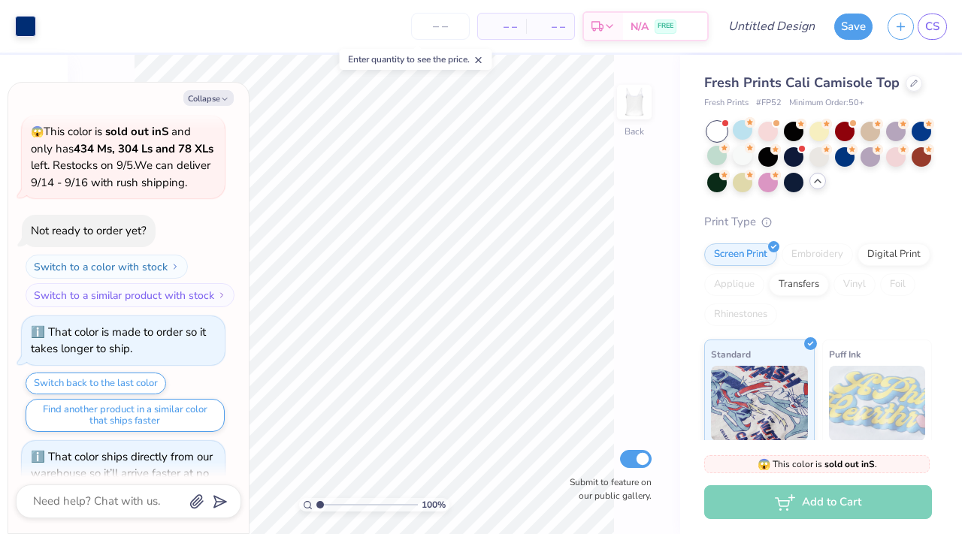
scroll to position [1174, 0]
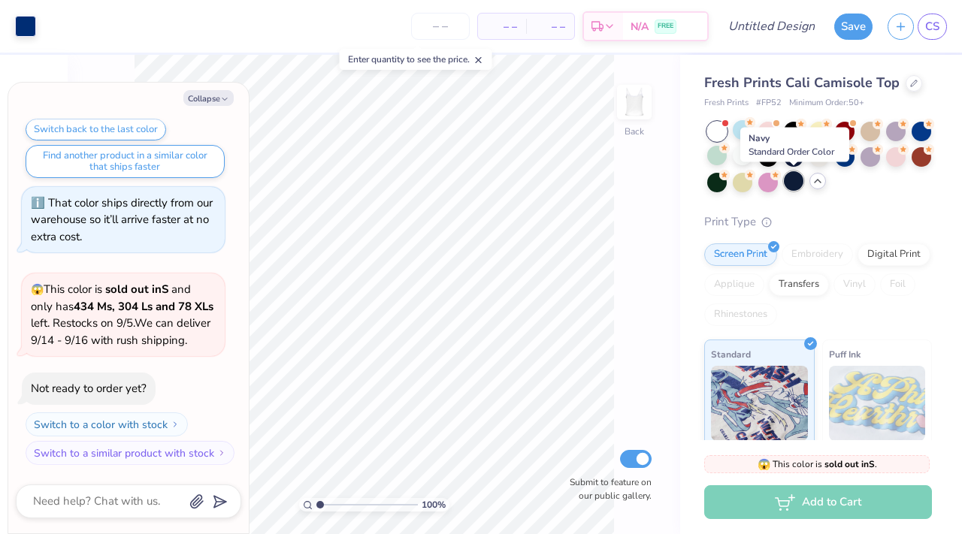
click at [802, 178] on div at bounding box center [794, 181] width 20 height 20
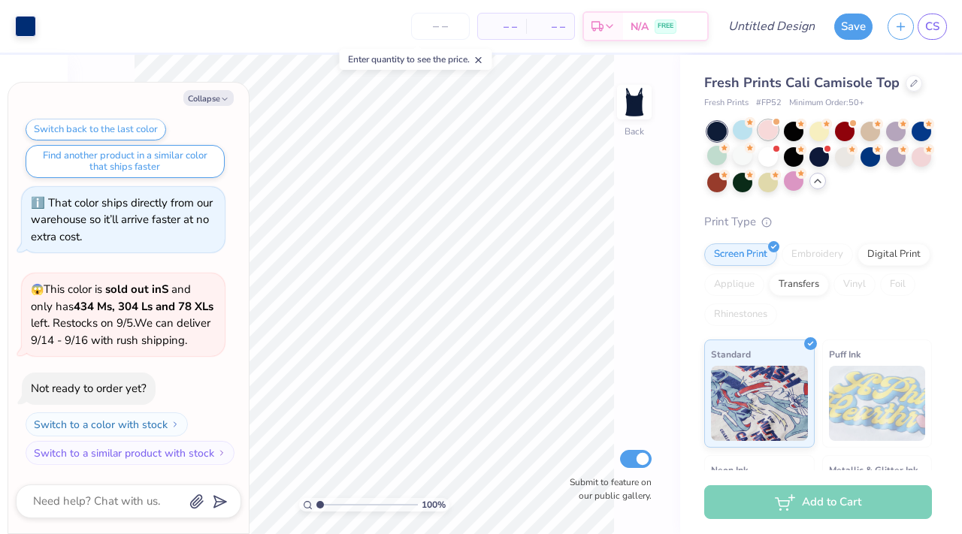
click at [773, 130] on div at bounding box center [768, 130] width 20 height 20
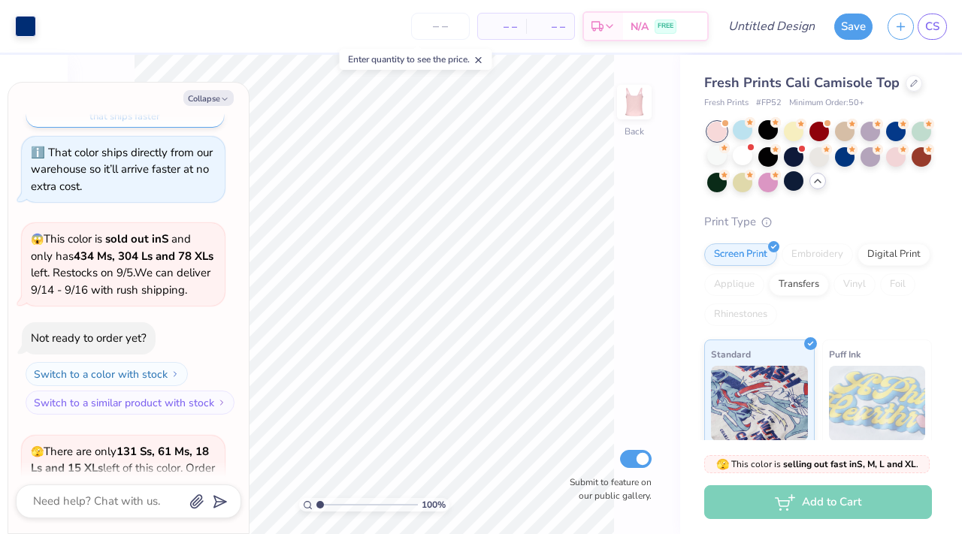
scroll to position [1369, 0]
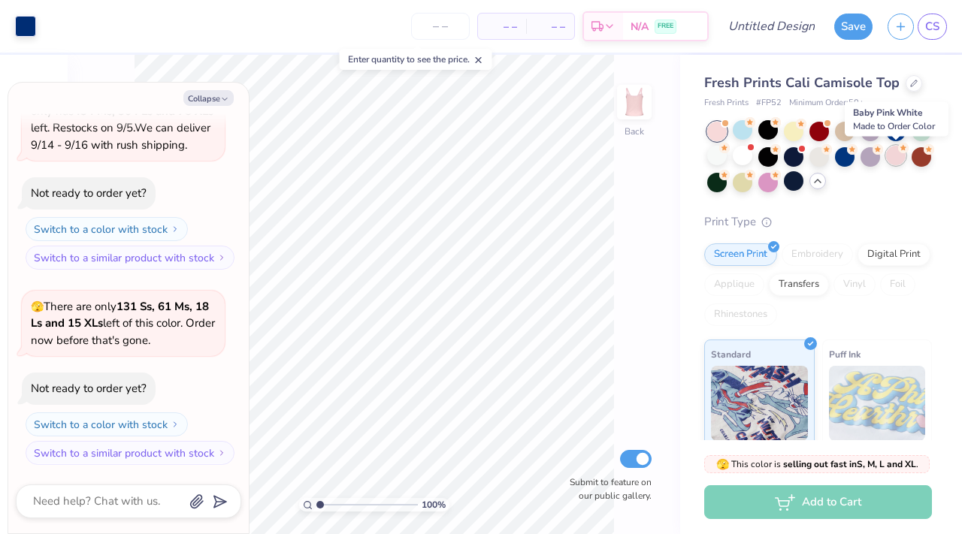
click at [896, 162] on div at bounding box center [896, 156] width 20 height 20
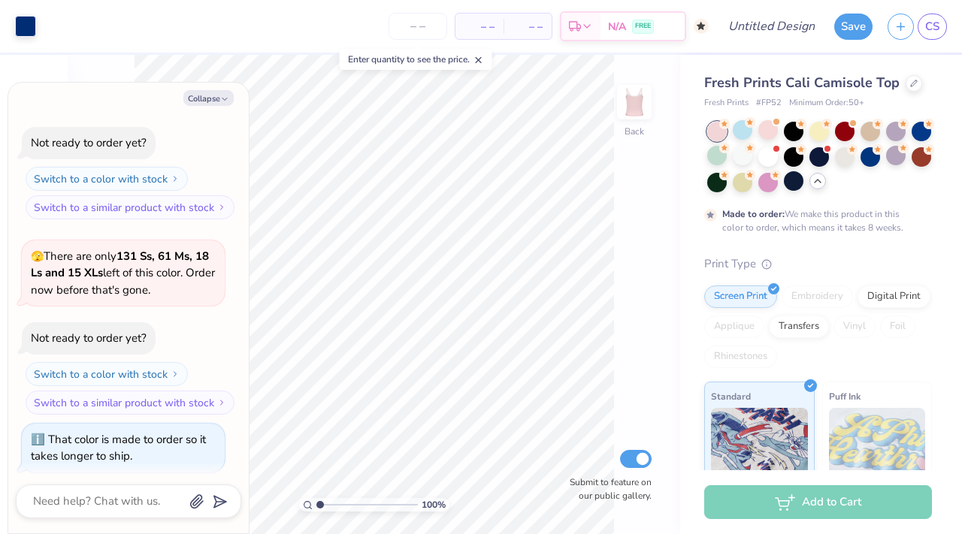
scroll to position [1494, 0]
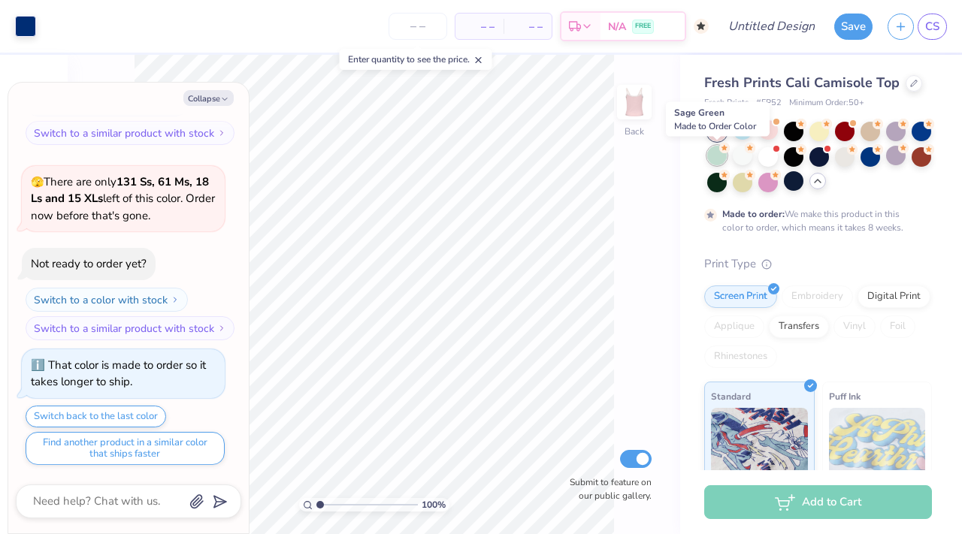
click at [712, 154] on div at bounding box center [717, 156] width 20 height 20
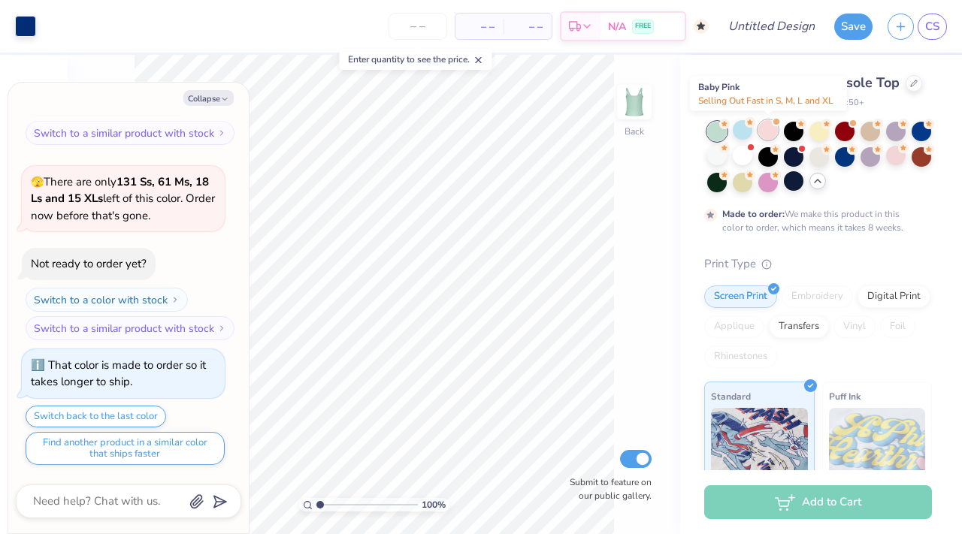
click at [775, 137] on div at bounding box center [768, 130] width 20 height 20
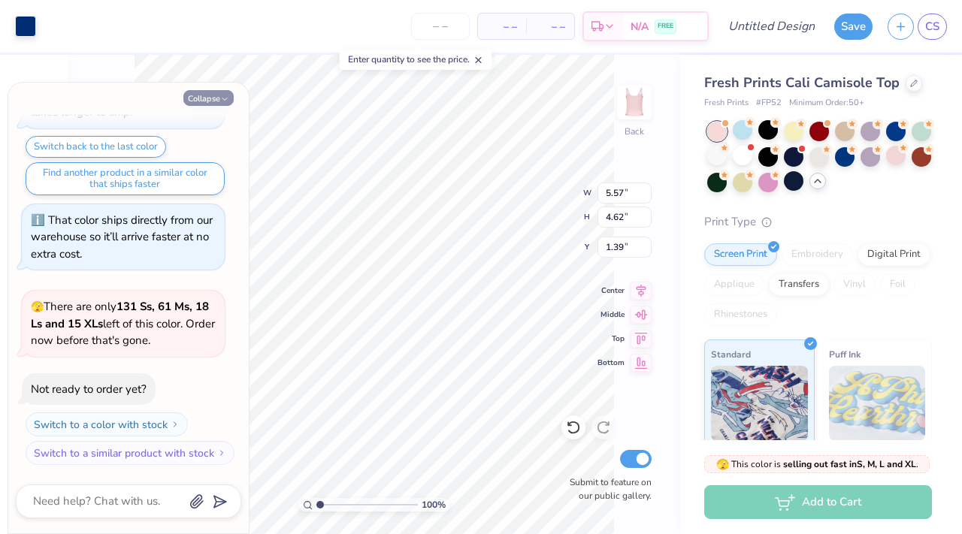
click at [219, 104] on button "Collapse" at bounding box center [208, 98] width 50 height 16
type textarea "x"
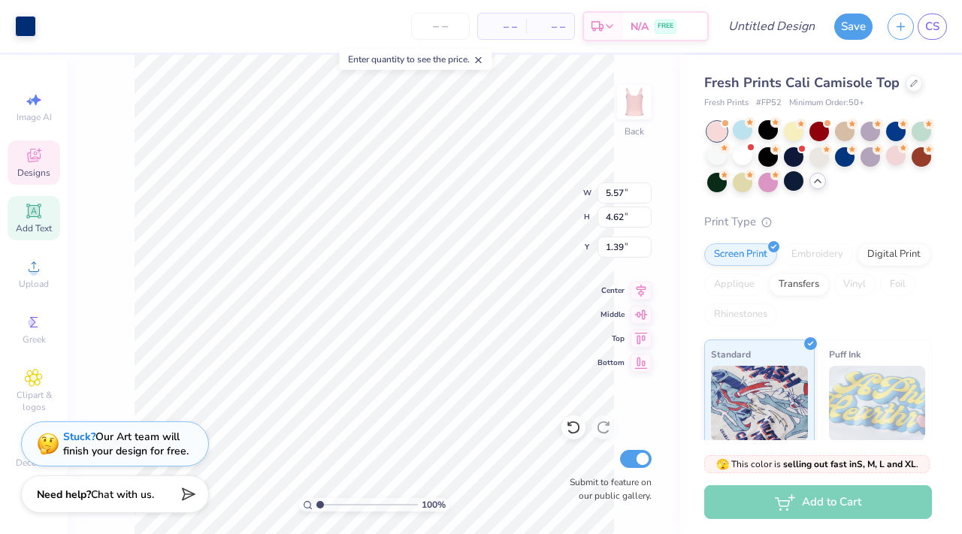
click at [28, 214] on icon at bounding box center [33, 211] width 14 height 14
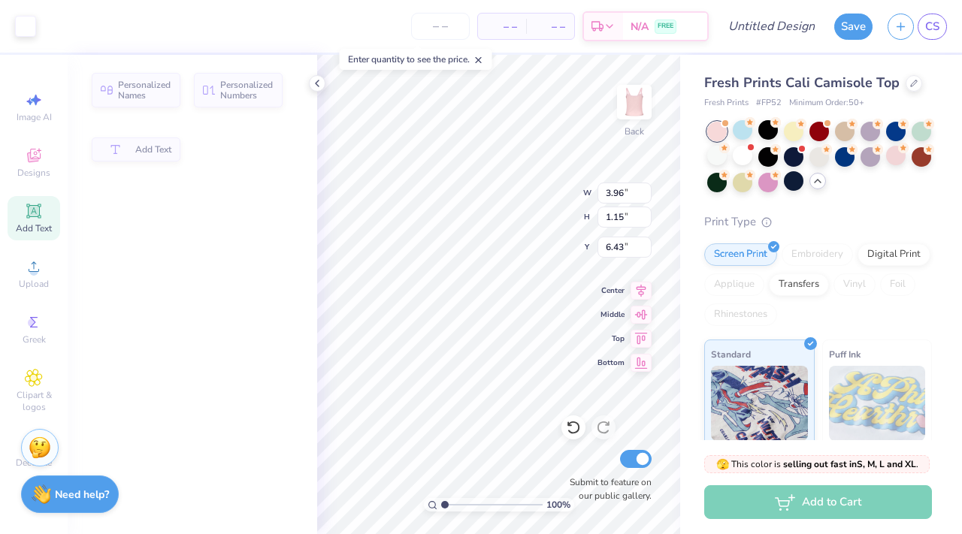
type input "3.96"
type input "1.15"
type input "6.43"
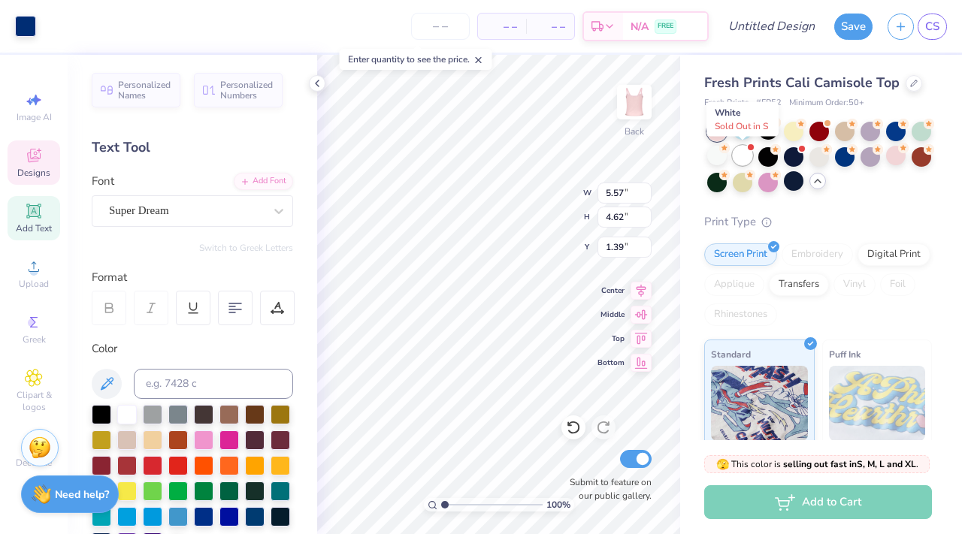
click at [741, 158] on div at bounding box center [743, 156] width 20 height 20
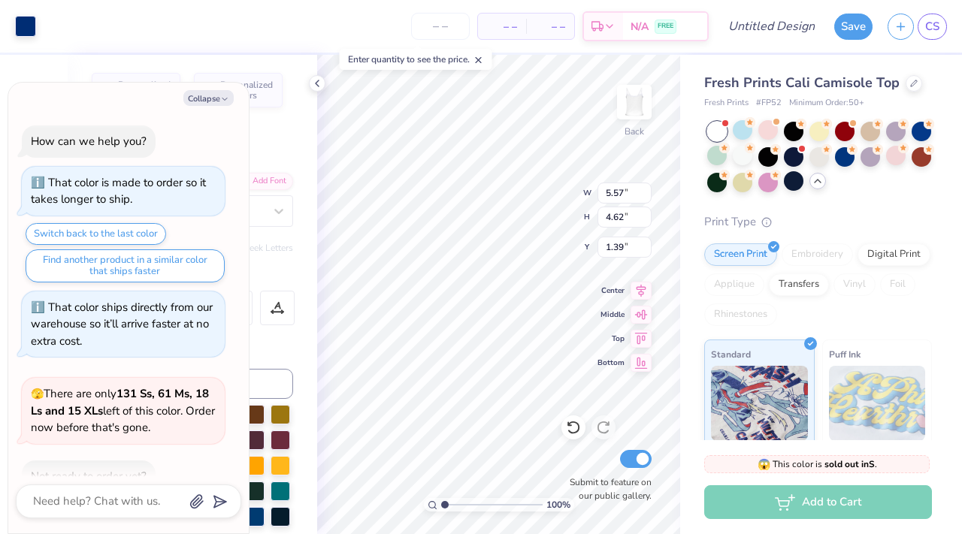
scroll to position [1993, 0]
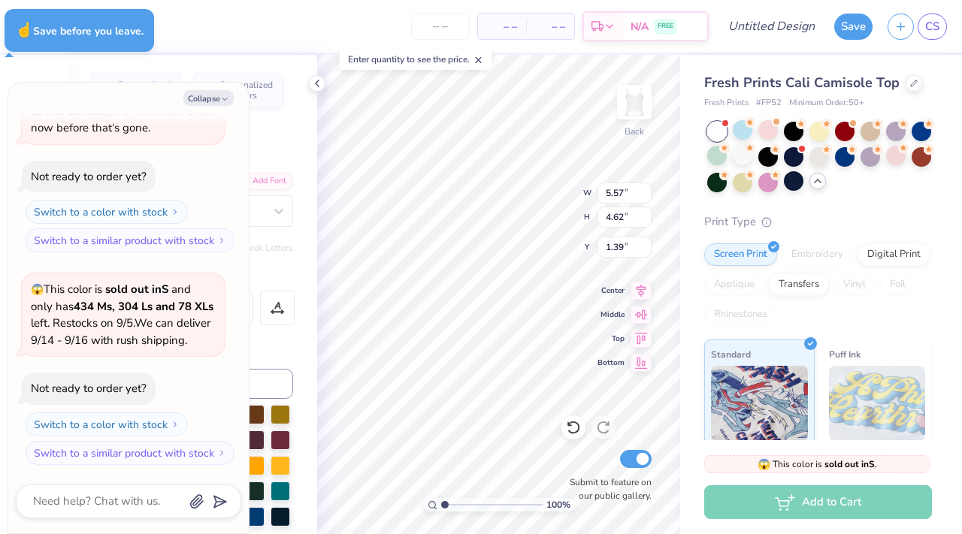
type textarea "x"
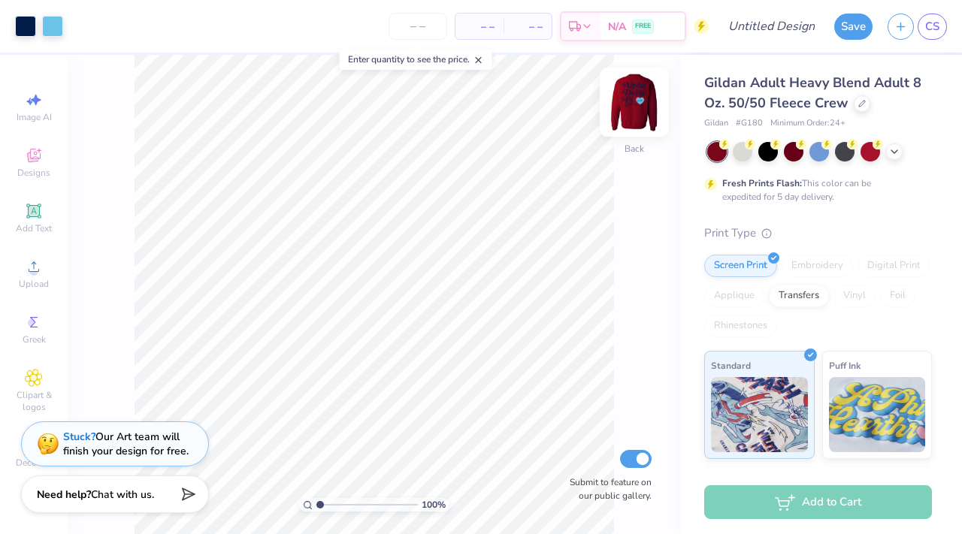
click at [636, 108] on img at bounding box center [634, 102] width 60 height 60
click at [632, 109] on img at bounding box center [634, 102] width 60 height 60
click at [891, 155] on icon at bounding box center [894, 150] width 12 height 12
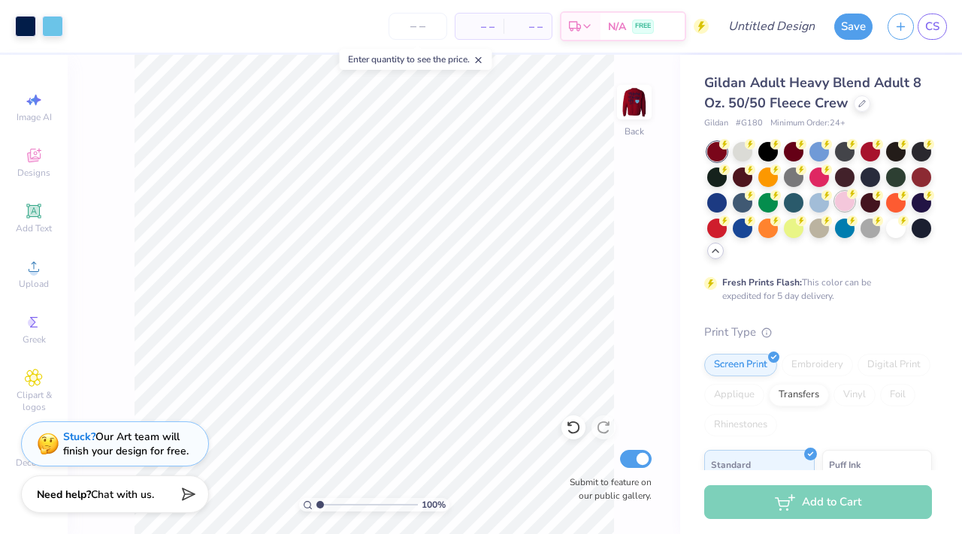
click at [844, 201] on div at bounding box center [845, 202] width 20 height 20
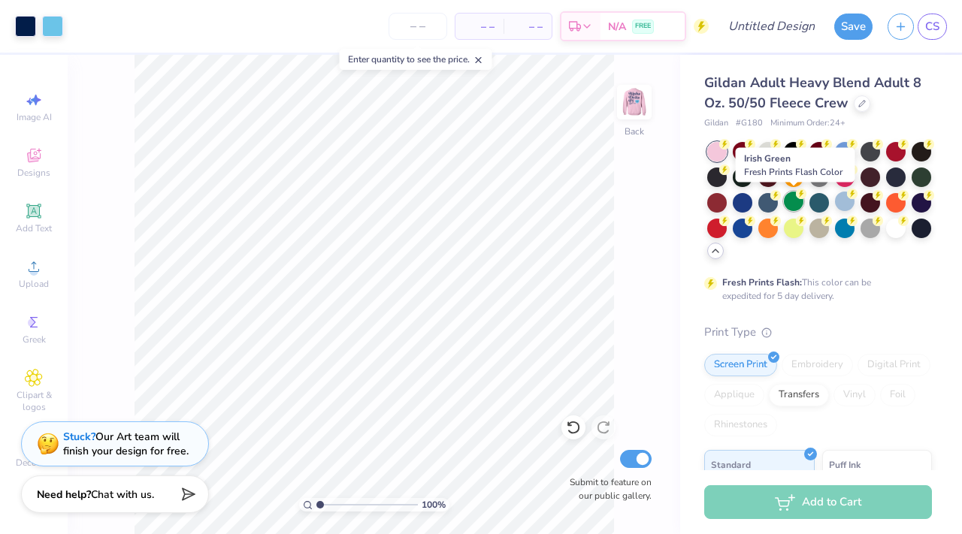
click at [790, 205] on div at bounding box center [794, 202] width 20 height 20
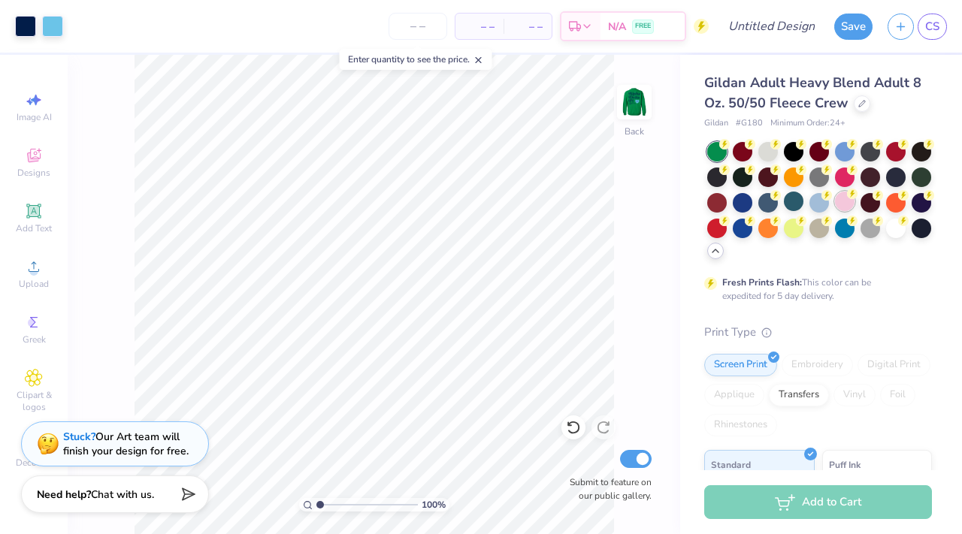
click at [840, 204] on div at bounding box center [845, 202] width 20 height 20
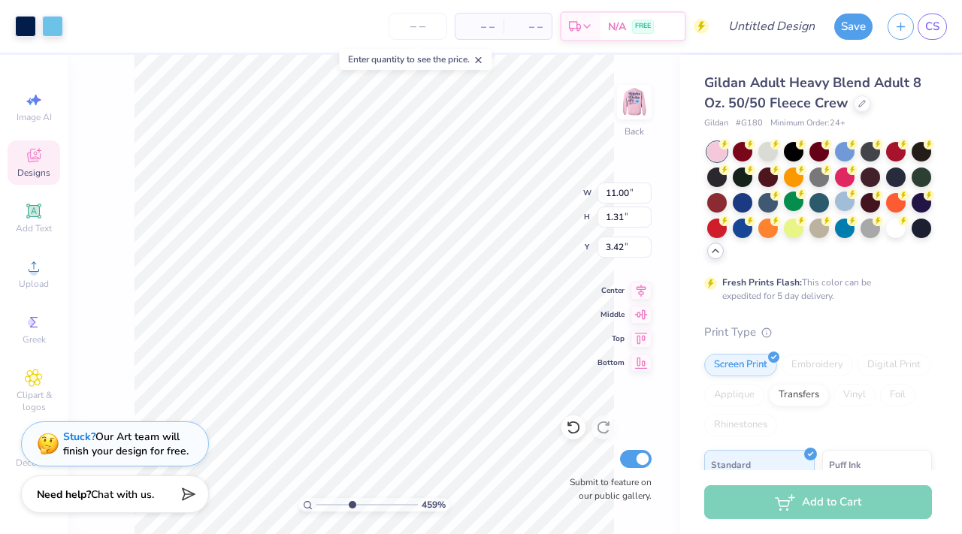
drag, startPoint x: 316, startPoint y: 501, endPoint x: 351, endPoint y: 497, distance: 34.9
click at [351, 498] on input "range" at bounding box center [366, 505] width 101 height 14
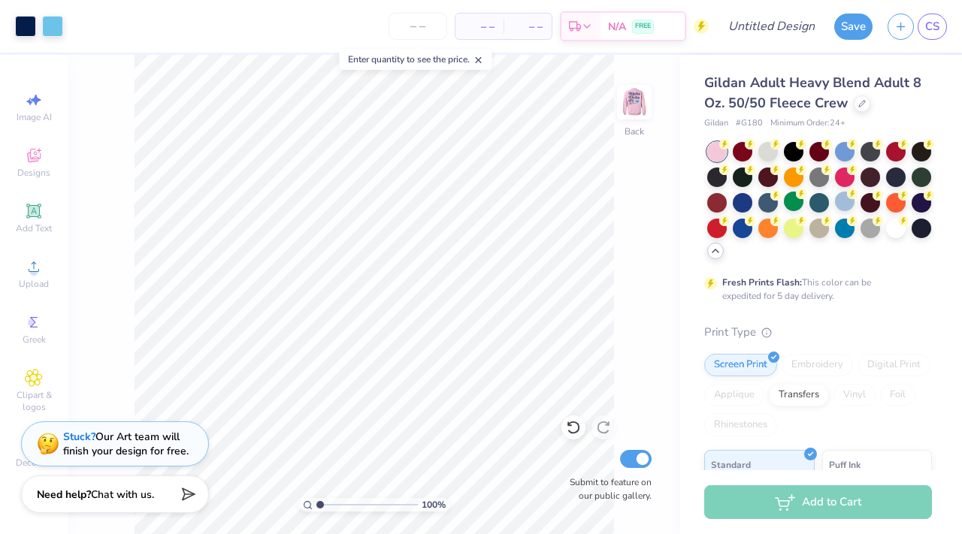
drag, startPoint x: 349, startPoint y: 503, endPoint x: 310, endPoint y: 502, distance: 39.8
type input "1"
click at [316, 502] on input "range" at bounding box center [366, 505] width 101 height 14
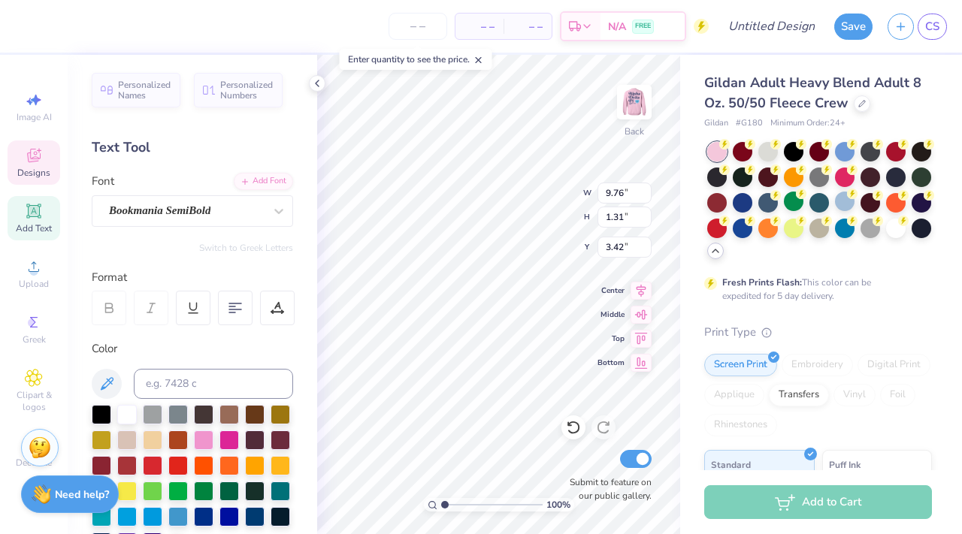
type input "3.43"
drag, startPoint x: 442, startPoint y: 505, endPoint x: 451, endPoint y: 503, distance: 9.3
type input "1.69"
click at [451, 503] on input "range" at bounding box center [491, 505] width 101 height 14
type input "4.78"
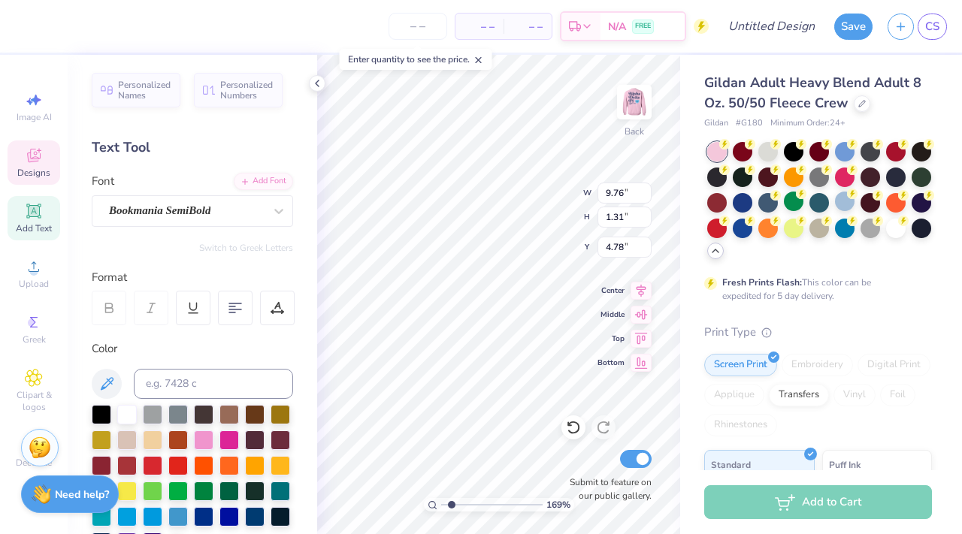
type input "0.87"
type input "0.61"
type input "3.43"
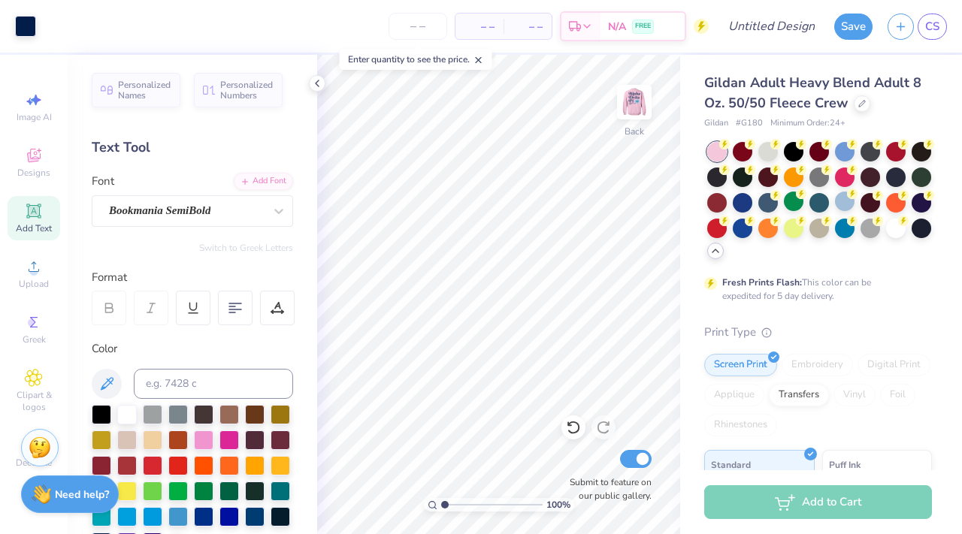
drag, startPoint x: 450, startPoint y: 501, endPoint x: 421, endPoint y: 500, distance: 29.3
type input "1"
click at [441, 500] on input "range" at bounding box center [491, 505] width 101 height 14
type input "4.74"
type textarea "A"
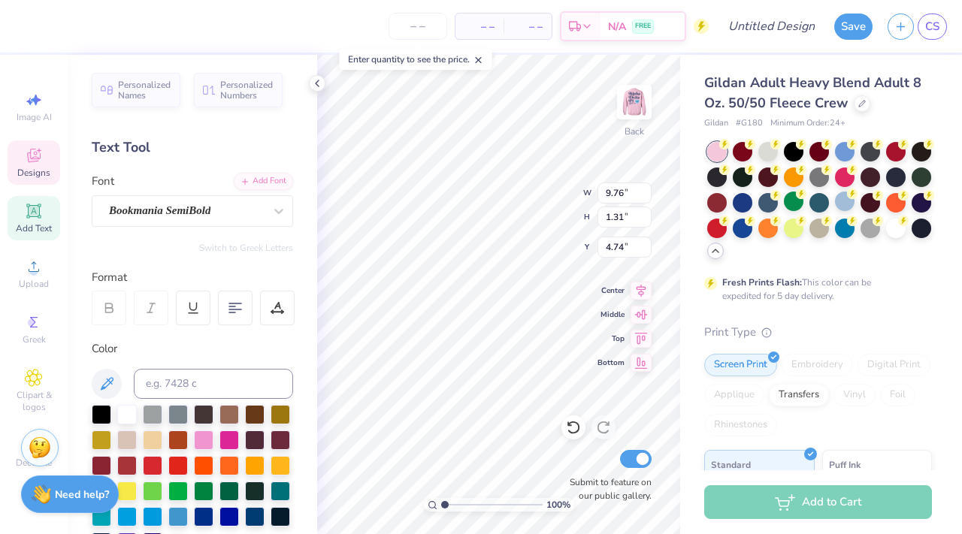
type textarea "[PERSON_NAME]"
type input "4.54"
type input "1"
drag, startPoint x: 443, startPoint y: 504, endPoint x: 436, endPoint y: 505, distance: 7.6
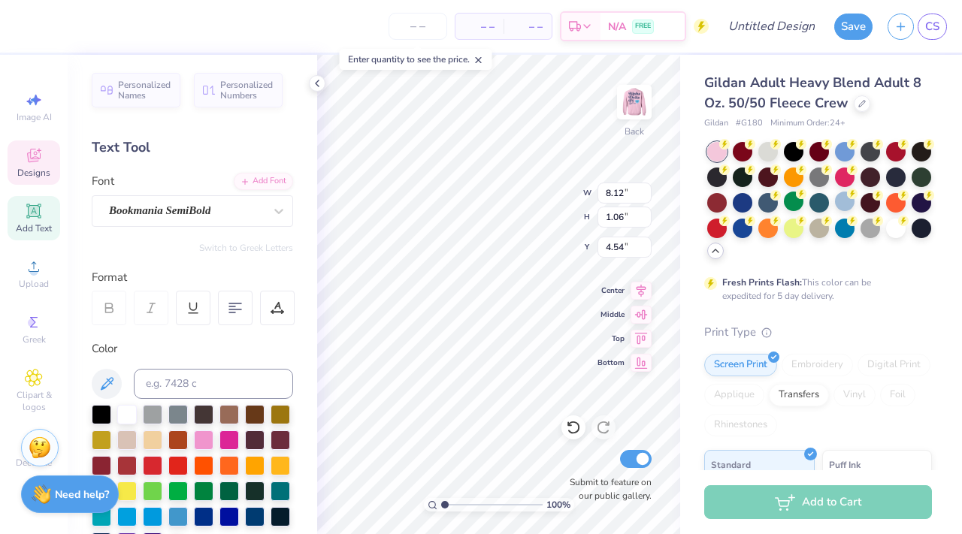
click at [441, 505] on input "range" at bounding box center [491, 505] width 101 height 14
type textarea "Warner Hall"
click at [638, 292] on icon at bounding box center [641, 288] width 10 height 13
type input "5.17"
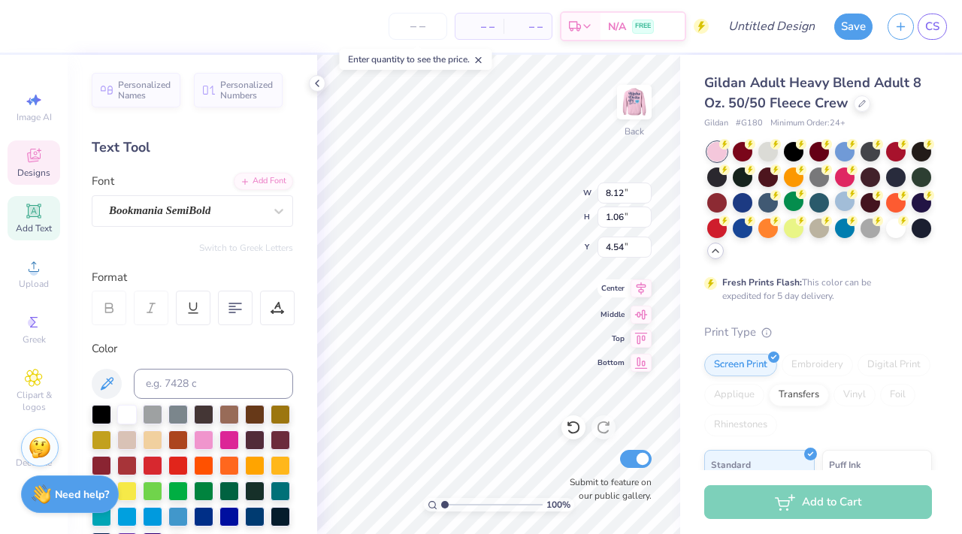
type input "2.79"
type input "3.69"
click at [640, 292] on icon at bounding box center [641, 288] width 10 height 13
click at [224, 316] on div at bounding box center [235, 308] width 35 height 35
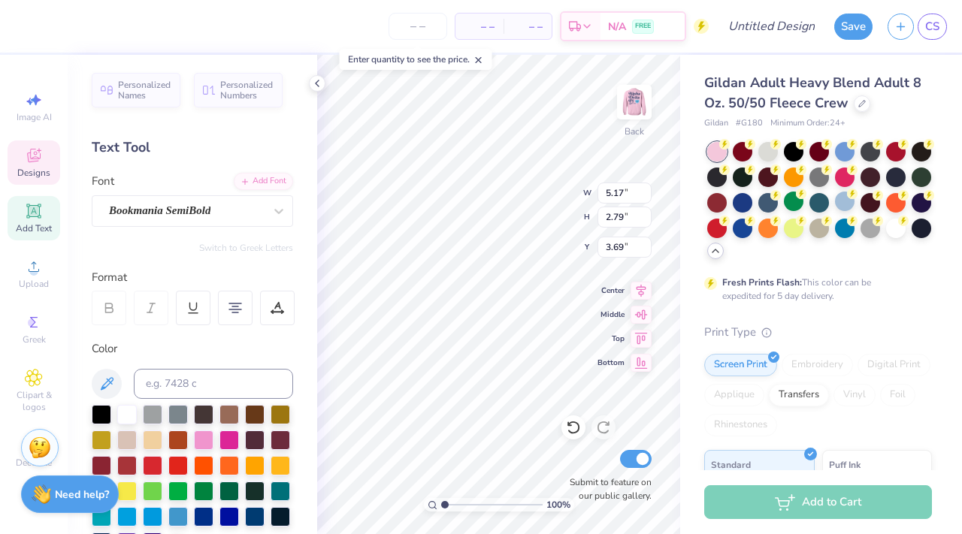
click at [549, 208] on div "100 % Back W 5.17 5.17 " H 2.79 2.79 " Y 3.69 3.69 " Center Middle Top Bottom S…" at bounding box center [498, 294] width 363 height 479
type input "3.32"
type input "1.86"
type input "3.00"
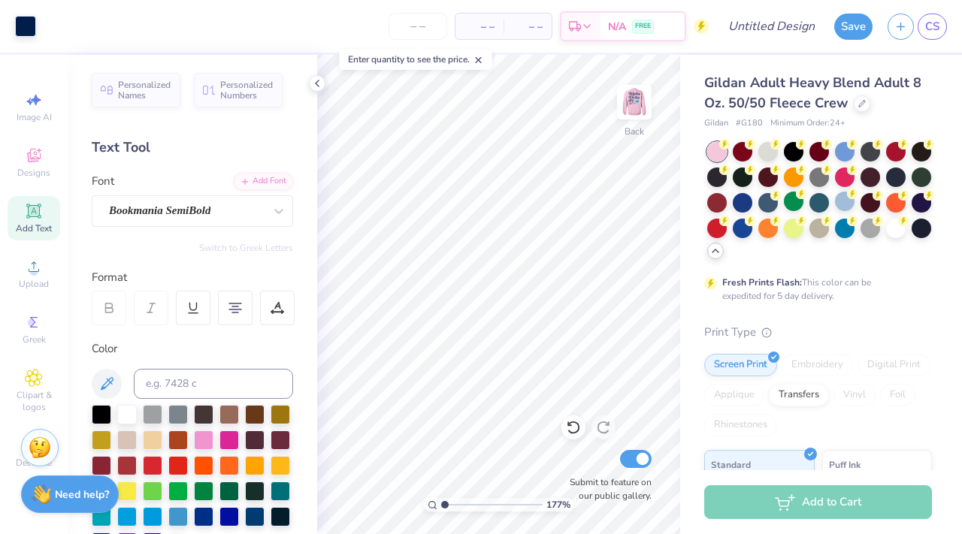
type input "1"
click at [441, 504] on input "range" at bounding box center [491, 505] width 101 height 14
click at [627, 106] on img at bounding box center [634, 102] width 60 height 60
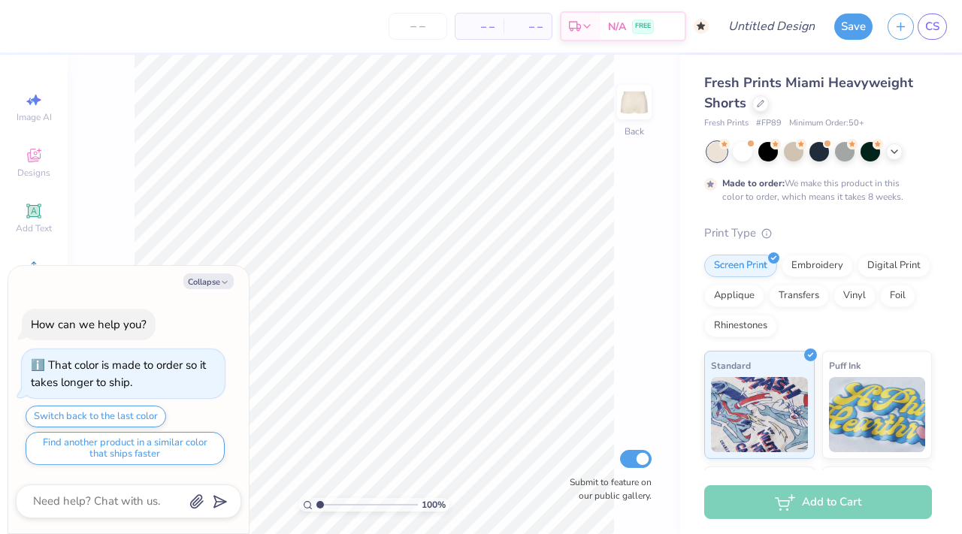
type textarea "x"
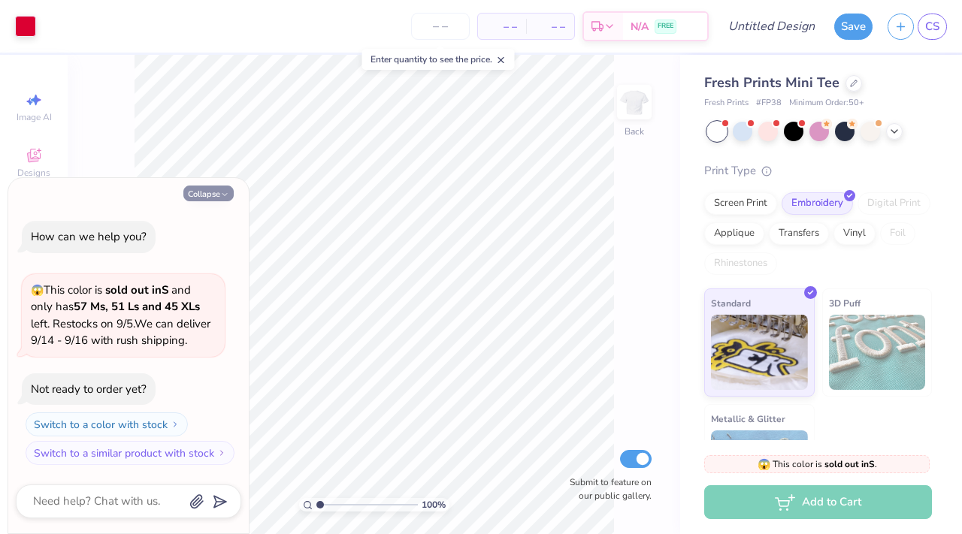
click at [199, 200] on button "Collapse" at bounding box center [208, 194] width 50 height 16
type textarea "x"
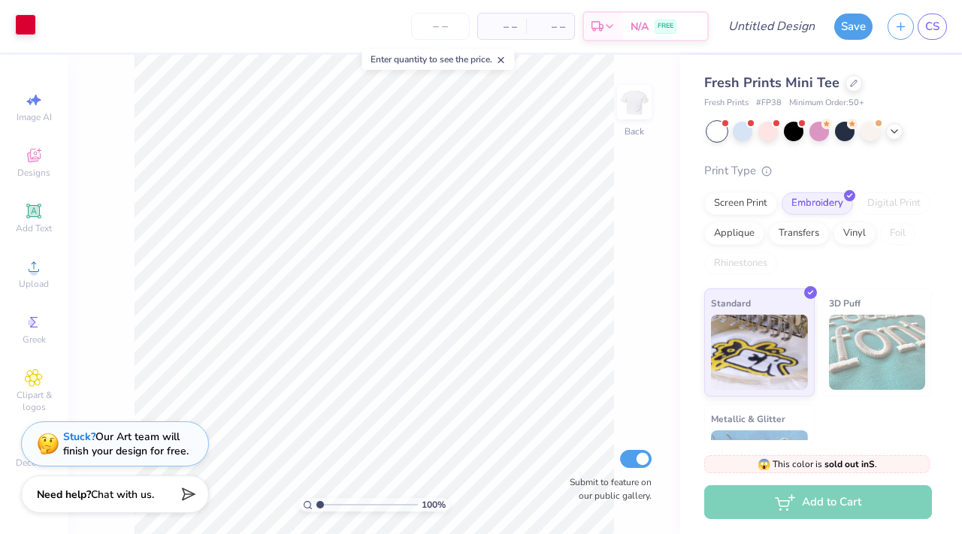
click at [25, 21] on div at bounding box center [25, 24] width 21 height 21
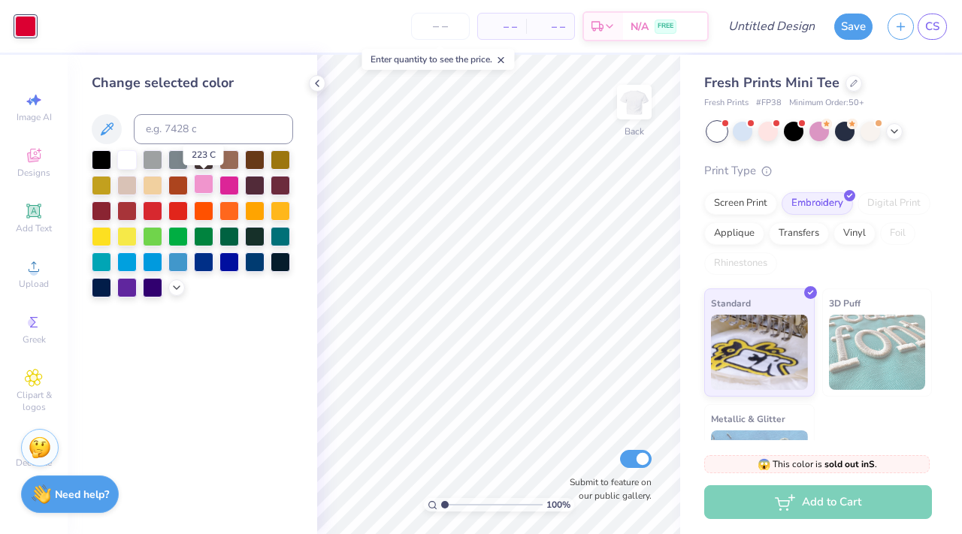
click at [207, 181] on div at bounding box center [204, 184] width 20 height 20
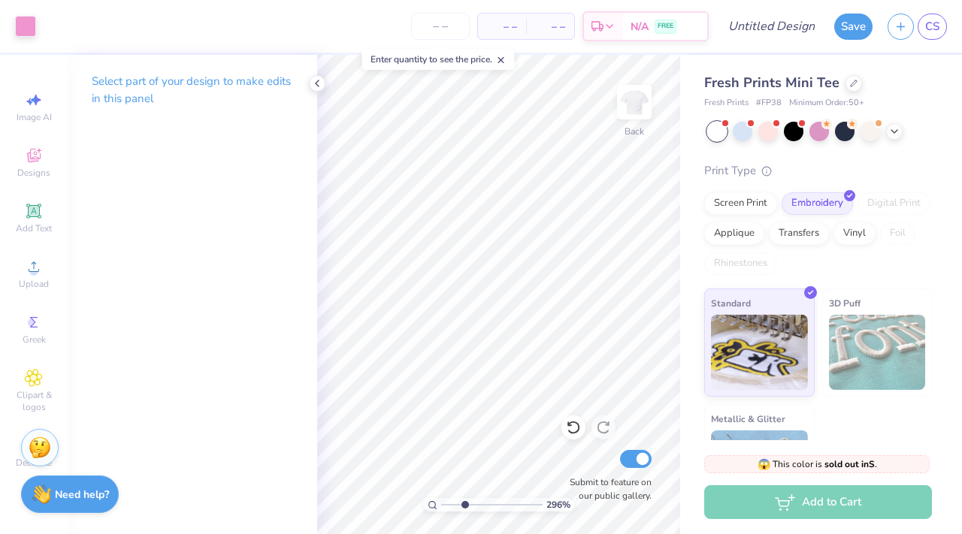
drag, startPoint x: 445, startPoint y: 503, endPoint x: 464, endPoint y: 503, distance: 18.8
type input "2.96"
click at [464, 503] on input "range" at bounding box center [491, 505] width 101 height 14
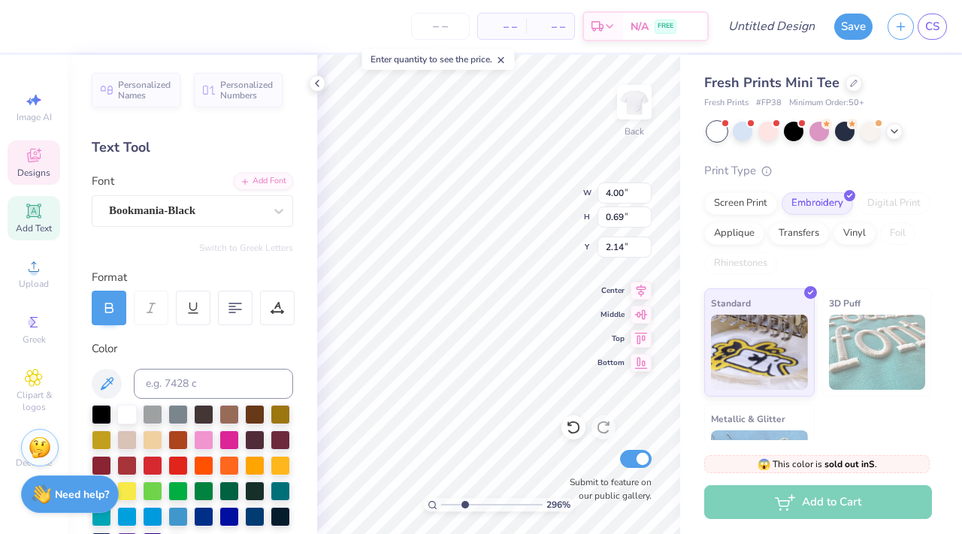
type textarea "A"
type textarea "[PERSON_NAME]"
type input "2.55"
type input "0.26"
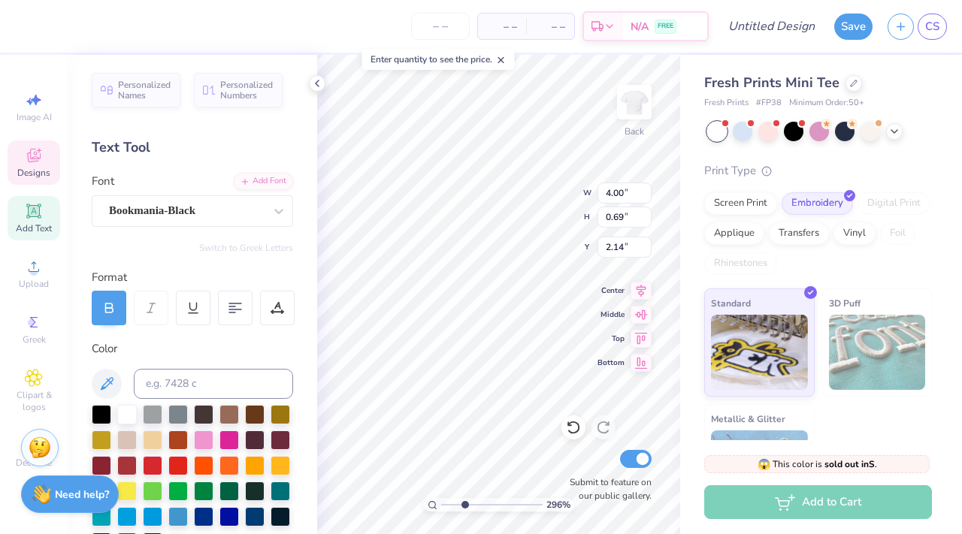
type input "3.11"
type textarea "1982"
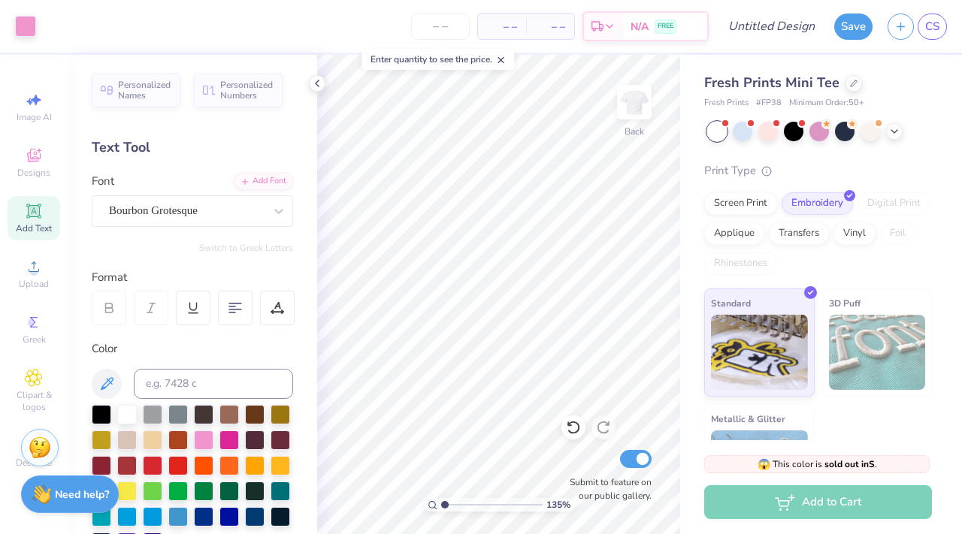
click at [429, 494] on div "135 %" at bounding box center [498, 294] width 479 height 479
type input "1.35"
click at [448, 502] on input "range" at bounding box center [491, 505] width 101 height 14
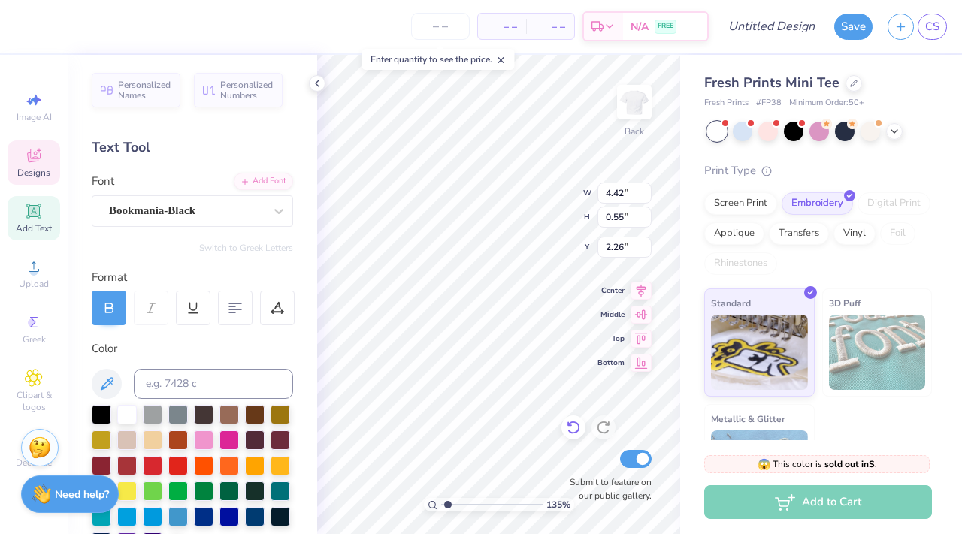
click at [572, 437] on div at bounding box center [573, 428] width 24 height 24
type input "2.20"
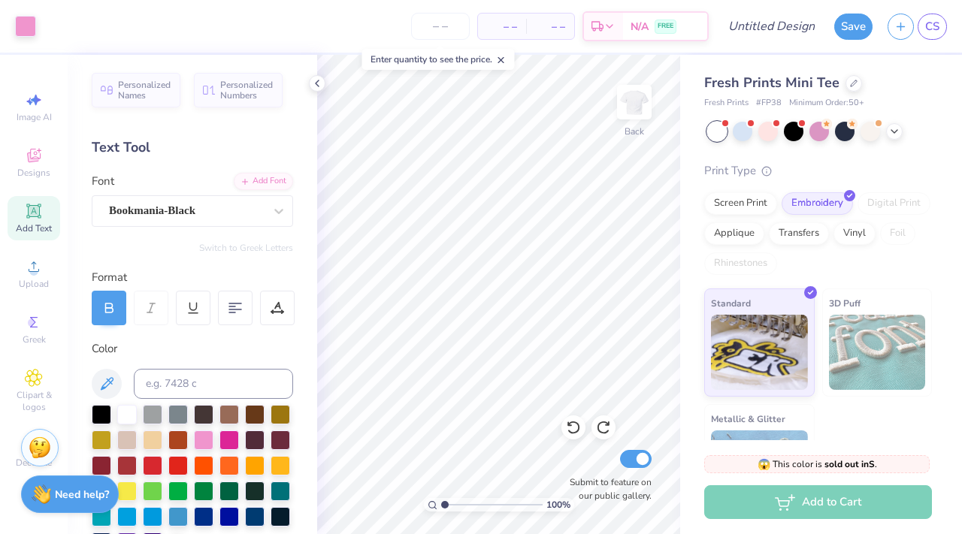
drag, startPoint x: 448, startPoint y: 508, endPoint x: 422, endPoint y: 507, distance: 25.6
type input "1"
click at [441, 507] on input "range" at bounding box center [491, 505] width 101 height 14
click at [319, 85] on icon at bounding box center [317, 83] width 12 height 12
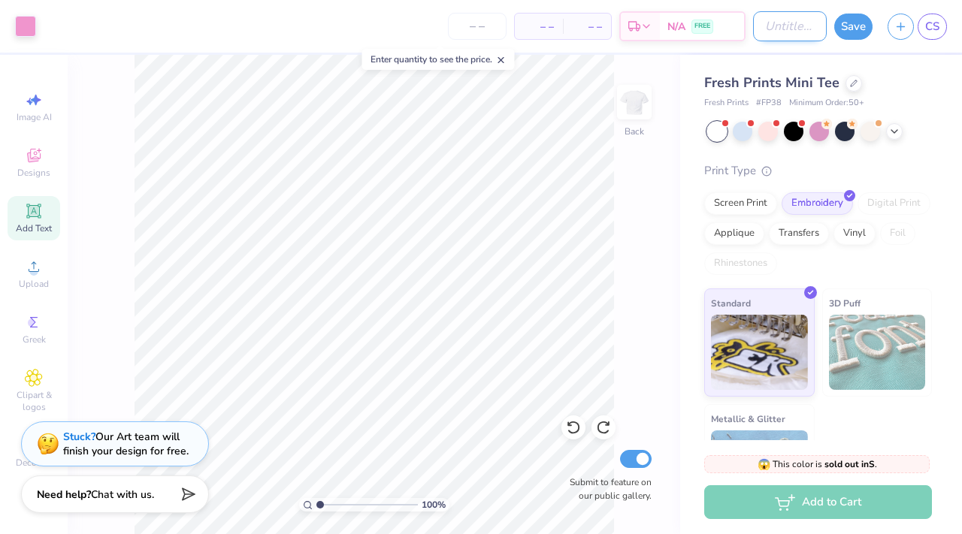
click at [753, 21] on input "Design Title" at bounding box center [790, 26] width 74 height 30
type input "Warner Tee"
click at [860, 25] on button "Save" at bounding box center [853, 27] width 38 height 26
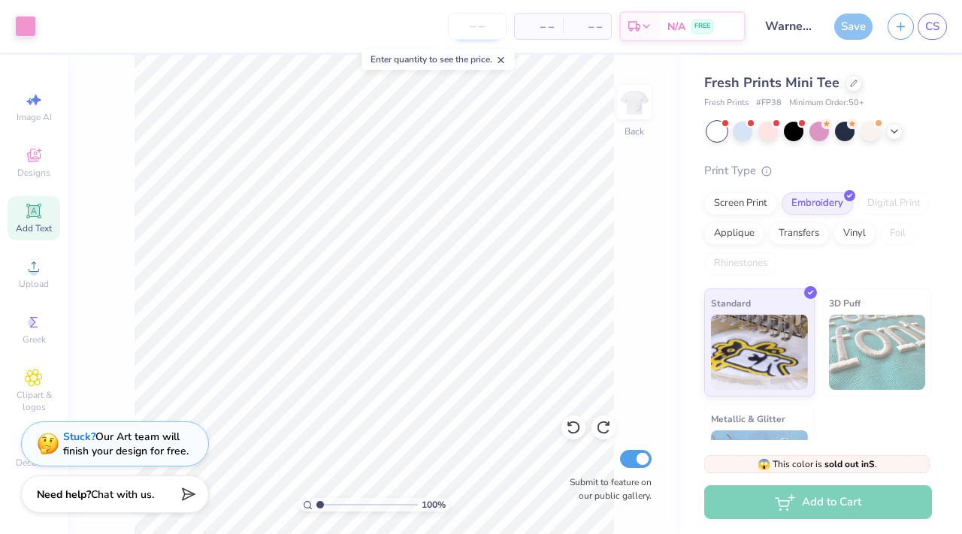
click at [482, 20] on input "number" at bounding box center [477, 26] width 59 height 27
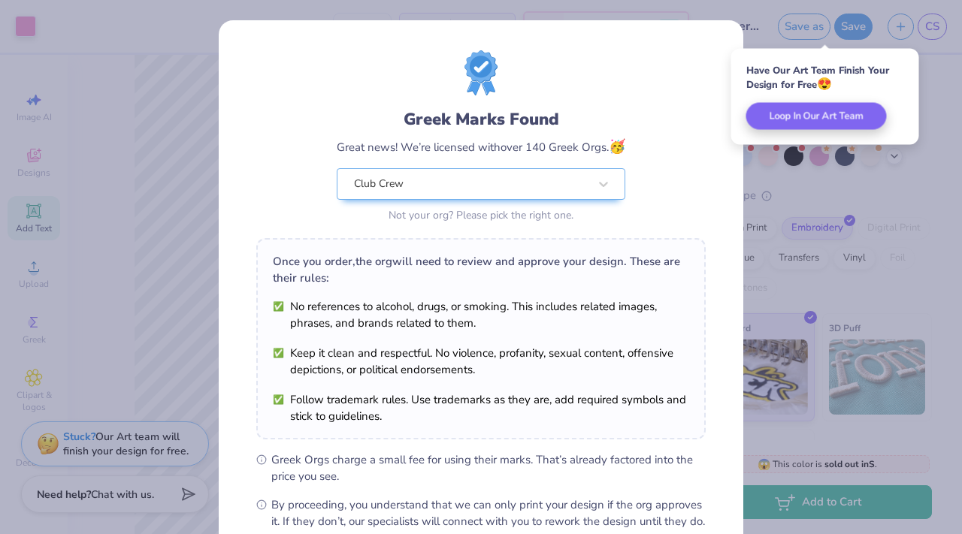
click at [723, 156] on div "Greek Marks Found Great news! We’re licensed with over 140 Greek Orgs. 🥳 Club C…" at bounding box center [481, 343] width 524 height 646
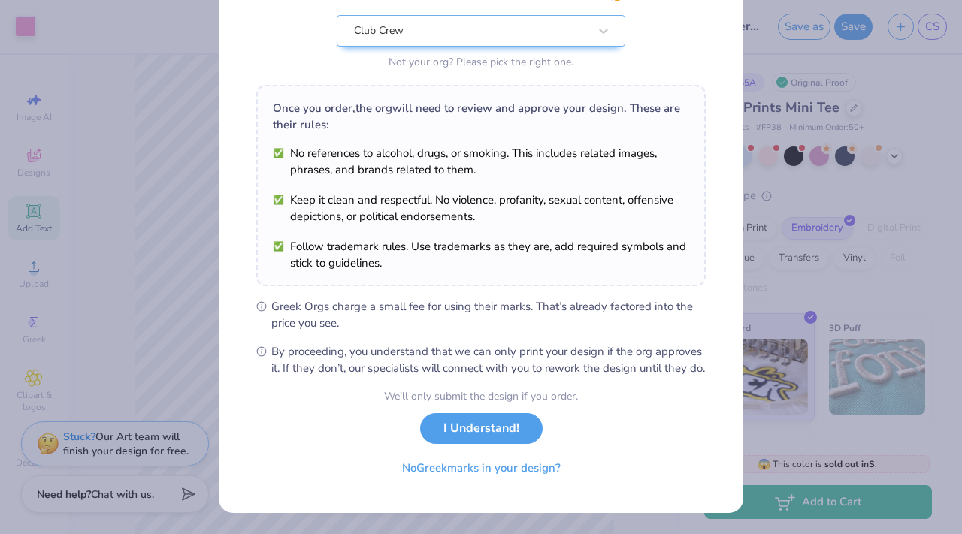
scroll to position [169, 0]
click at [526, 428] on button "I Understand!" at bounding box center [481, 425] width 122 height 31
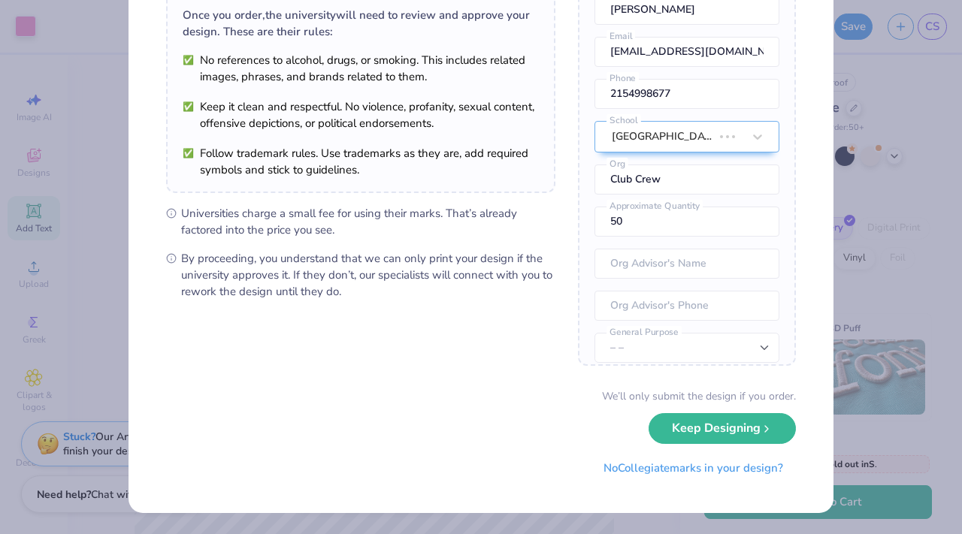
scroll to position [0, 0]
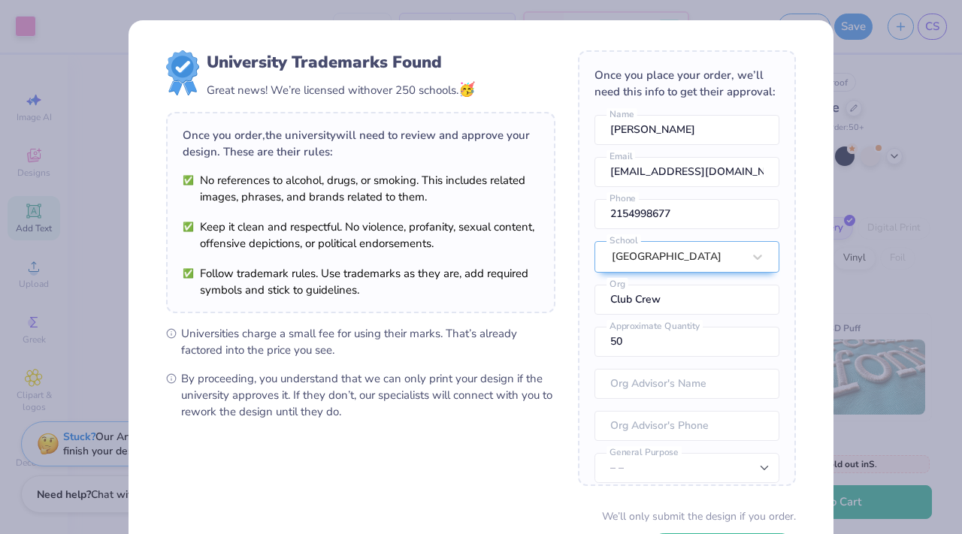
click at [896, 155] on div "University Trademarks Found Great news! We’re licensed with over 250 schools. 🥳…" at bounding box center [481, 267] width 962 height 534
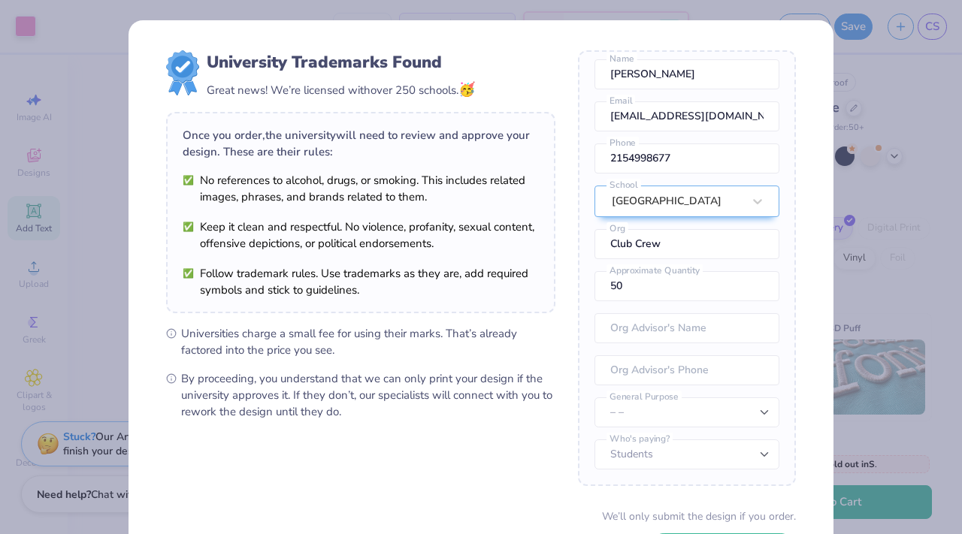
click at [117, 95] on div "University Trademarks Found Great news! We’re licensed with over 250 schools. 🥳…" at bounding box center [481, 267] width 962 height 534
click at [119, 94] on div "University Trademarks Found Great news! We’re licensed with over 250 schools. 🥳…" at bounding box center [481, 267] width 962 height 534
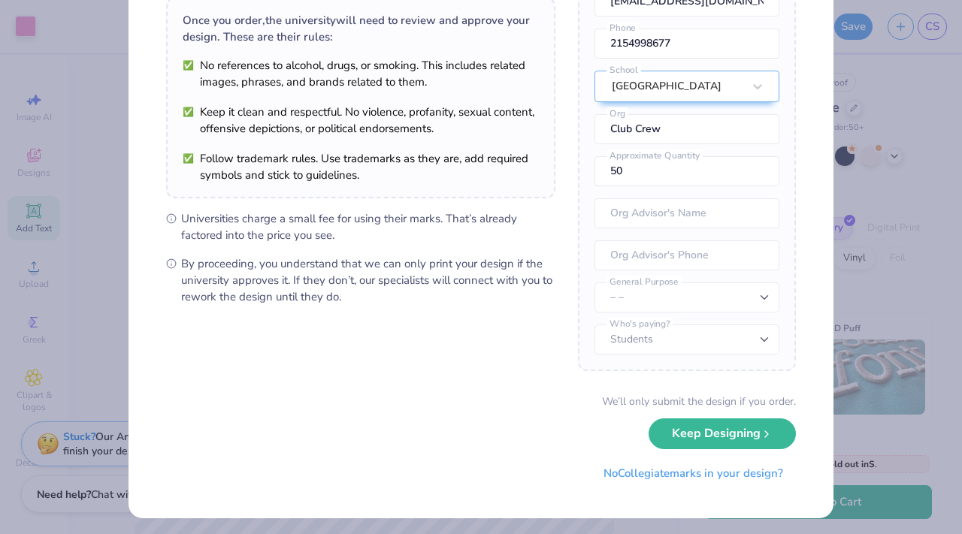
scroll to position [119, 0]
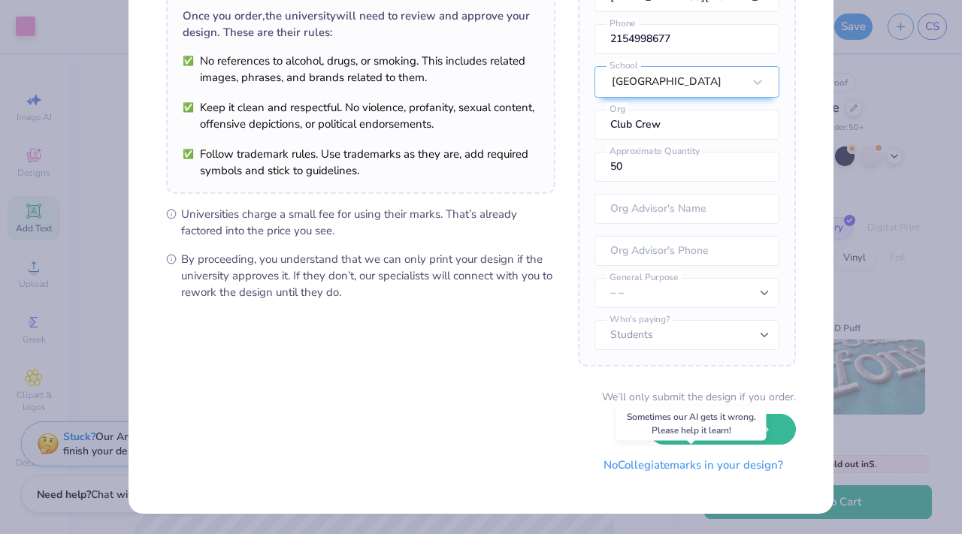
click at [621, 464] on button "No Collegiate marks in your design?" at bounding box center [693, 465] width 205 height 31
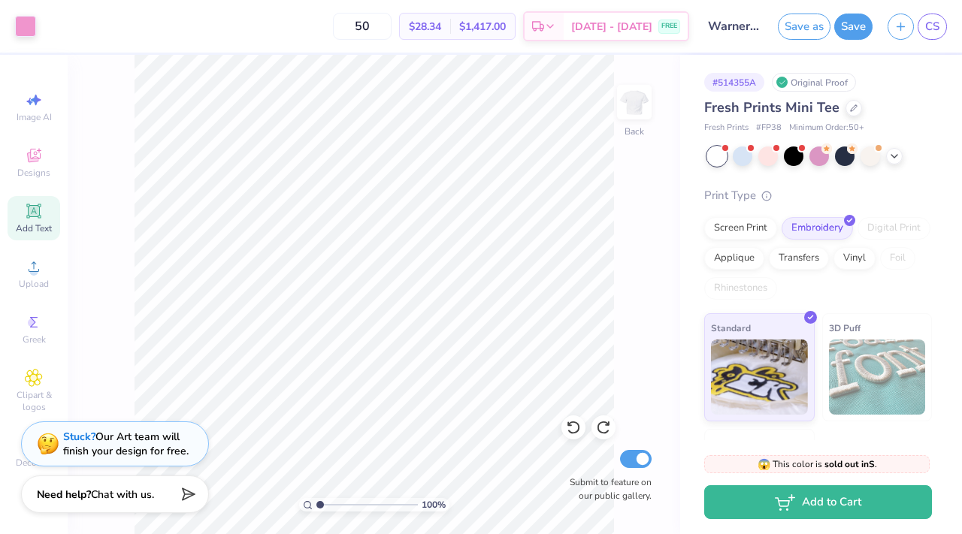
scroll to position [0, 0]
type input "5"
type input "1"
type input "2"
type input "3"
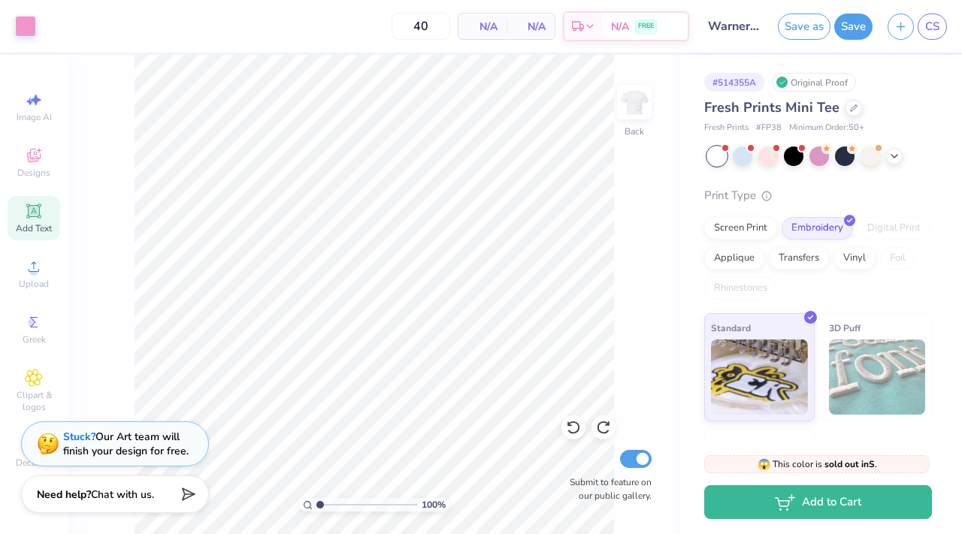
type input "4"
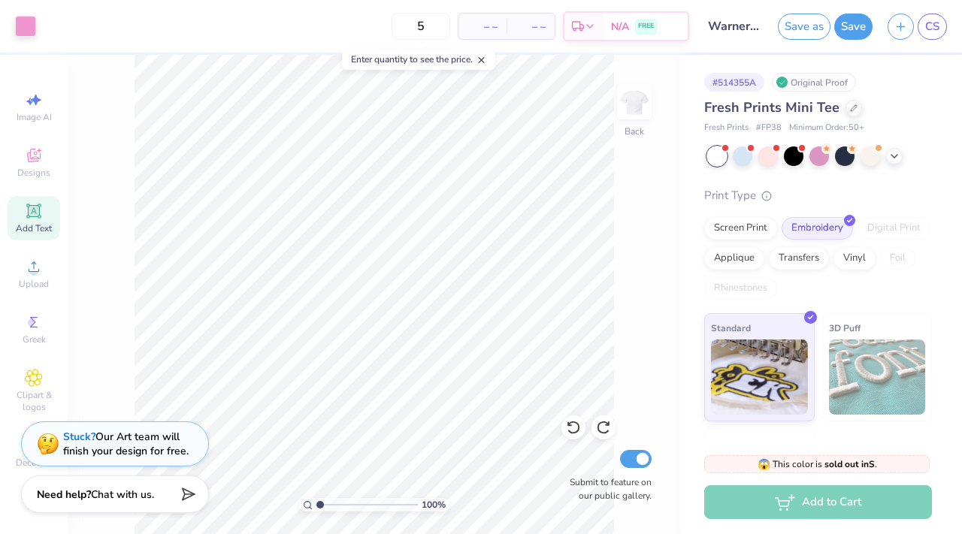
type input "50"
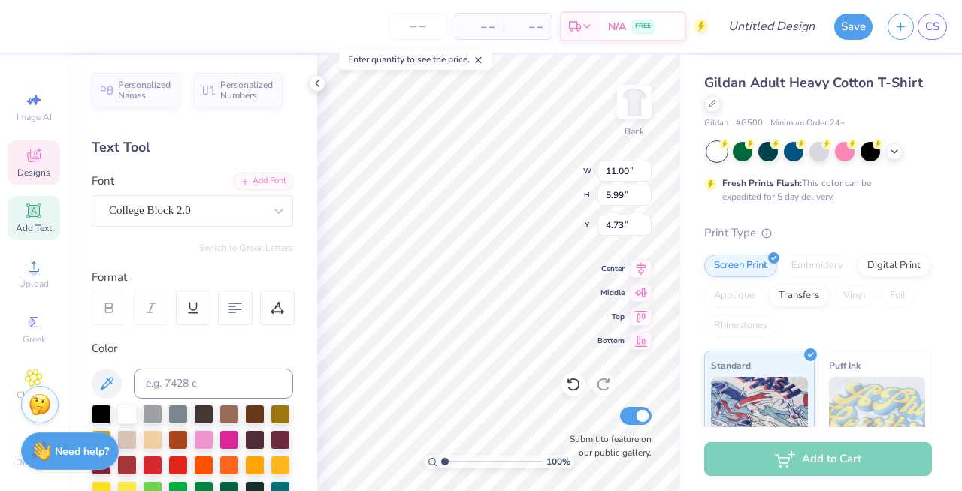
type input "9.50"
type input "2.26"
type input "3.00"
type input "11.00"
type input "5.99"
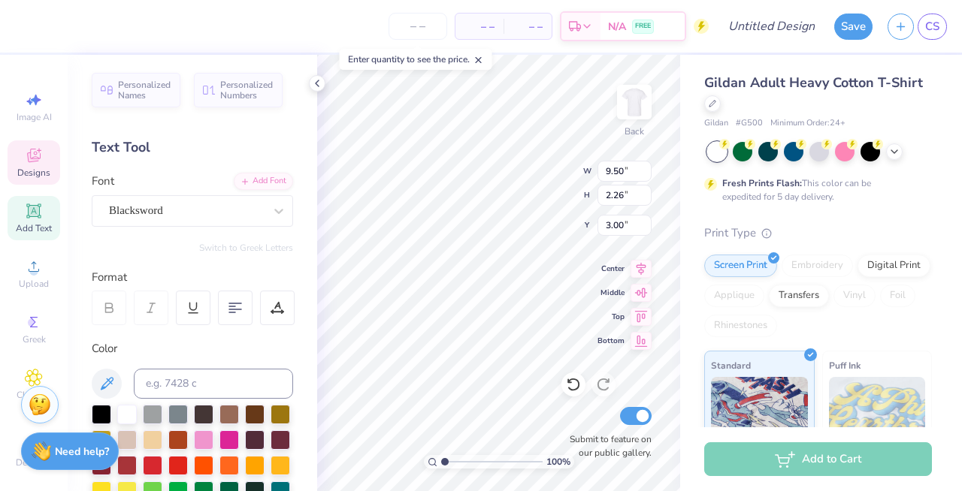
type input "4.73"
type textarea "S"
type textarea "Warner"
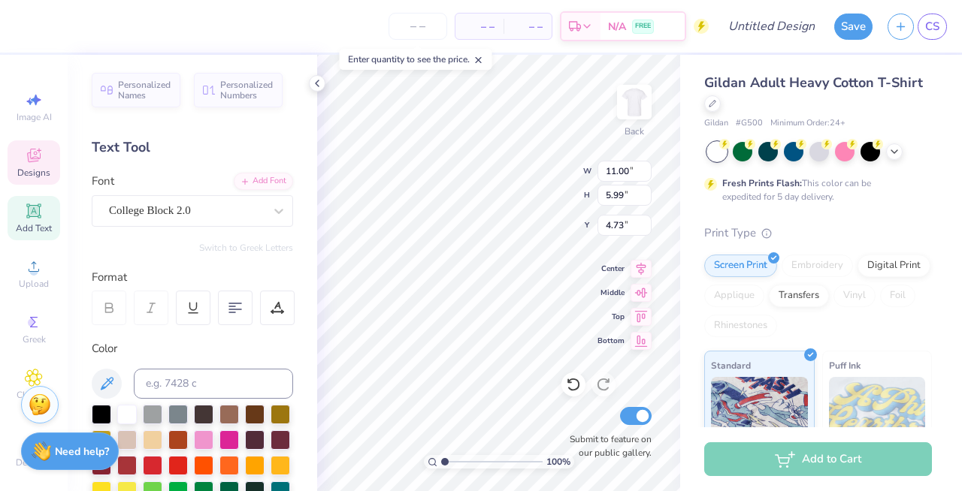
type textarea "SIGEP"
click at [577, 382] on icon at bounding box center [573, 384] width 15 height 15
type textarea "S"
type textarea "Warner"
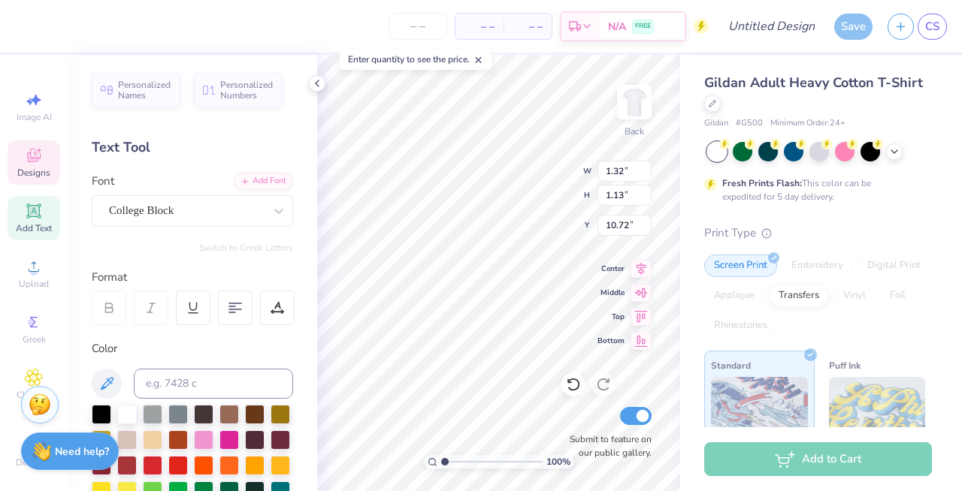
type textarea "25"
type input "10.74"
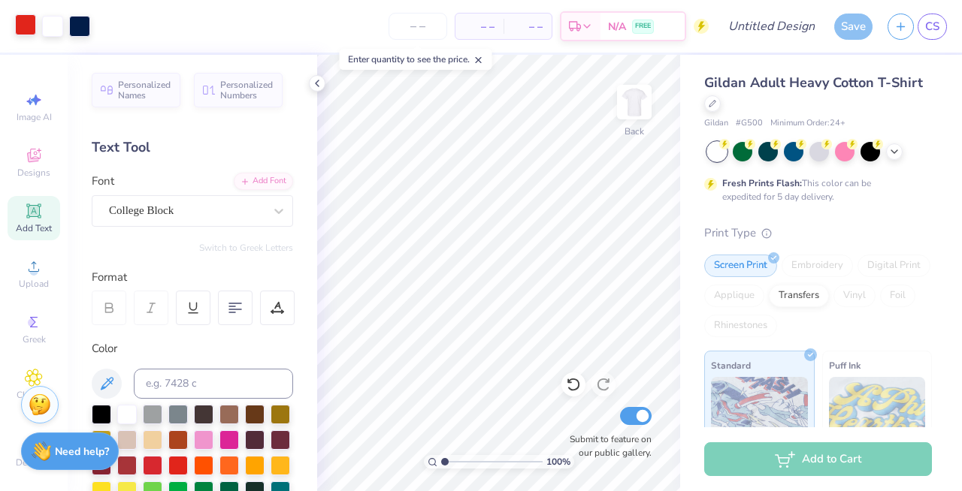
click at [26, 28] on div at bounding box center [25, 24] width 21 height 21
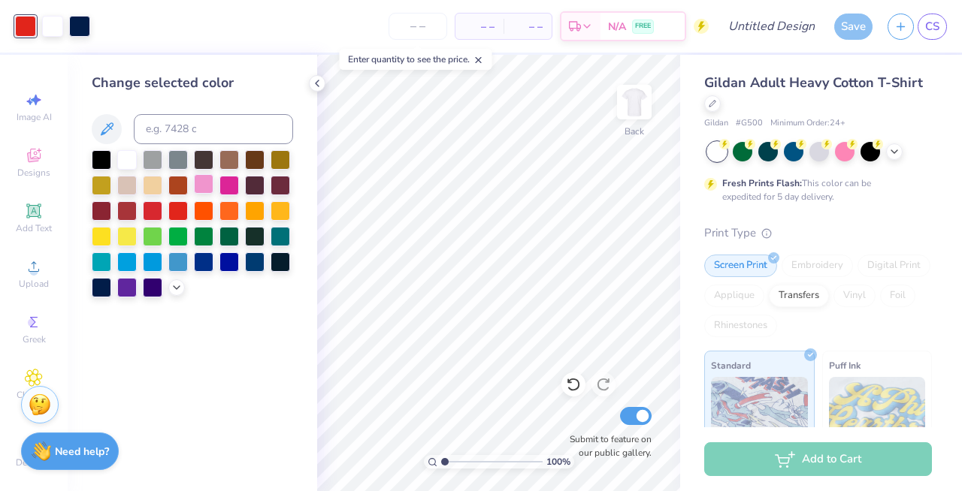
click at [213, 188] on div at bounding box center [204, 184] width 20 height 20
click at [225, 189] on div at bounding box center [229, 184] width 20 height 20
click at [209, 186] on div at bounding box center [204, 184] width 20 height 20
drag, startPoint x: 446, startPoint y: 464, endPoint x: 458, endPoint y: 463, distance: 11.3
click at [458, 463] on input "range" at bounding box center [491, 462] width 101 height 14
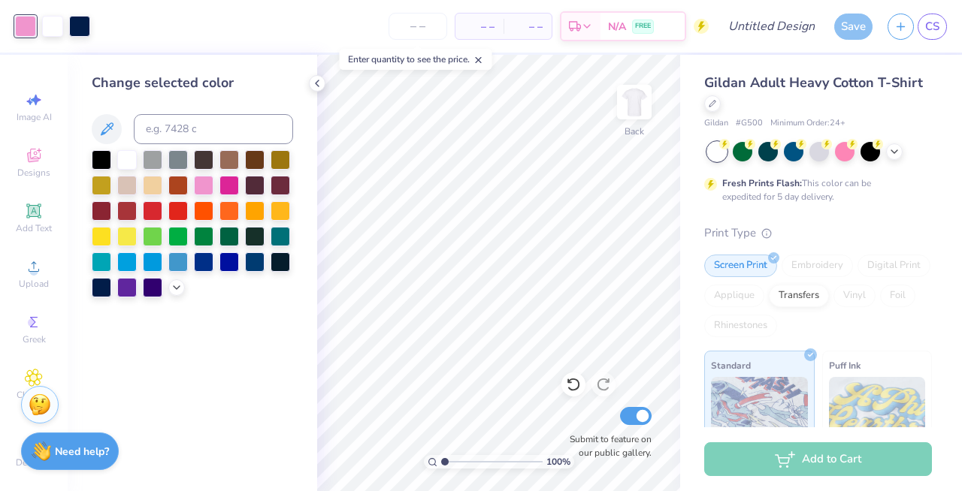
drag, startPoint x: 455, startPoint y: 460, endPoint x: 433, endPoint y: 459, distance: 21.8
type input "1"
click at [441, 459] on input "range" at bounding box center [491, 462] width 101 height 14
click at [317, 89] on div at bounding box center [317, 83] width 17 height 17
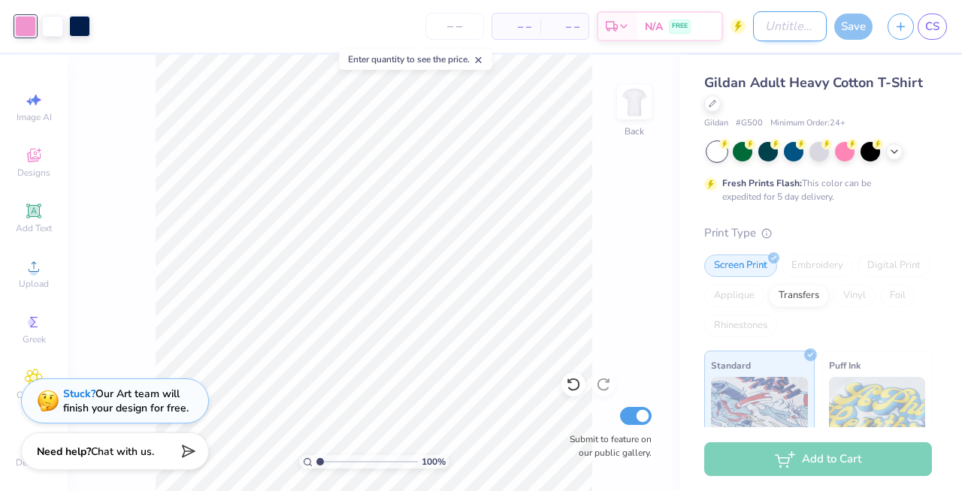
click at [762, 33] on input "Design Title" at bounding box center [790, 26] width 74 height 30
type input "Formal Tee"
click at [463, 26] on input "number" at bounding box center [454, 26] width 59 height 27
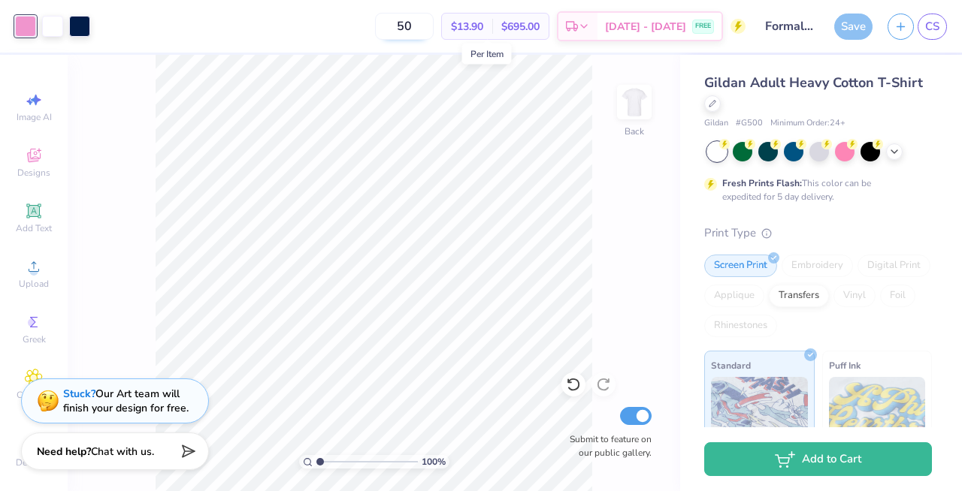
type input "5"
type input "2"
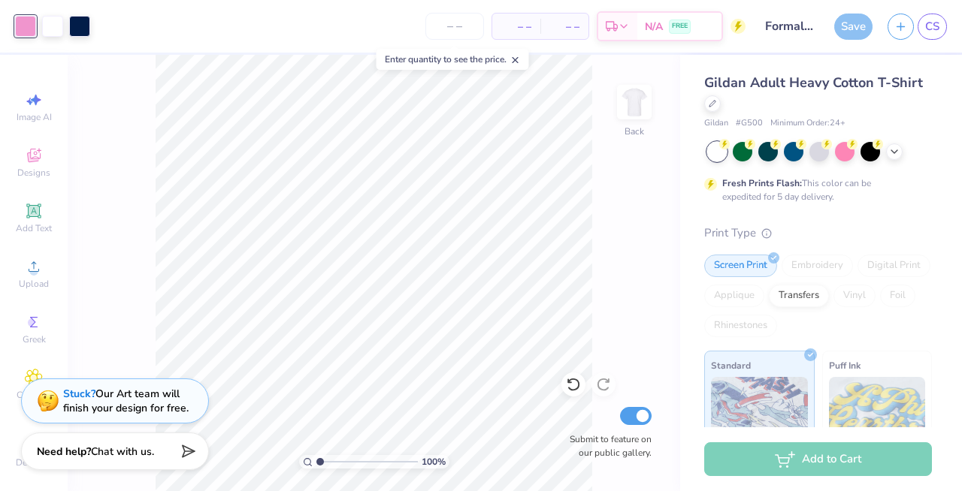
click at [849, 33] on div "Save" at bounding box center [853, 27] width 38 height 26
click at [850, 29] on div "Save" at bounding box center [853, 27] width 38 height 26
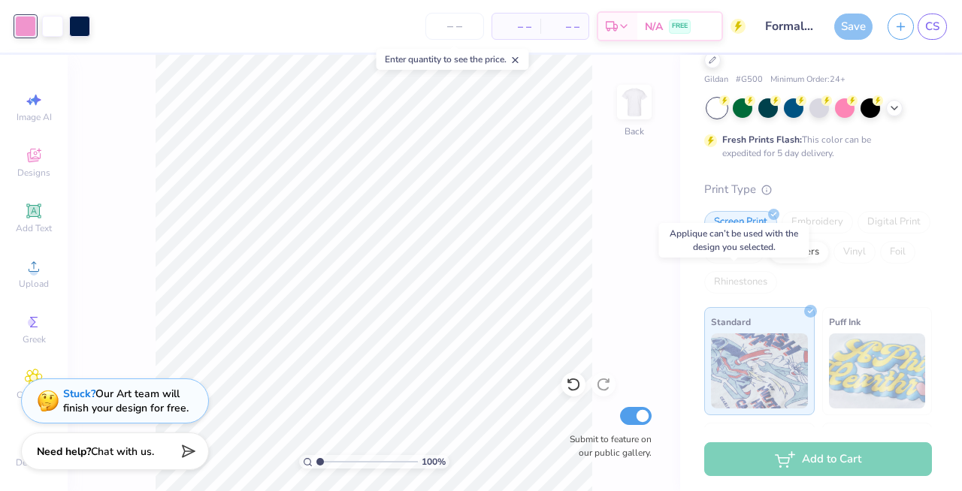
scroll to position [46, 0]
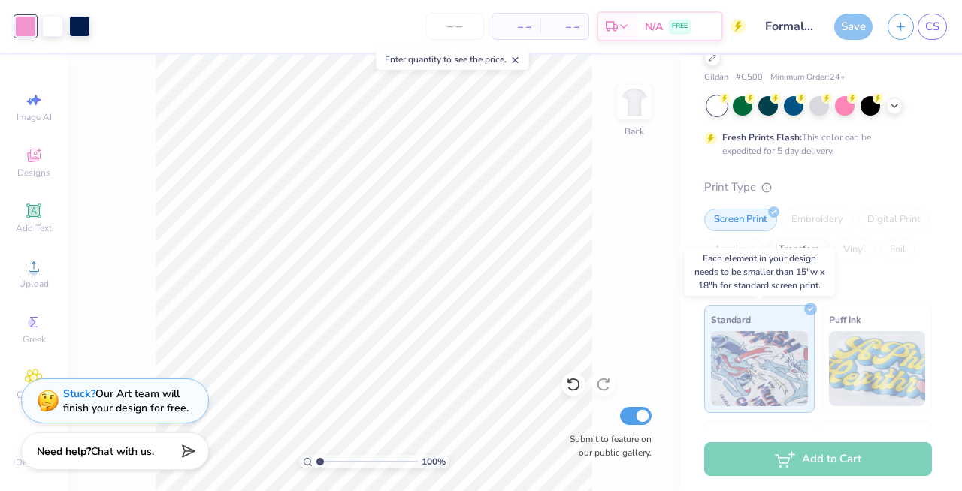
click at [755, 319] on div "Standard" at bounding box center [759, 359] width 110 height 108
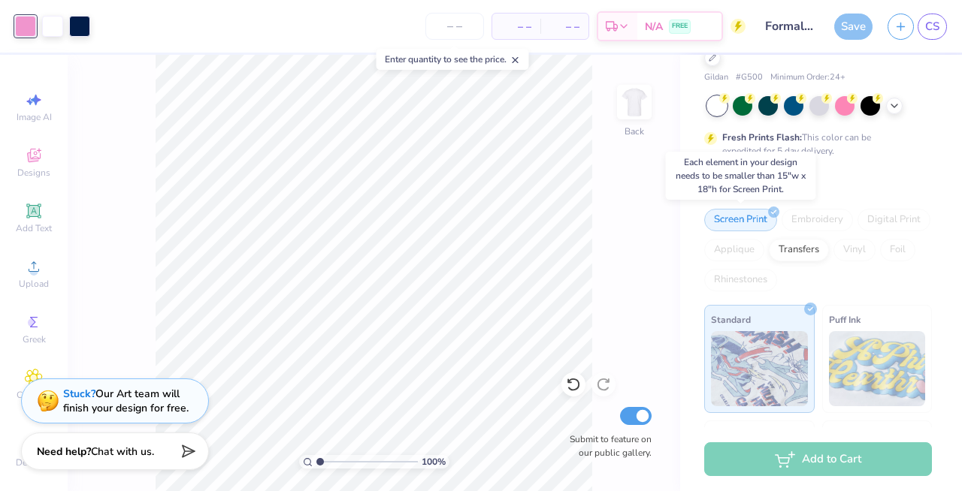
click at [744, 209] on div "Screen Print" at bounding box center [740, 220] width 73 height 23
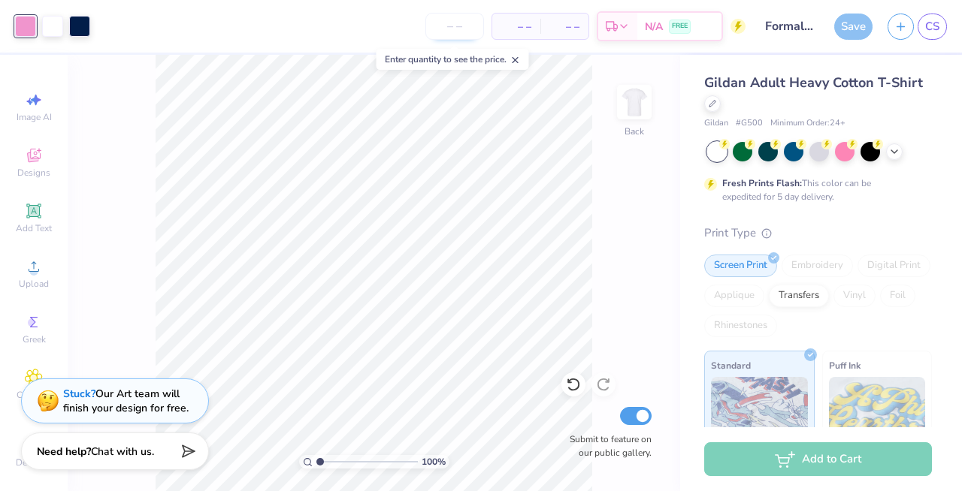
click at [442, 22] on input "number" at bounding box center [454, 26] width 59 height 27
click at [793, 21] on input "Formal Tee" at bounding box center [790, 26] width 74 height 30
click at [812, 31] on input "Formal Tee" at bounding box center [790, 26] width 74 height 30
click at [861, 26] on div "Save" at bounding box center [853, 27] width 38 height 26
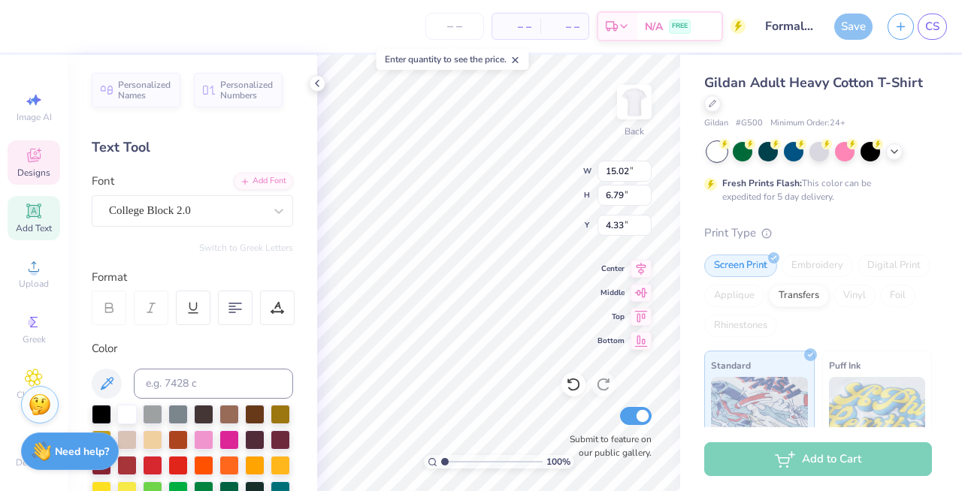
type input "13.87"
type input "6.27"
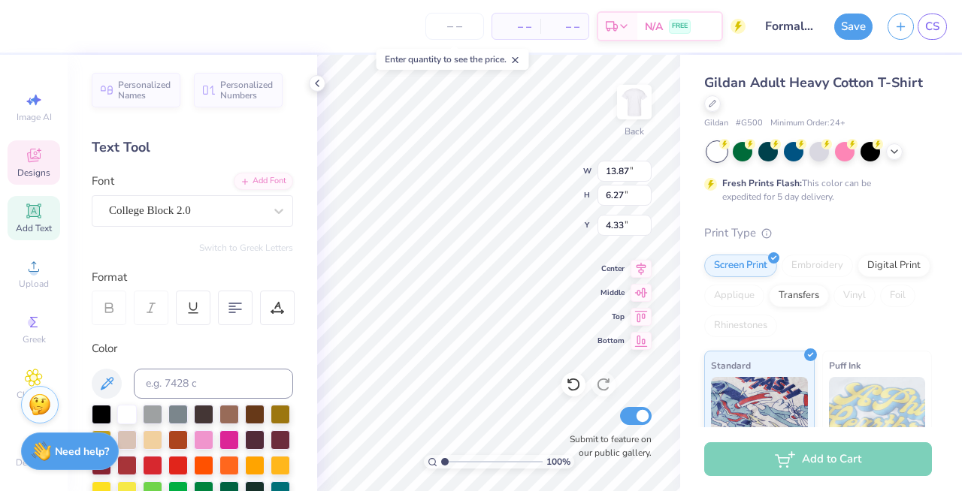
type input "4.47"
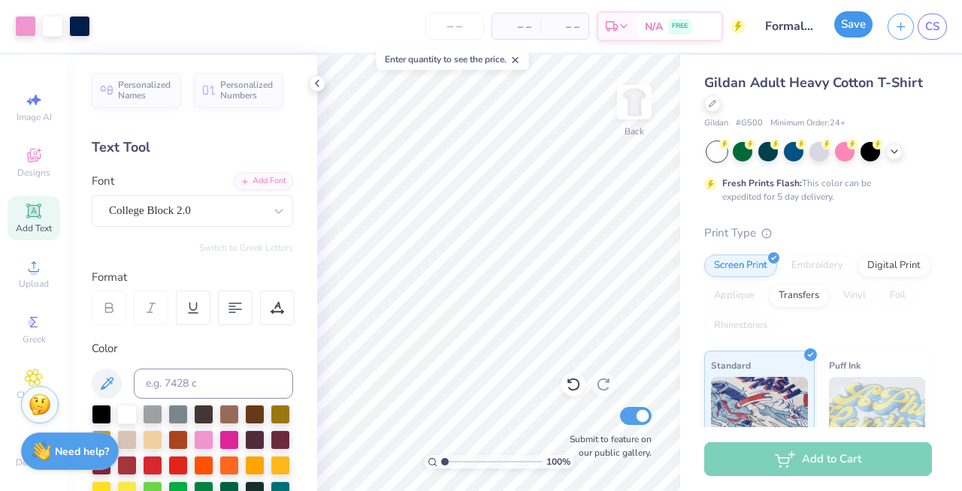
click at [842, 27] on button "Save" at bounding box center [853, 24] width 38 height 26
click at [853, 23] on div "Save" at bounding box center [853, 27] width 38 height 26
click at [853, 26] on div "Save" at bounding box center [853, 27] width 38 height 26
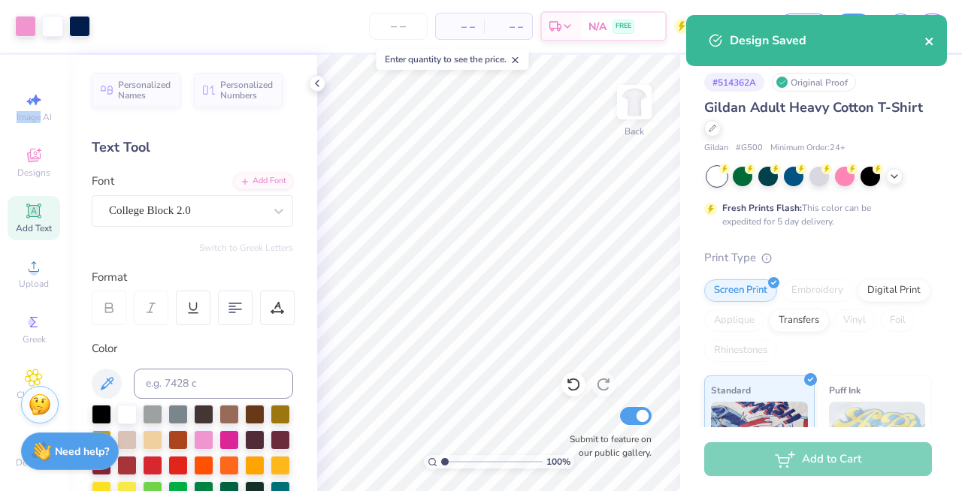
click at [934, 41] on icon "close" at bounding box center [929, 41] width 11 height 12
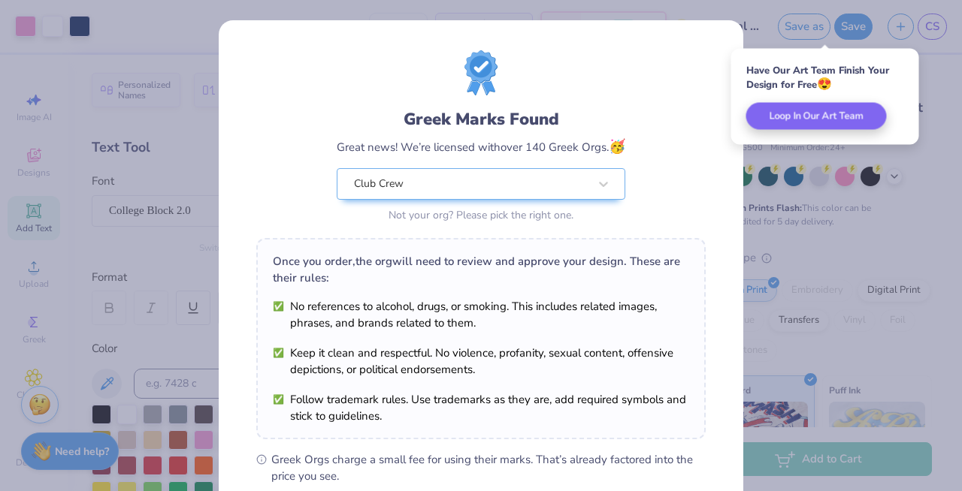
click at [517, 20] on div "Greek Marks Found Great news! We’re licensed with over 140 Greek Orgs. 🥳 Club C…" at bounding box center [481, 344] width 526 height 648
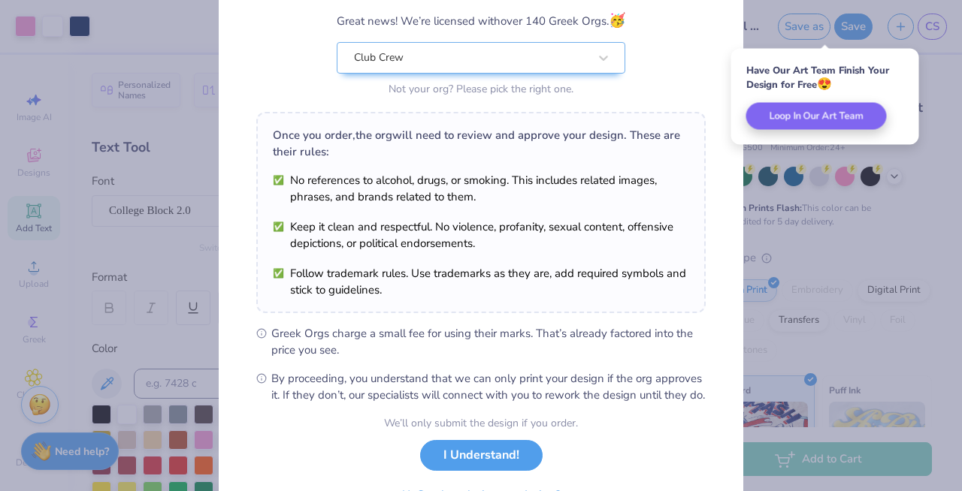
scroll to position [212, 0]
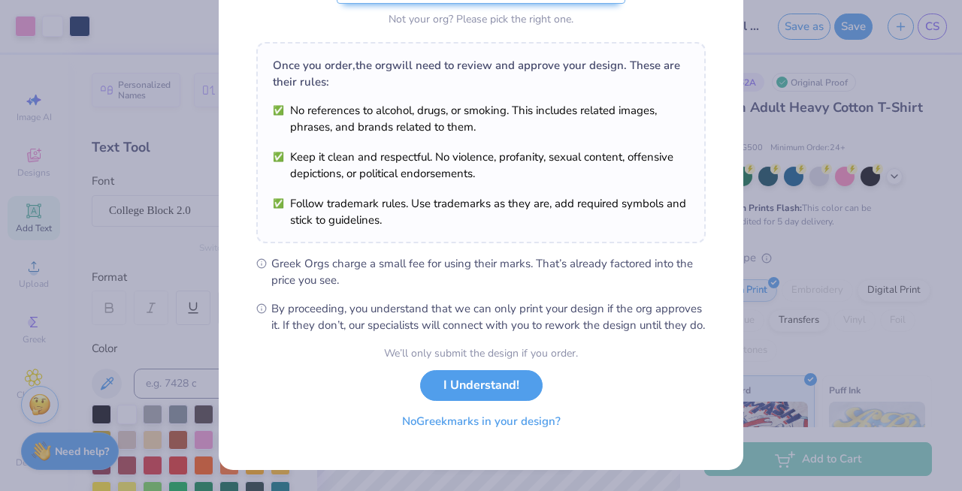
click at [475, 429] on button "No Greek marks in your design?" at bounding box center [481, 422] width 184 height 31
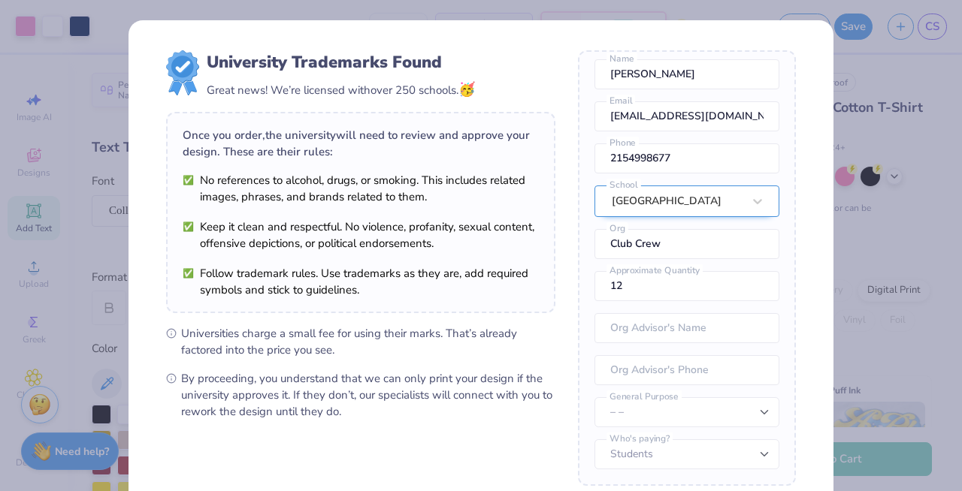
scroll to position [162, 0]
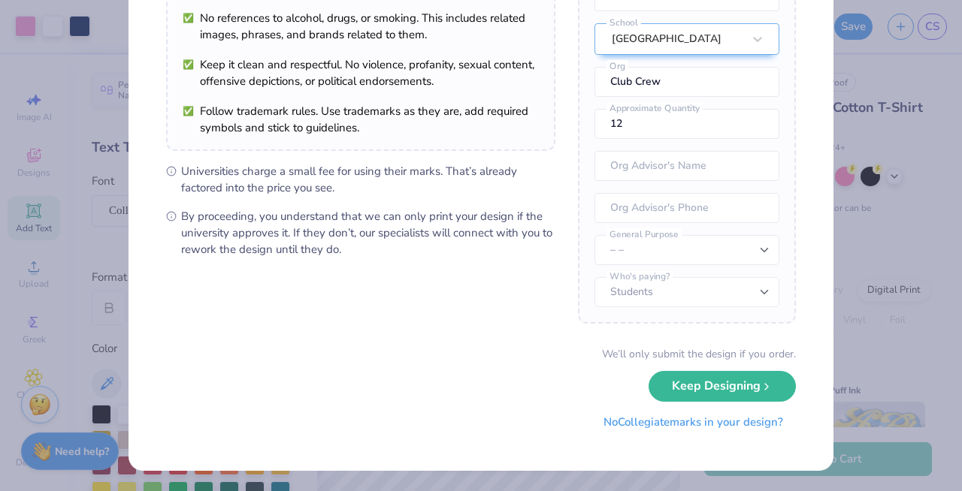
click at [613, 426] on button "No Collegiate marks in your design?" at bounding box center [693, 422] width 205 height 31
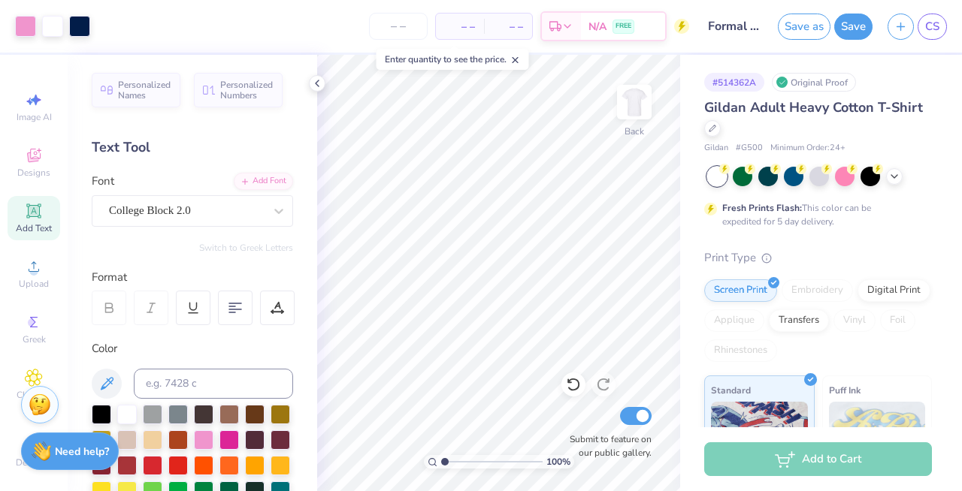
scroll to position [0, 0]
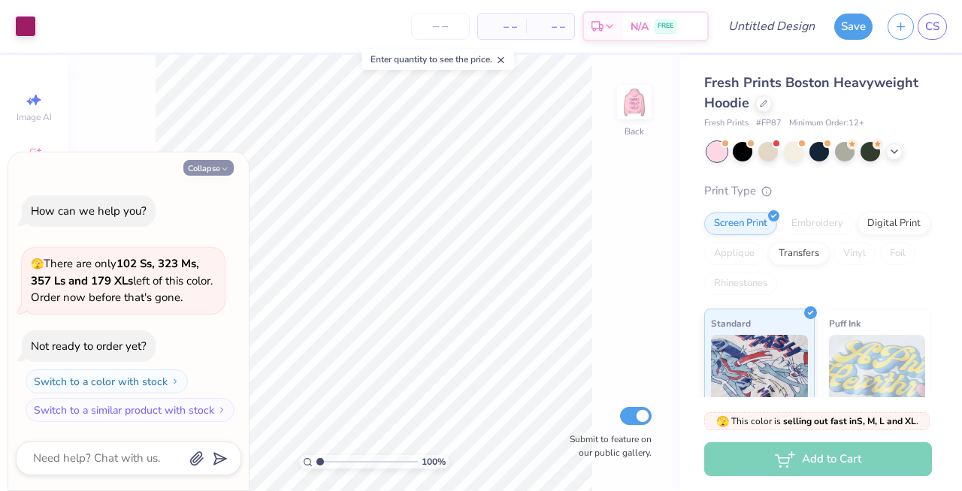
click at [227, 167] on icon "button" at bounding box center [224, 169] width 9 height 9
type textarea "x"
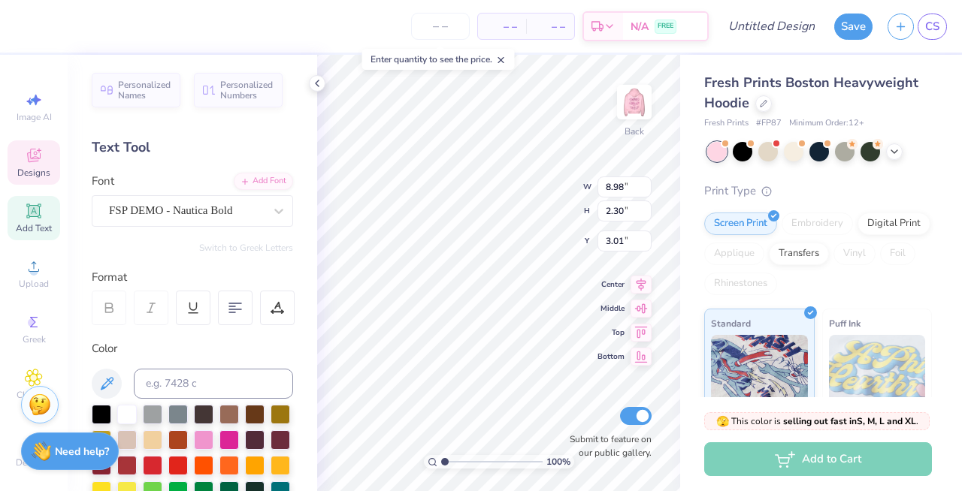
type textarea "A"
type textarea "[PERSON_NAME]"
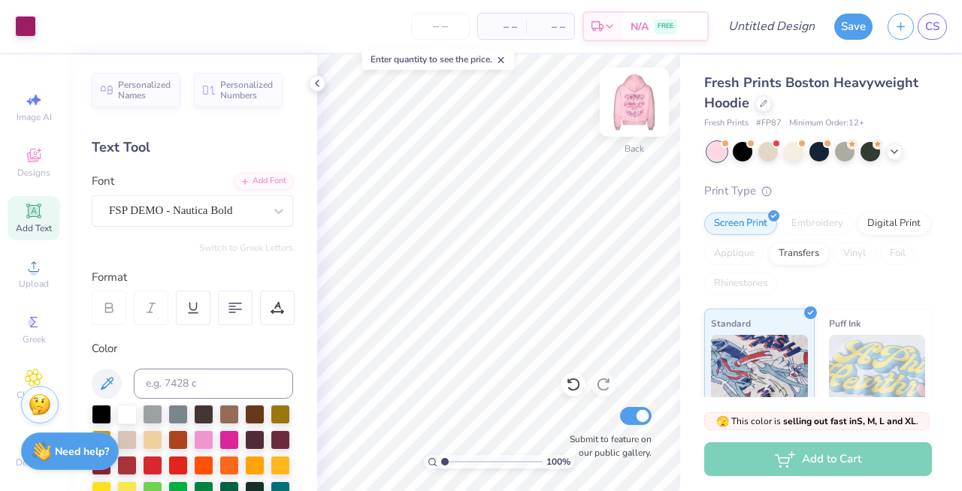
click at [630, 111] on img at bounding box center [634, 102] width 60 height 60
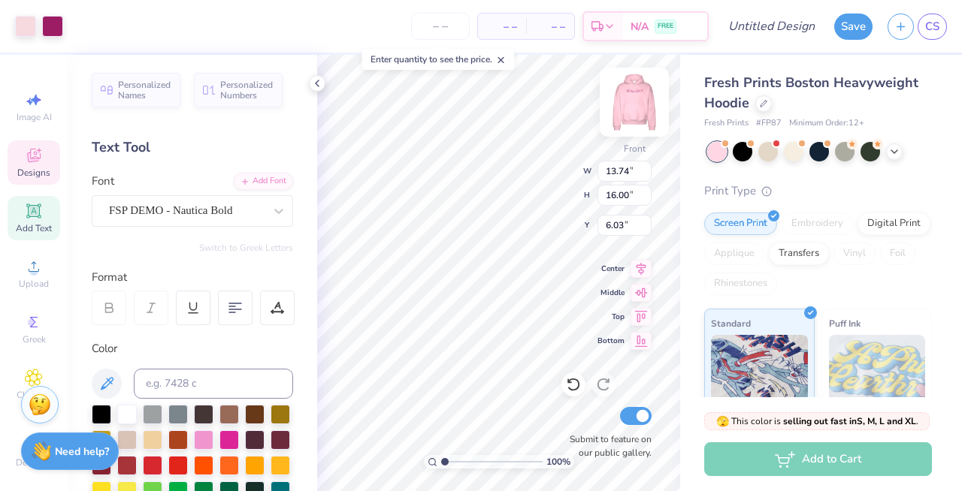
type input "6.04"
type input "3.52"
type input "11.23"
type textarea "A"
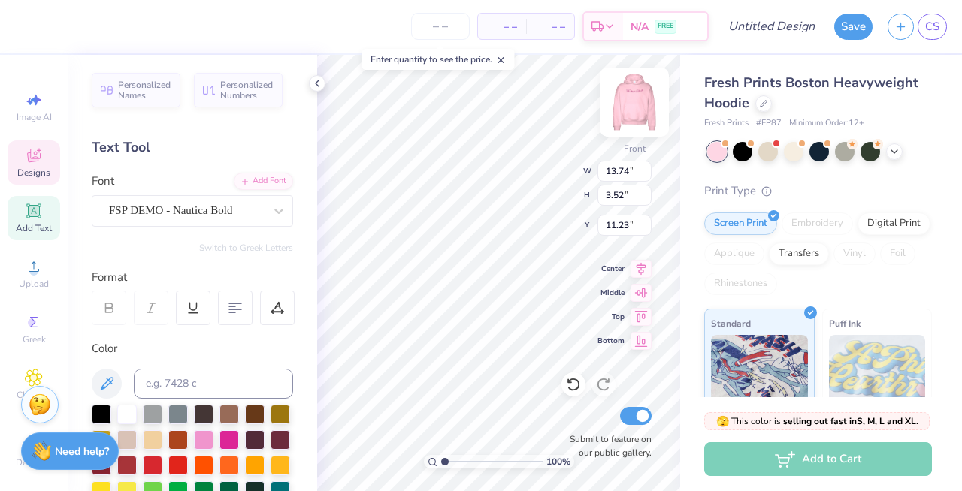
type textarea "w"
type textarea "[PERSON_NAME]"
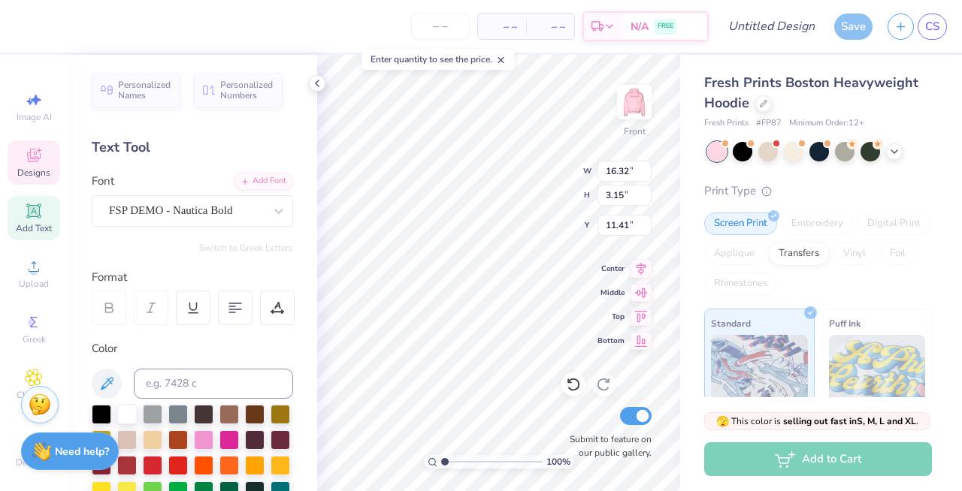
type input "11.07"
type input "9.34"
type input "1.13"
type input "14.22"
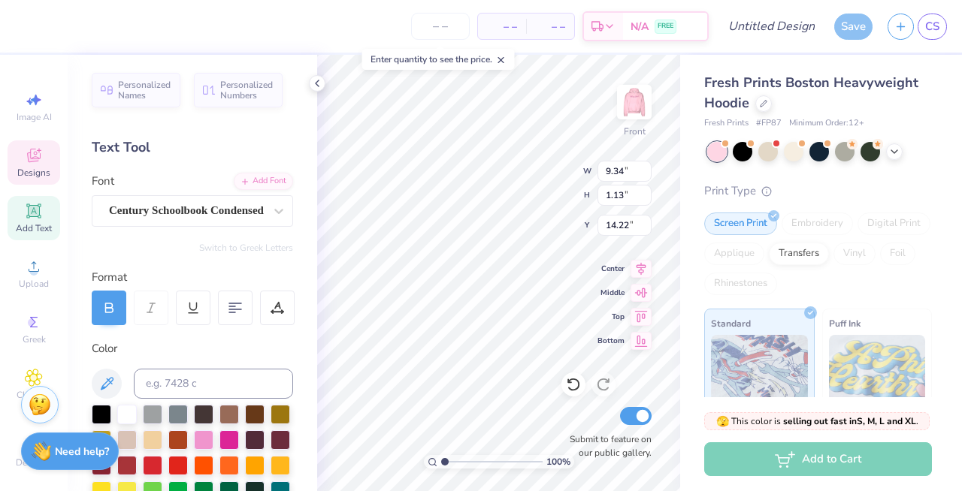
type textarea "D"
type textarea "CRUSH"
type input "16.20"
type input "4.87"
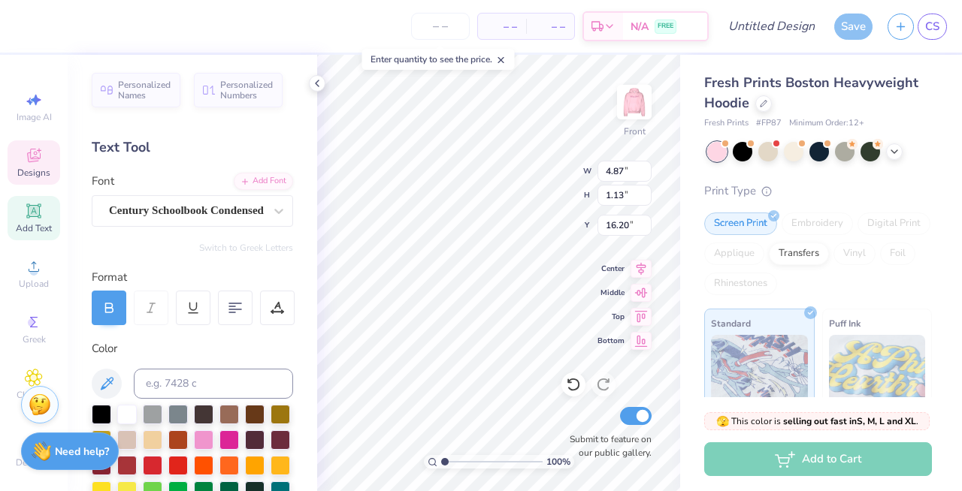
type input "1.13"
type input "14.75"
drag, startPoint x: 445, startPoint y: 461, endPoint x: 461, endPoint y: 461, distance: 15.8
type input "2.62"
click at [461, 461] on input "range" at bounding box center [491, 462] width 101 height 14
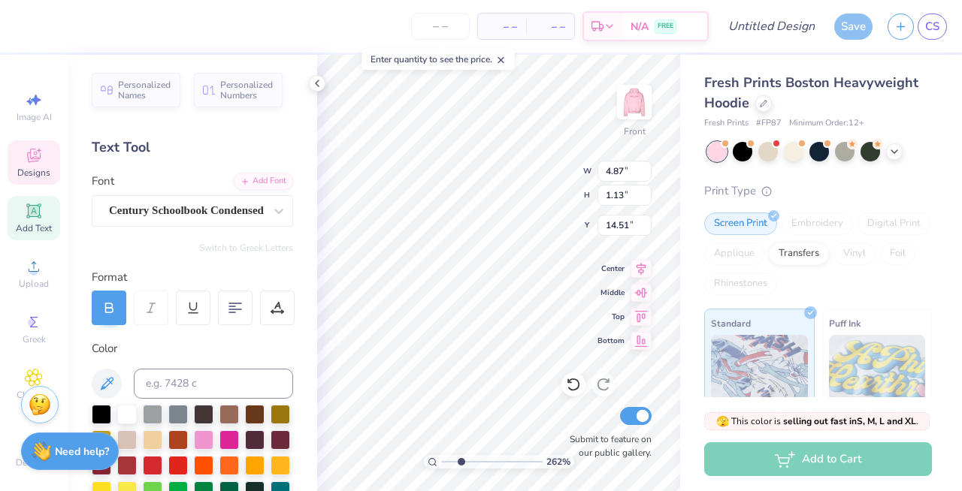
type input "14.51"
type input "15.97"
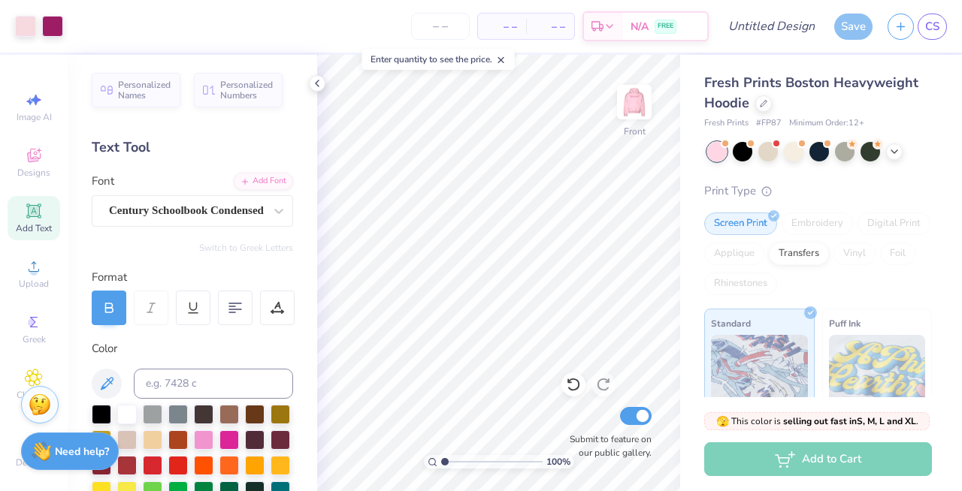
drag, startPoint x: 462, startPoint y: 461, endPoint x: 428, endPoint y: 457, distance: 34.8
type input "1"
click at [441, 457] on input "range" at bounding box center [491, 462] width 101 height 14
click at [753, 32] on input "Design Title" at bounding box center [790, 26] width 74 height 30
type input "c"
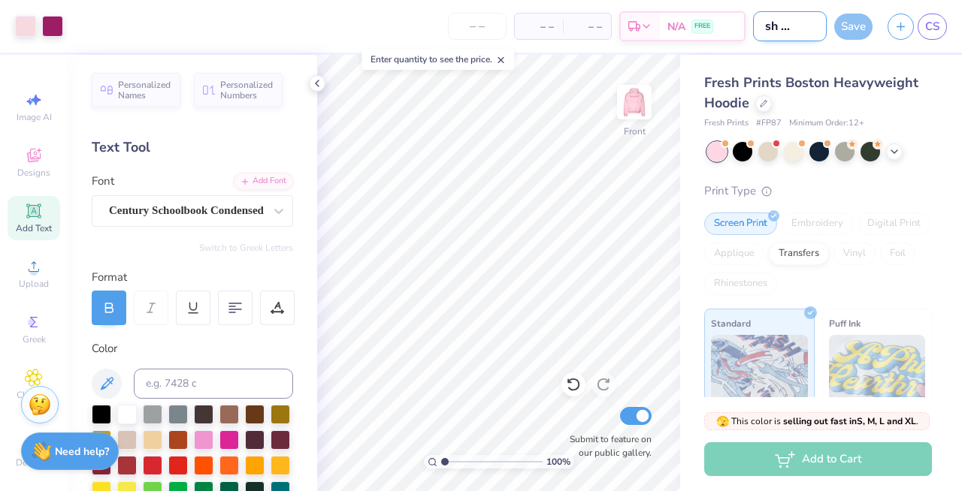
scroll to position [0, 26]
type input "Crush Hoodie"
click at [850, 58] on div "Fresh Prints Boston Heavyweight Hoodie Fresh Prints # FP87 Minimum Order: 12 + …" at bounding box center [821, 352] width 282 height 594
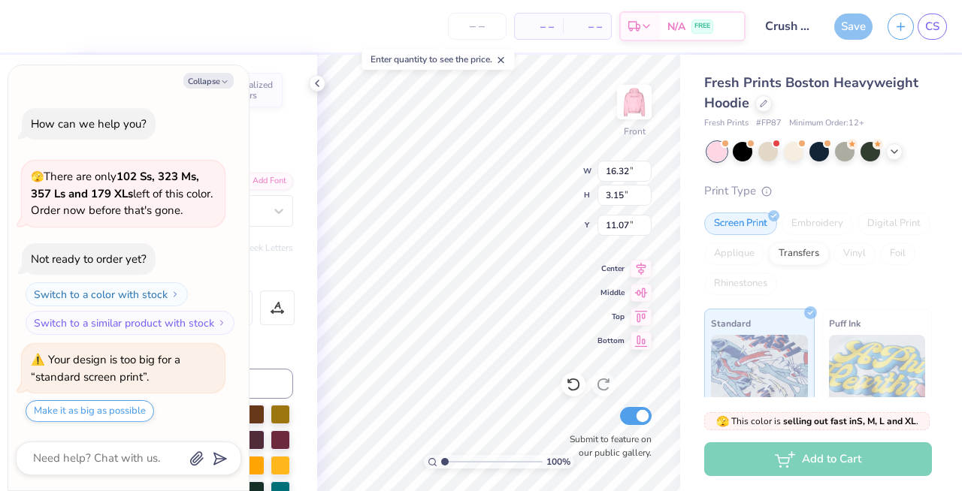
type textarea "x"
type input "11.60"
type textarea "x"
type input "14.56"
type input "2.81"
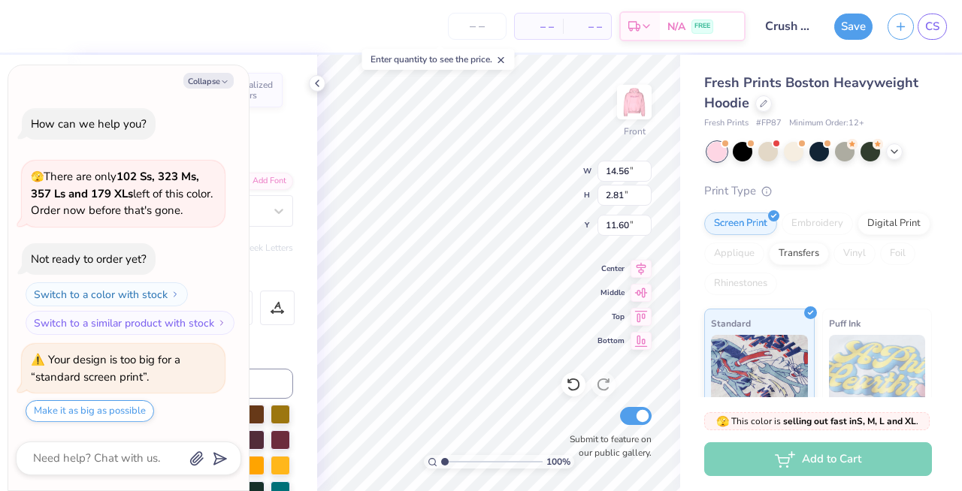
type textarea "x"
type input "11.94"
drag, startPoint x: 447, startPoint y: 462, endPoint x: 464, endPoint y: 461, distance: 16.5
type input "2.94"
click at [464, 462] on input "range" at bounding box center [491, 462] width 101 height 14
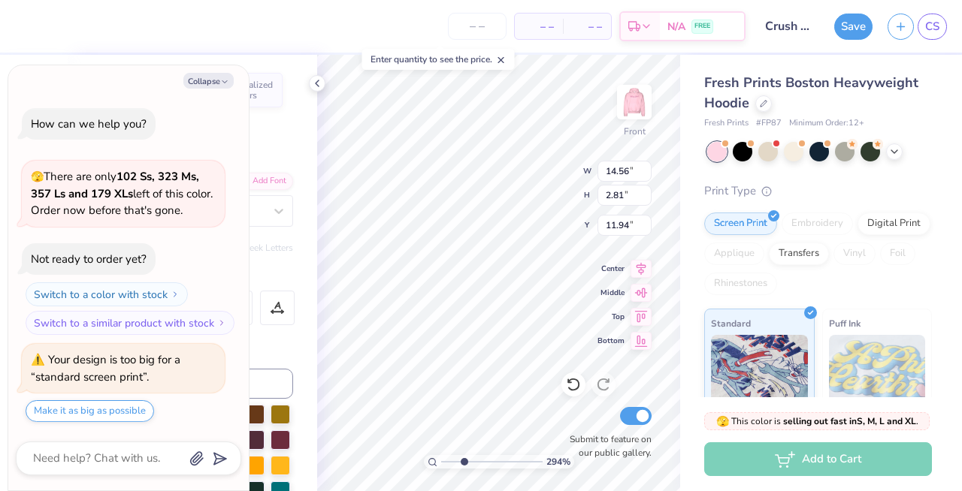
type textarea "x"
type input "11.23"
type textarea "x"
drag, startPoint x: 463, startPoint y: 461, endPoint x: 428, endPoint y: 461, distance: 34.6
type input "1"
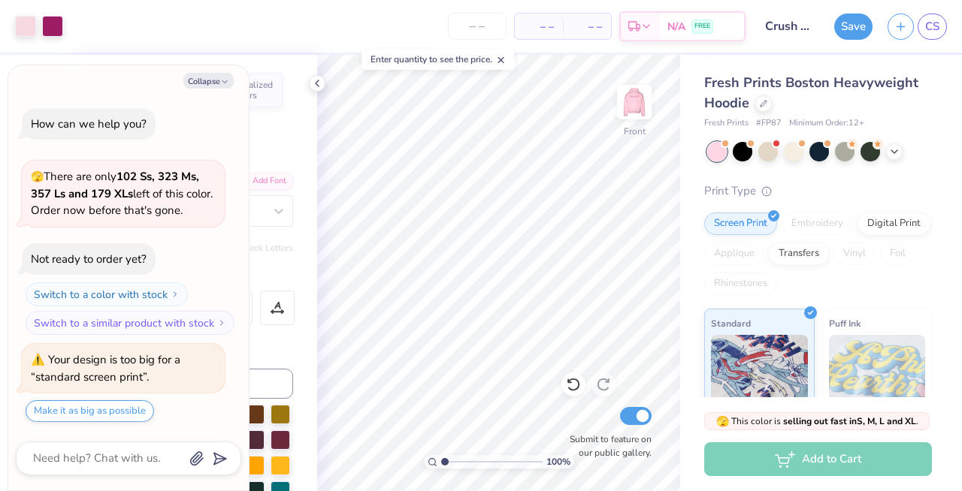
click at [441, 461] on input "range" at bounding box center [491, 462] width 101 height 14
click at [478, 30] on input "number" at bounding box center [477, 26] width 59 height 27
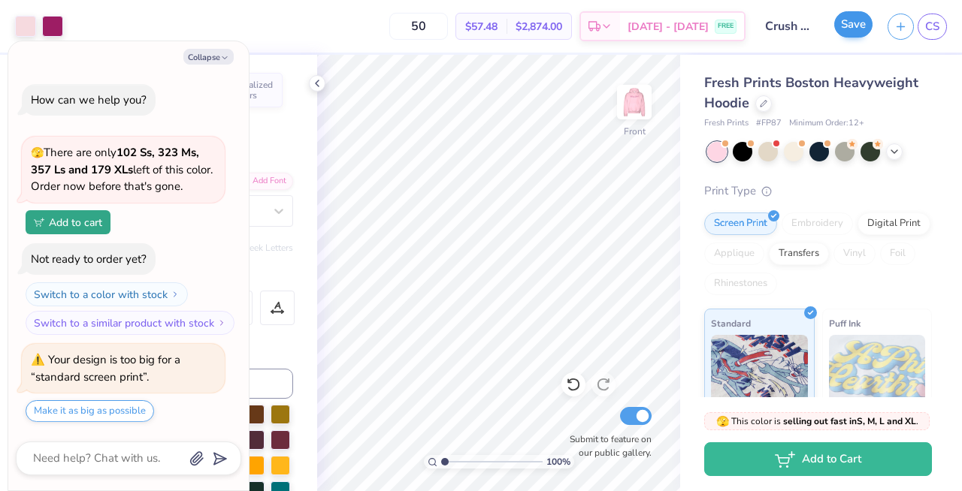
type input "50"
click at [850, 33] on button "Save" at bounding box center [853, 24] width 38 height 26
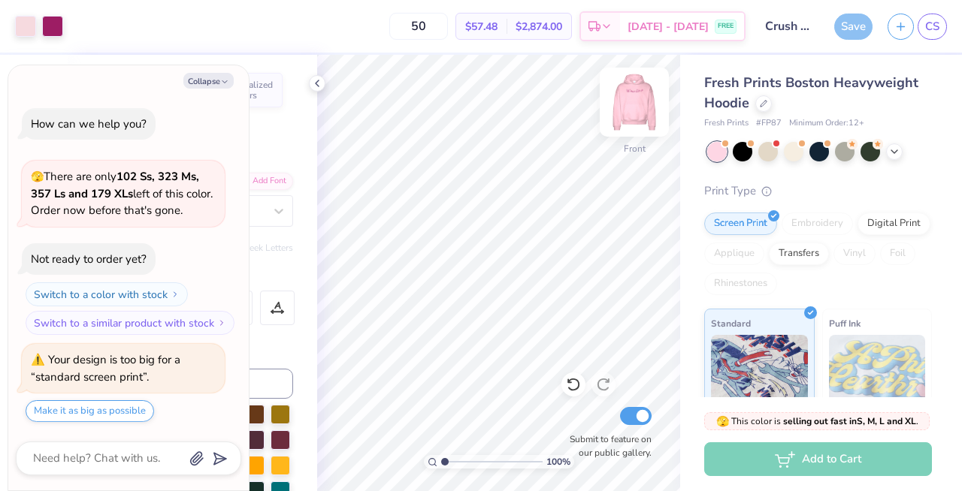
click at [627, 108] on img at bounding box center [634, 102] width 60 height 60
click at [627, 110] on img at bounding box center [634, 102] width 60 height 60
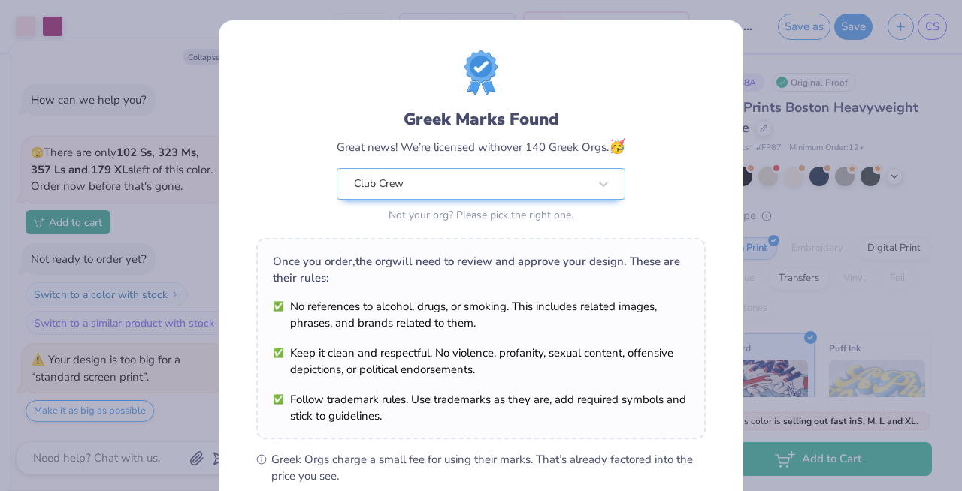
scroll to position [212, 0]
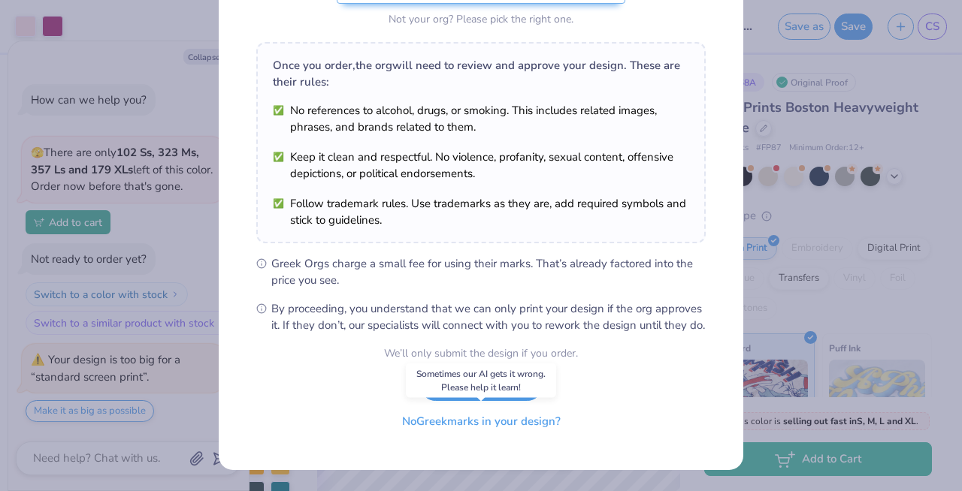
click at [504, 419] on button "No Greek marks in your design?" at bounding box center [481, 422] width 184 height 31
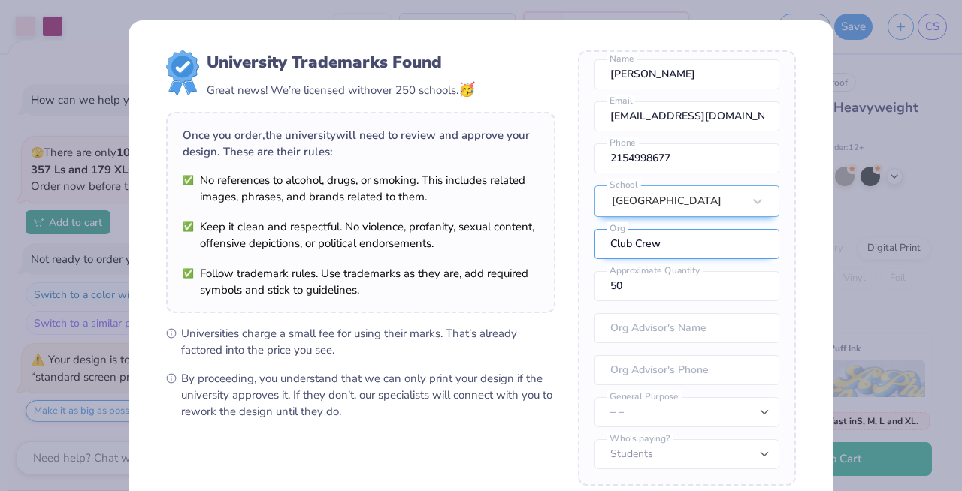
scroll to position [162, 0]
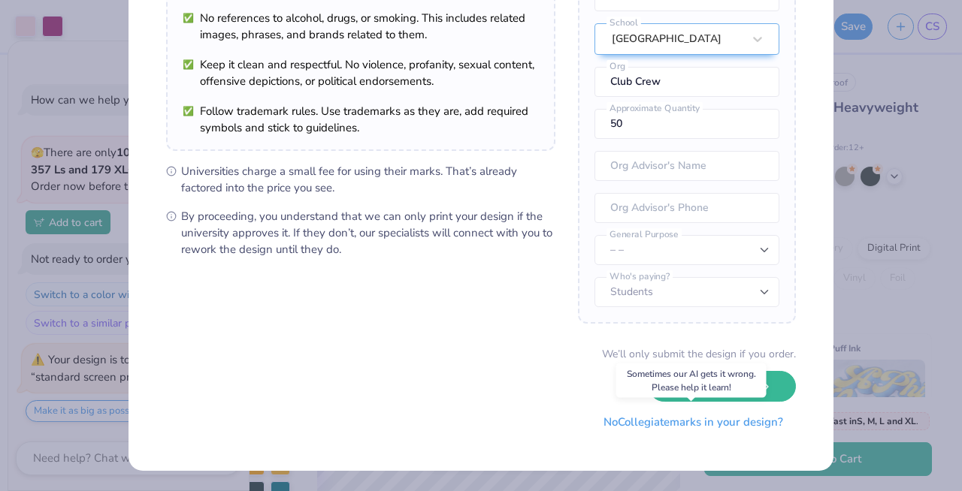
click at [645, 428] on button "No Collegiate marks in your design?" at bounding box center [693, 422] width 205 height 31
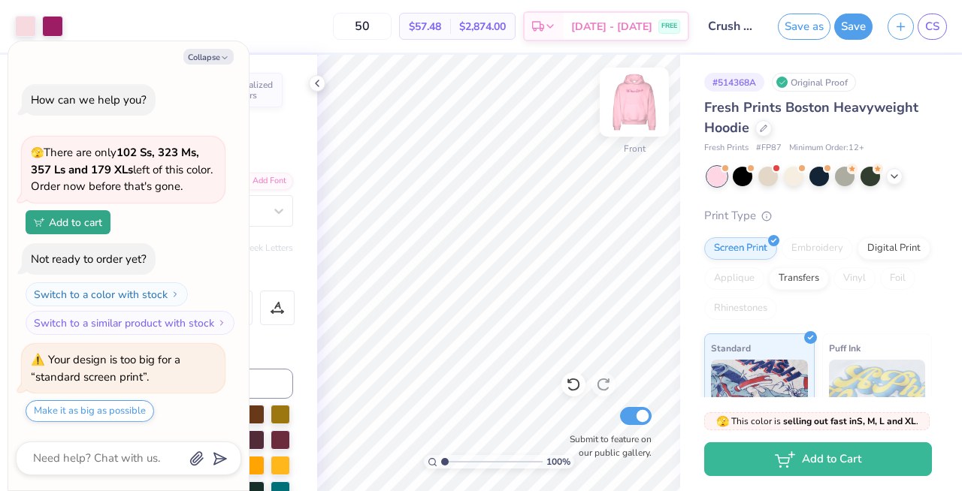
click at [639, 99] on img at bounding box center [634, 102] width 60 height 60
click at [634, 108] on img at bounding box center [634, 102] width 60 height 60
click at [632, 110] on img at bounding box center [634, 102] width 60 height 60
click at [630, 95] on img at bounding box center [634, 102] width 60 height 60
type textarea "x"
